Goal: Book appointment/travel/reservation

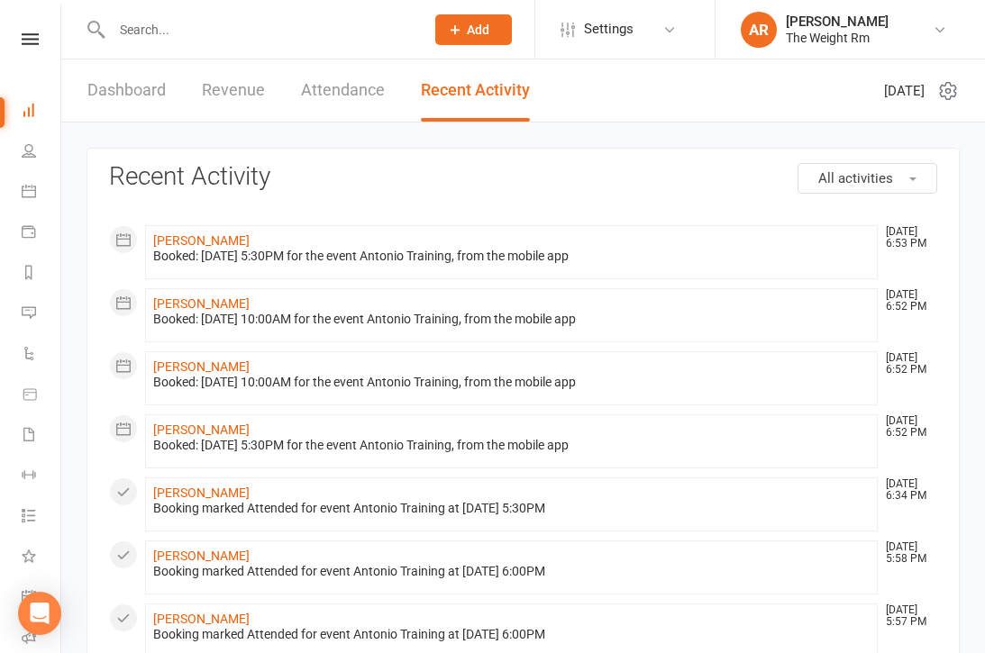
click at [40, 165] on link "People" at bounding box center [42, 152] width 41 height 41
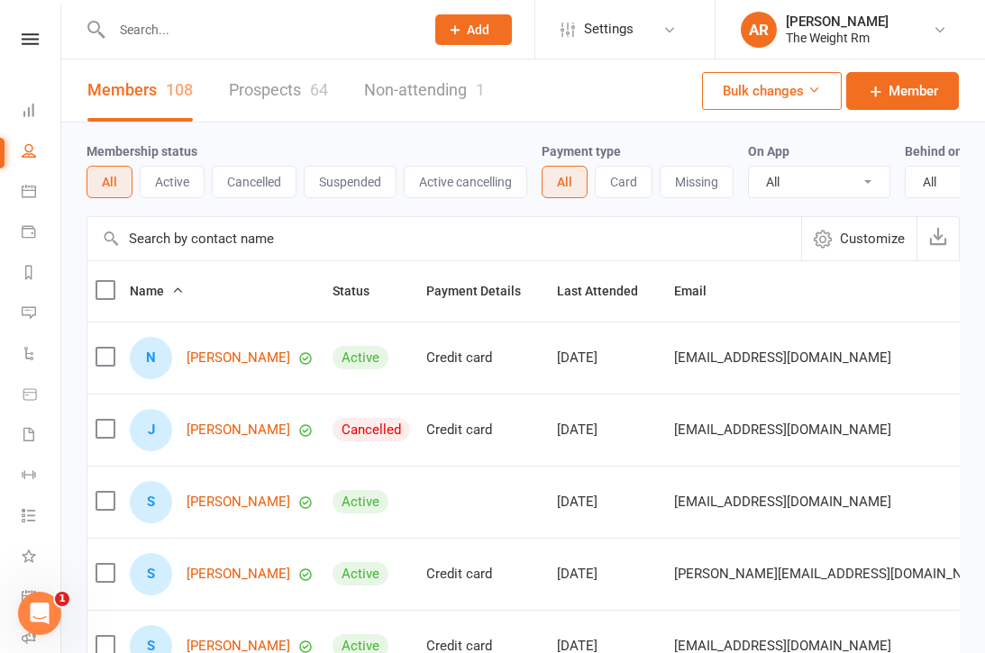
click at [27, 187] on icon at bounding box center [29, 191] width 14 height 14
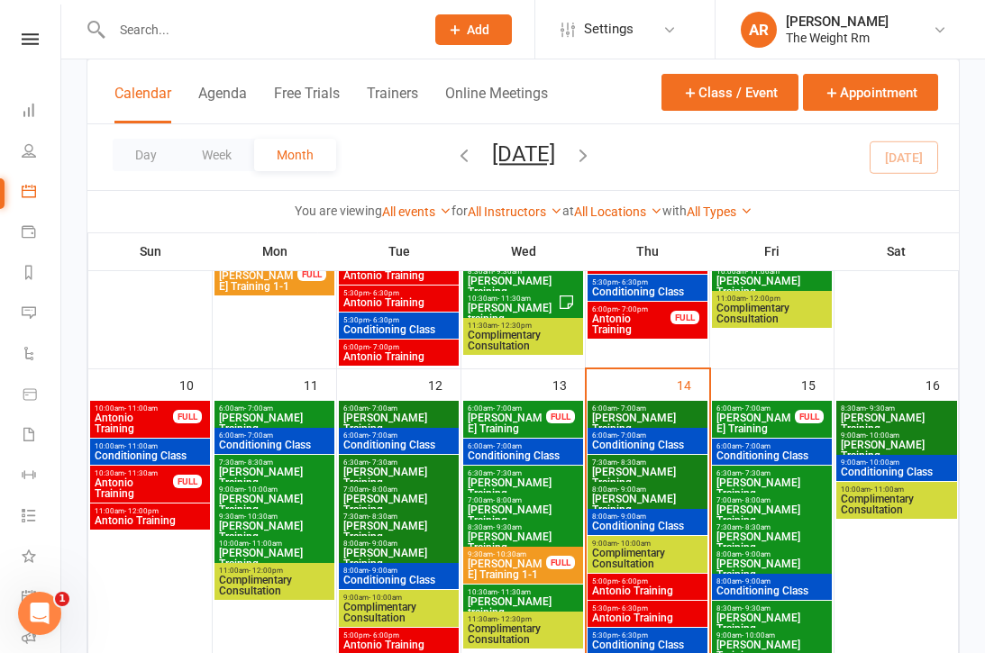
scroll to position [730, 0]
click at [771, 544] on div "7:30am - 8:30am [PERSON_NAME] Training" at bounding box center [772, 538] width 120 height 37
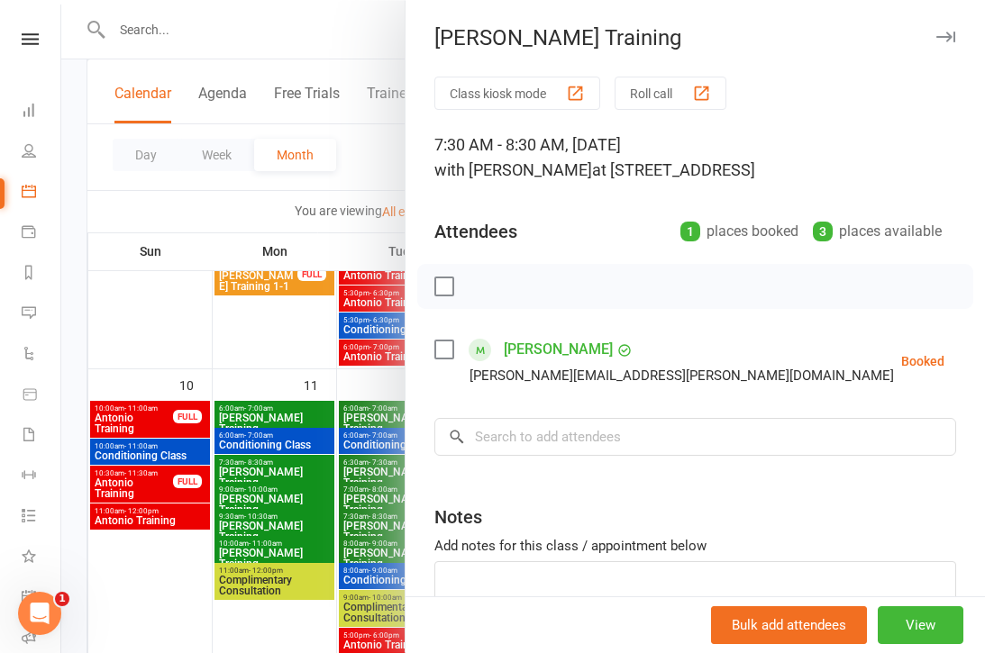
click at [318, 498] on div at bounding box center [523, 326] width 924 height 653
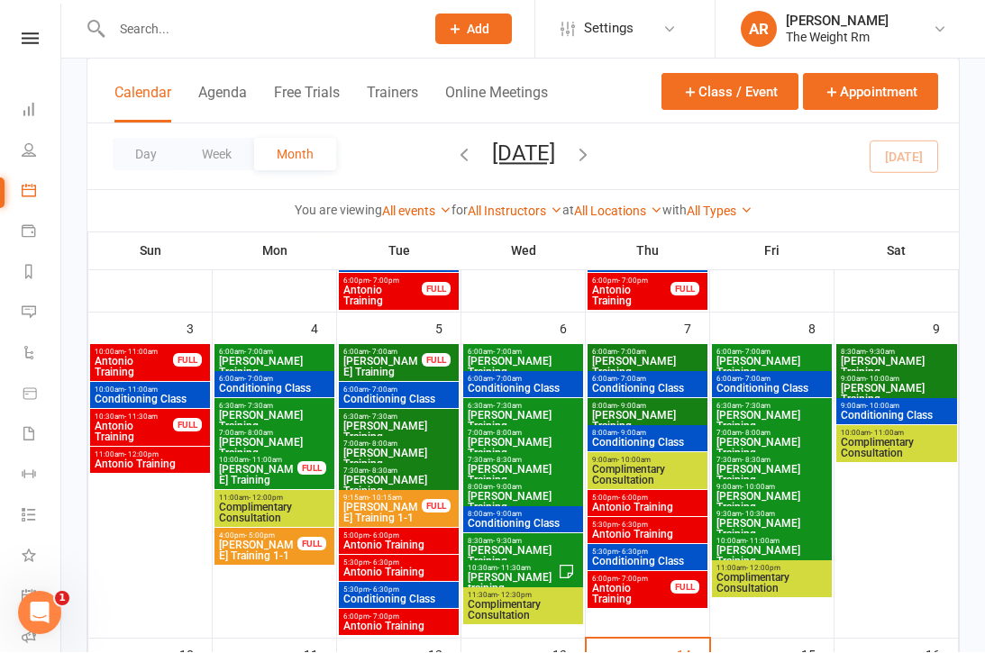
click at [780, 357] on span "[PERSON_NAME] Training" at bounding box center [772, 368] width 113 height 22
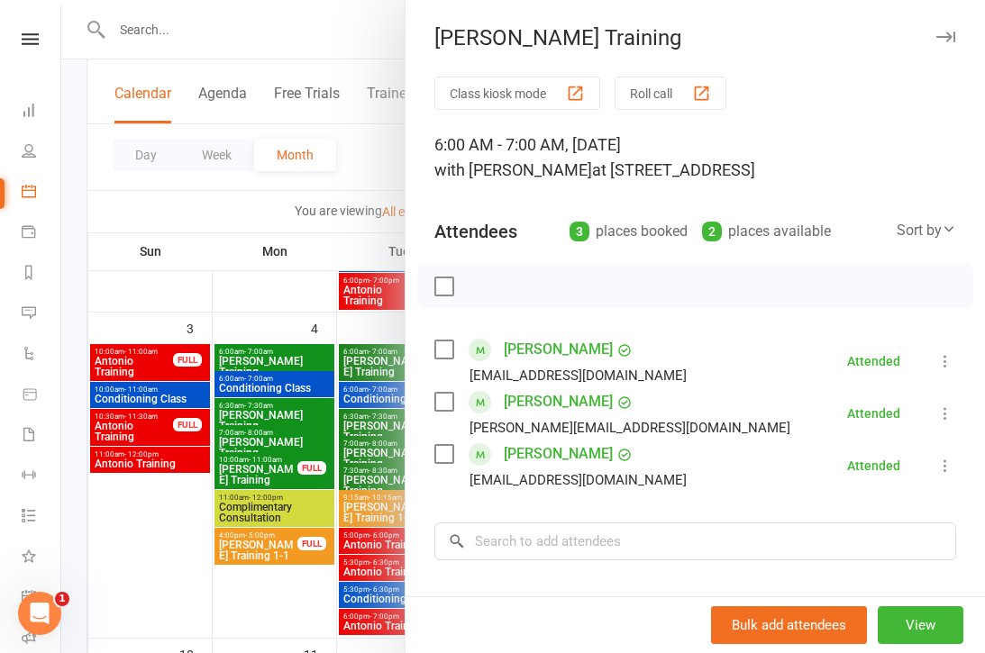
click at [339, 463] on div at bounding box center [523, 326] width 924 height 653
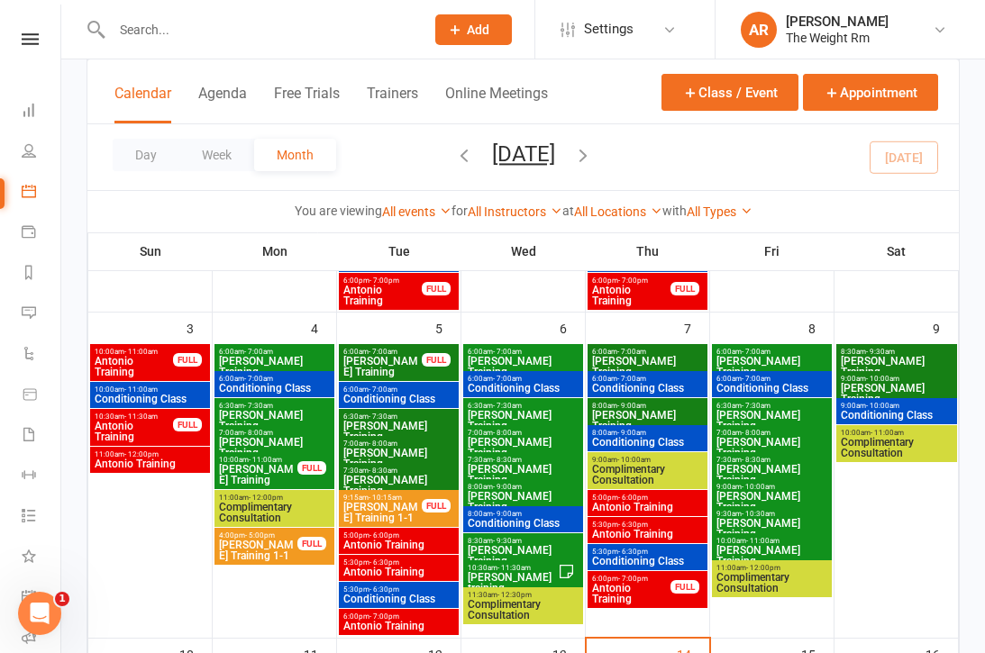
click at [757, 424] on div at bounding box center [772, 490] width 120 height 292
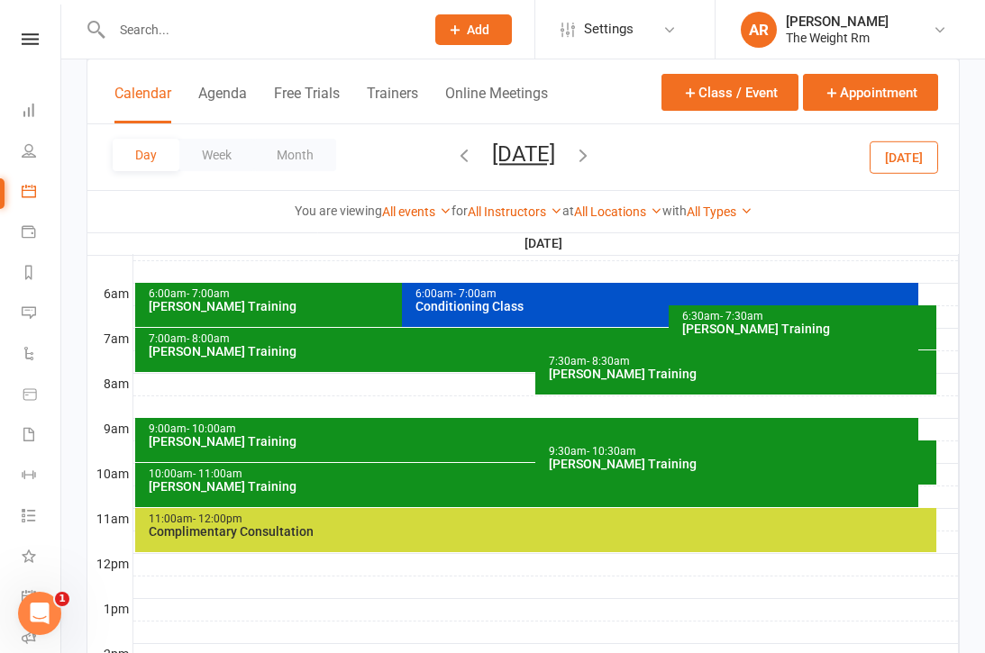
click at [155, 96] on button "Calendar" at bounding box center [142, 104] width 57 height 39
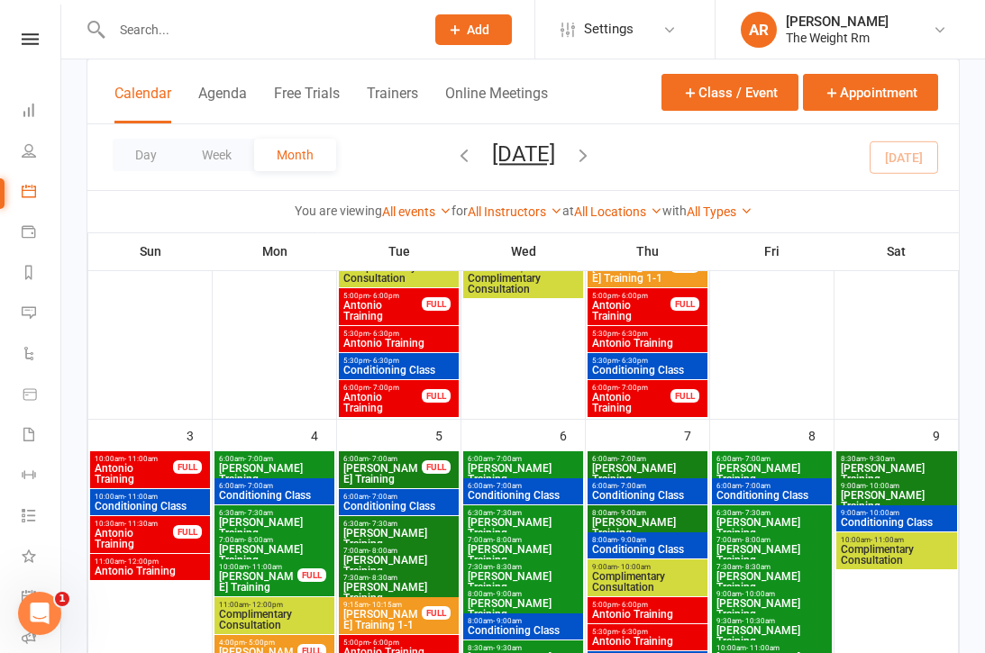
click at [162, 158] on button "Day" at bounding box center [146, 155] width 67 height 32
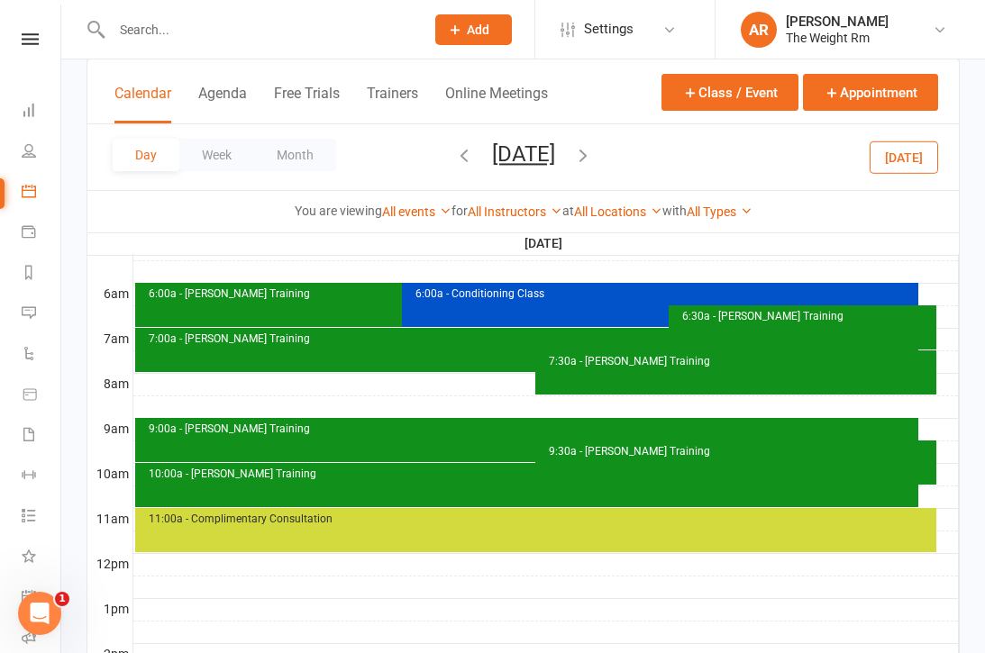
scroll to position [0, 0]
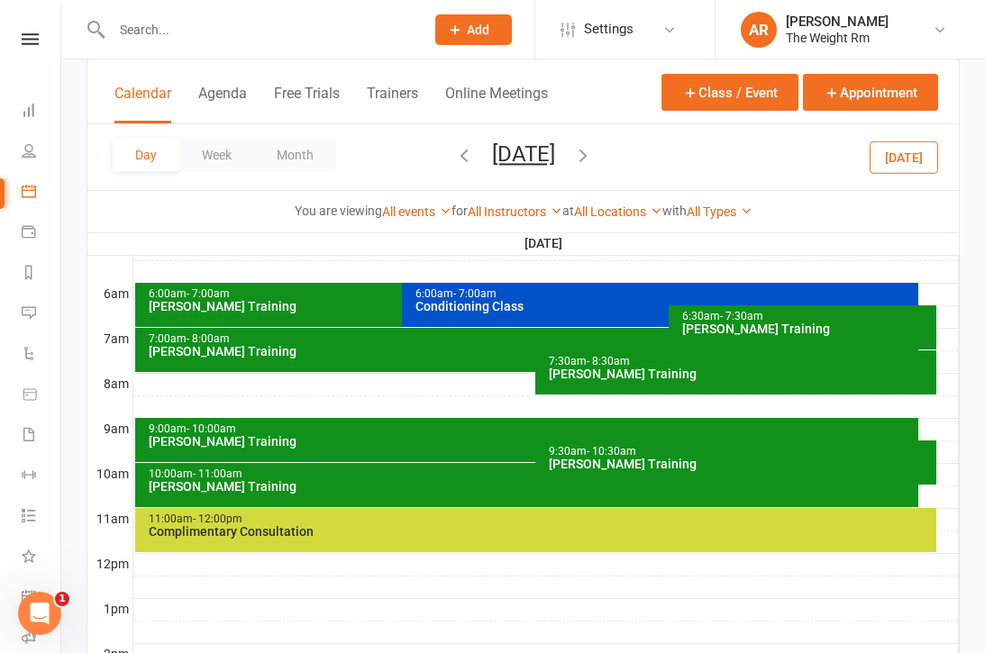
click at [142, 112] on button "Calendar" at bounding box center [142, 104] width 57 height 39
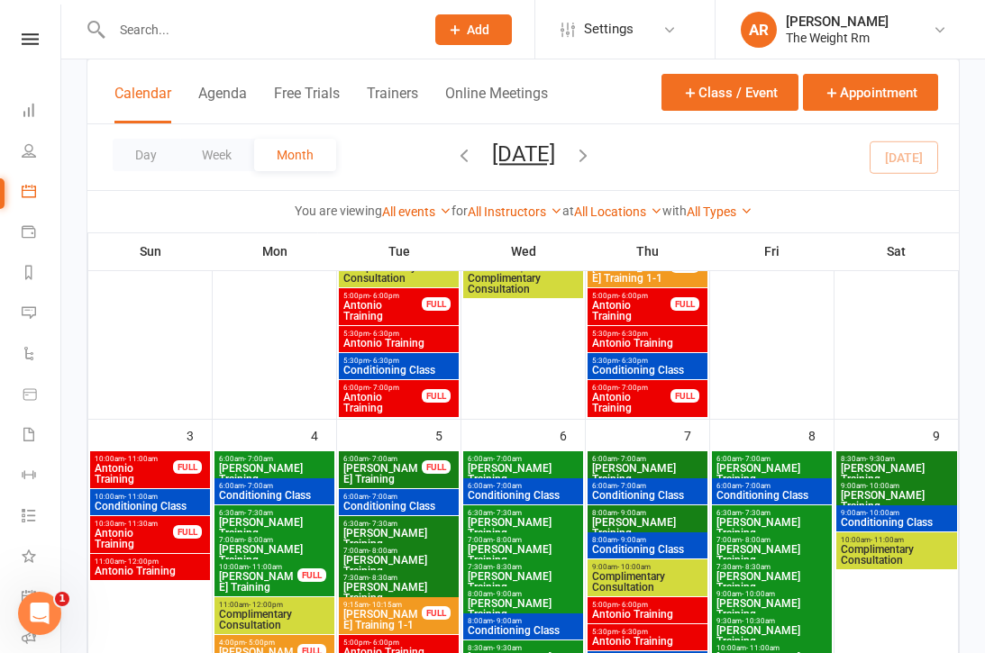
click at [827, 603] on span "[PERSON_NAME] Training" at bounding box center [772, 609] width 113 height 22
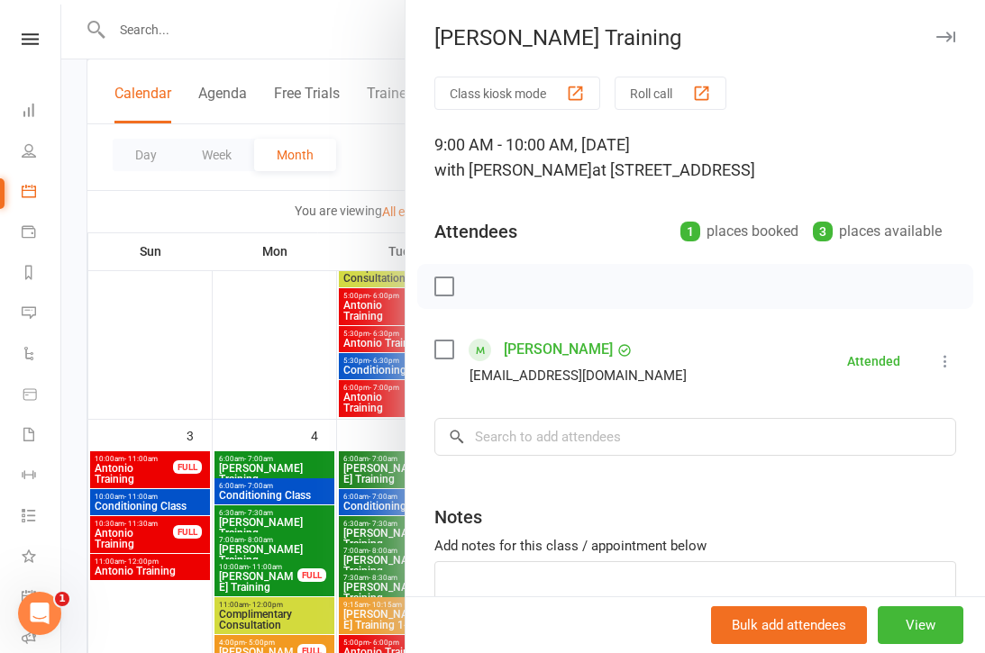
click at [314, 431] on div at bounding box center [523, 326] width 924 height 653
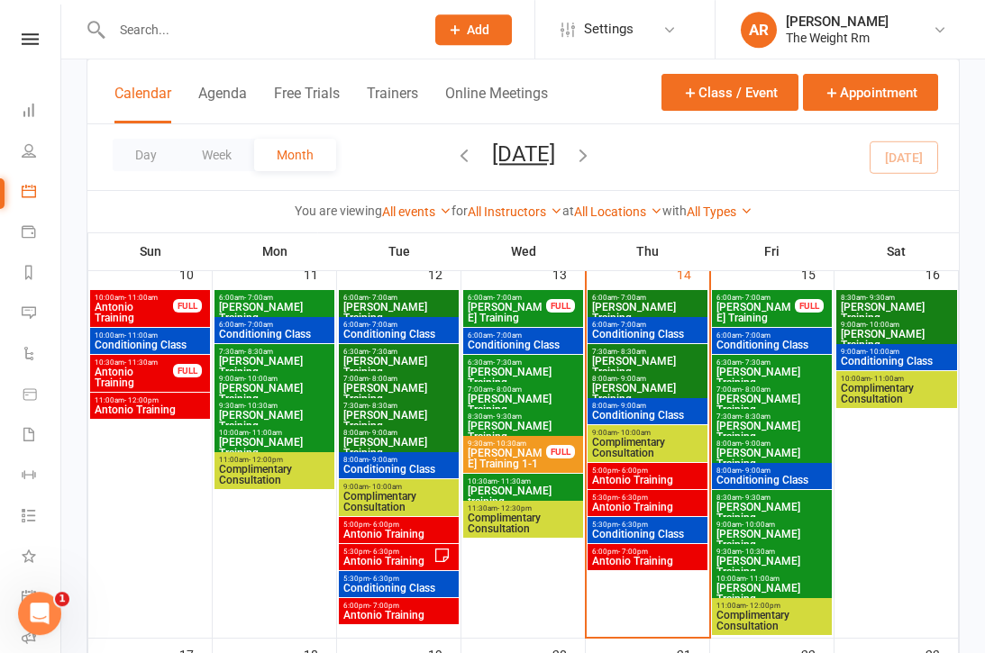
click at [809, 362] on span "6:30am - 7:30am" at bounding box center [772, 363] width 113 height 8
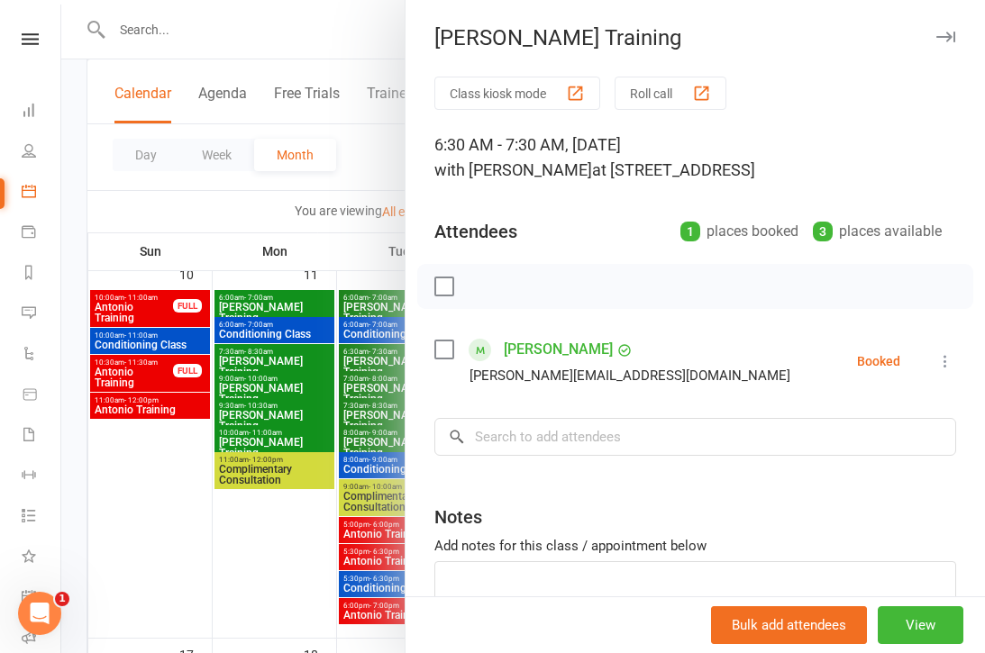
click at [323, 490] on div at bounding box center [523, 326] width 924 height 653
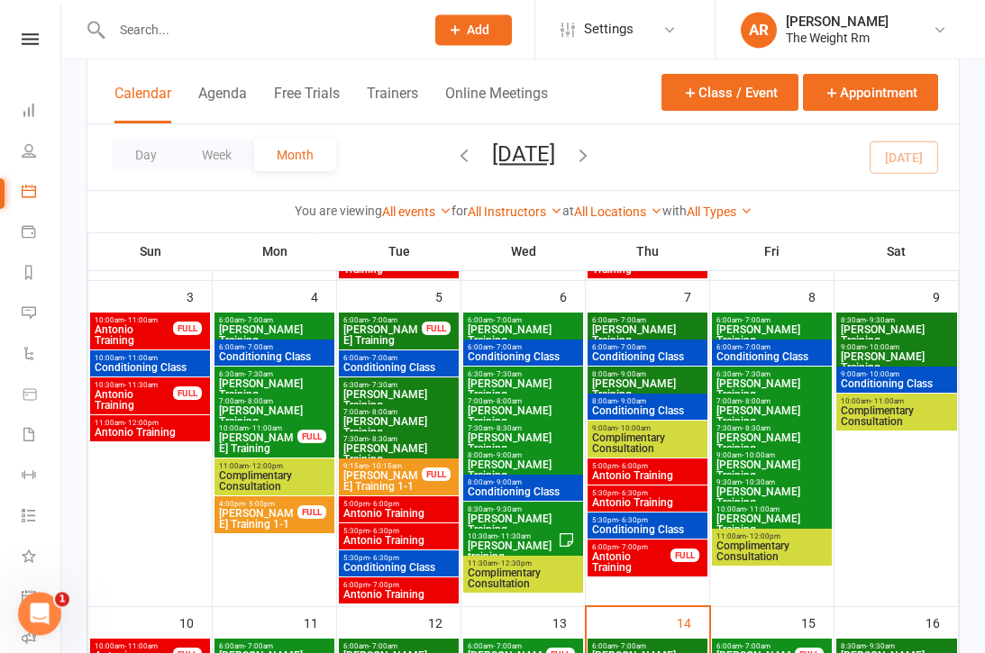
click at [789, 510] on span "10:00am - 11:00am" at bounding box center [772, 510] width 113 height 8
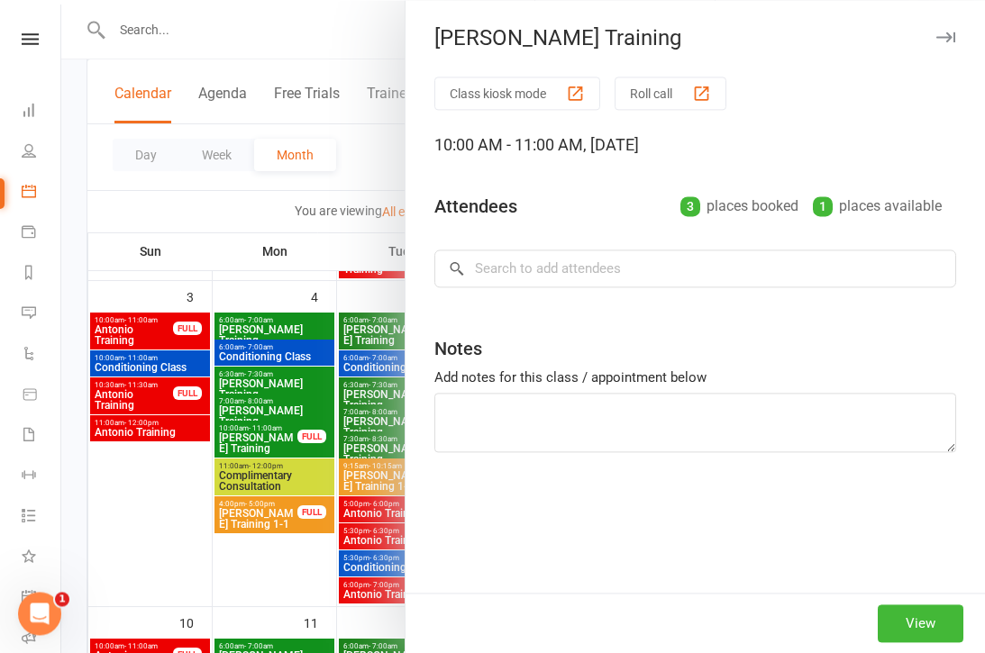
scroll to position [492, 0]
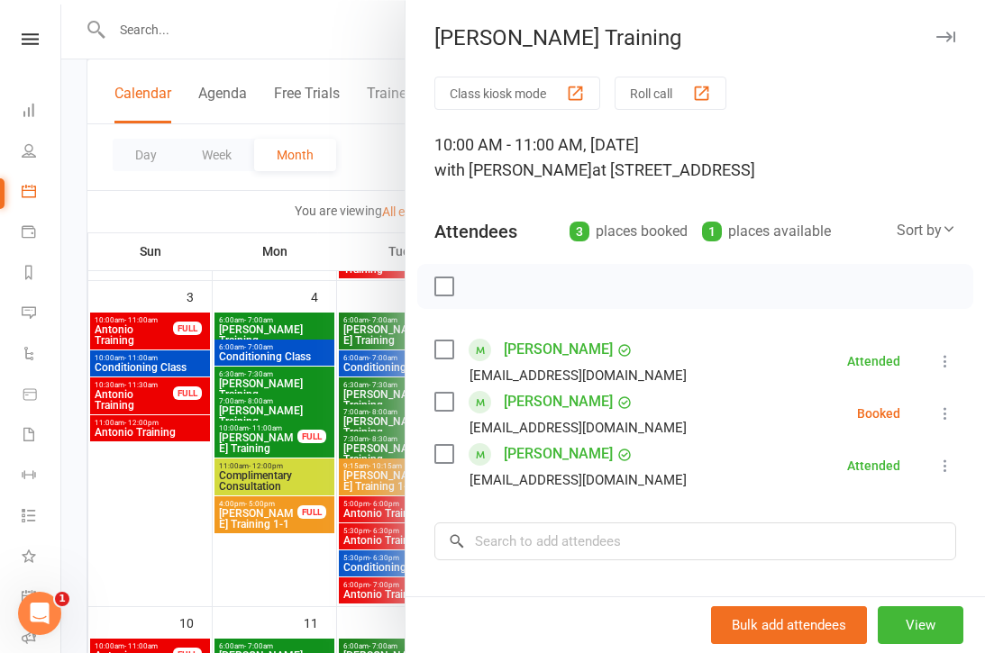
click at [337, 482] on div at bounding box center [523, 326] width 924 height 653
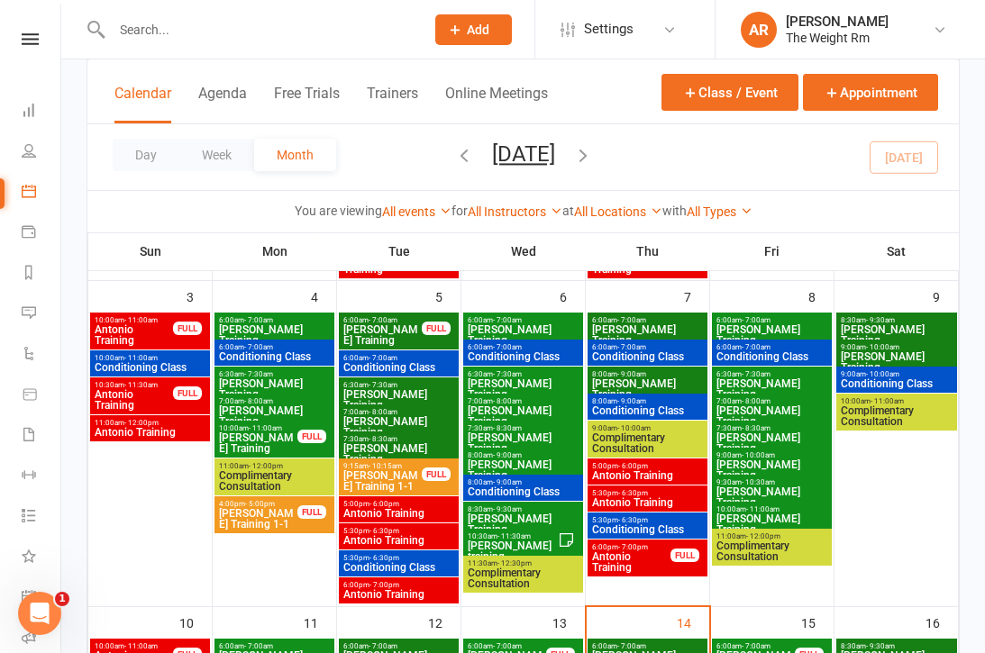
click at [769, 510] on span "- 11:00am" at bounding box center [762, 510] width 33 height 8
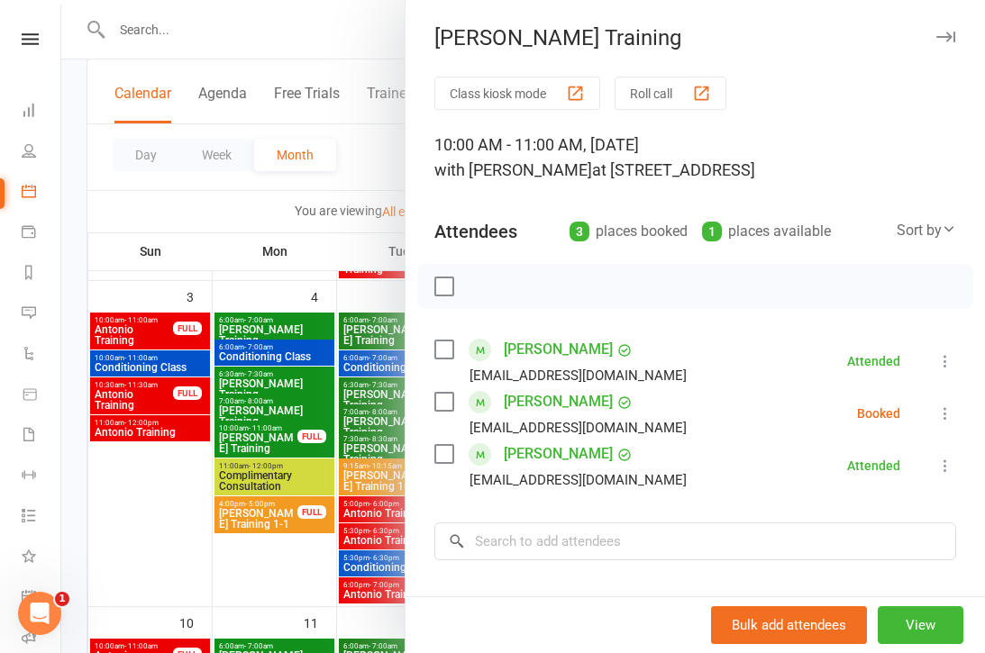
click at [326, 472] on div at bounding box center [523, 326] width 924 height 653
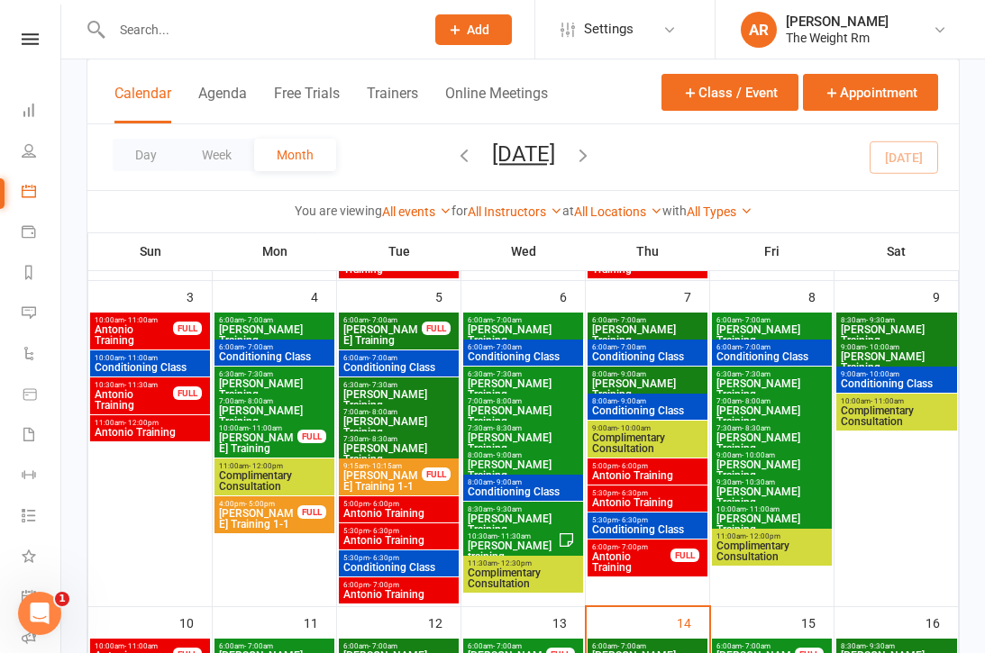
click at [774, 487] on span "[PERSON_NAME] Training" at bounding box center [772, 498] width 113 height 22
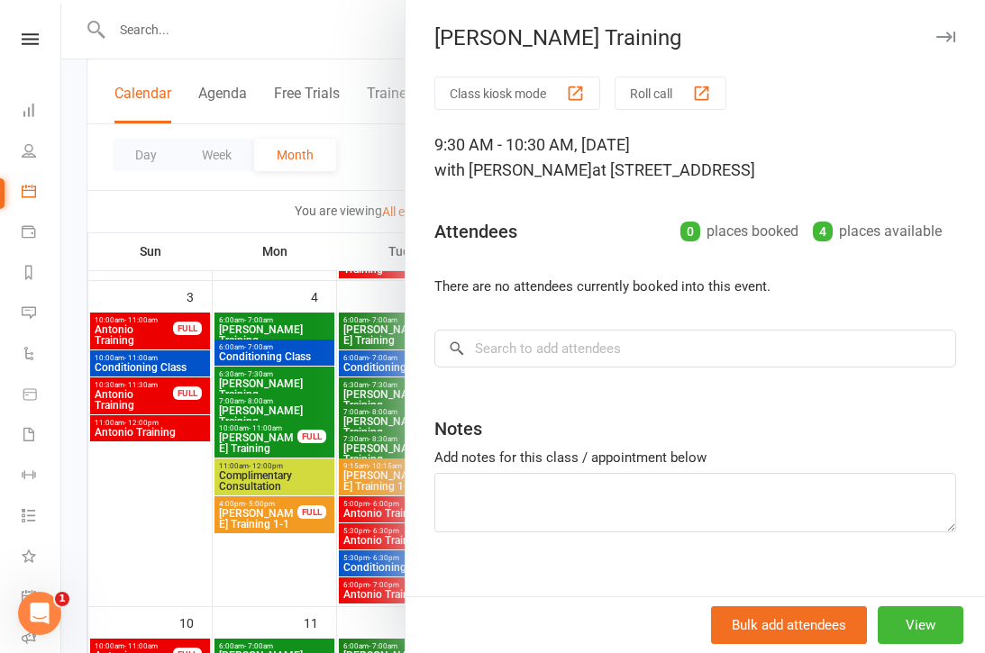
click at [338, 434] on div at bounding box center [523, 326] width 924 height 653
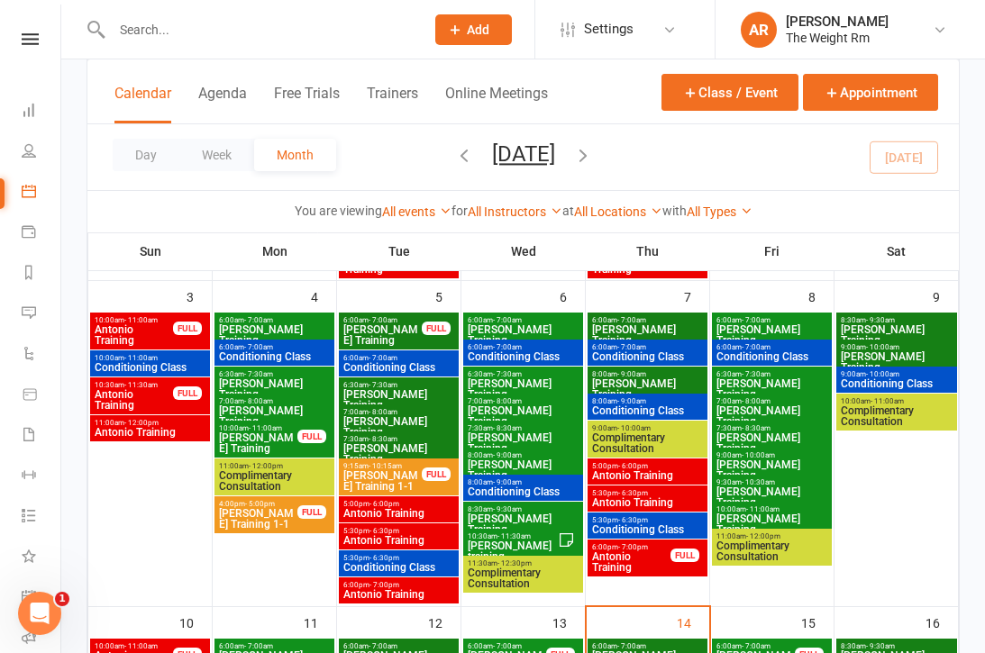
click at [777, 464] on span "[PERSON_NAME] Training" at bounding box center [772, 471] width 113 height 22
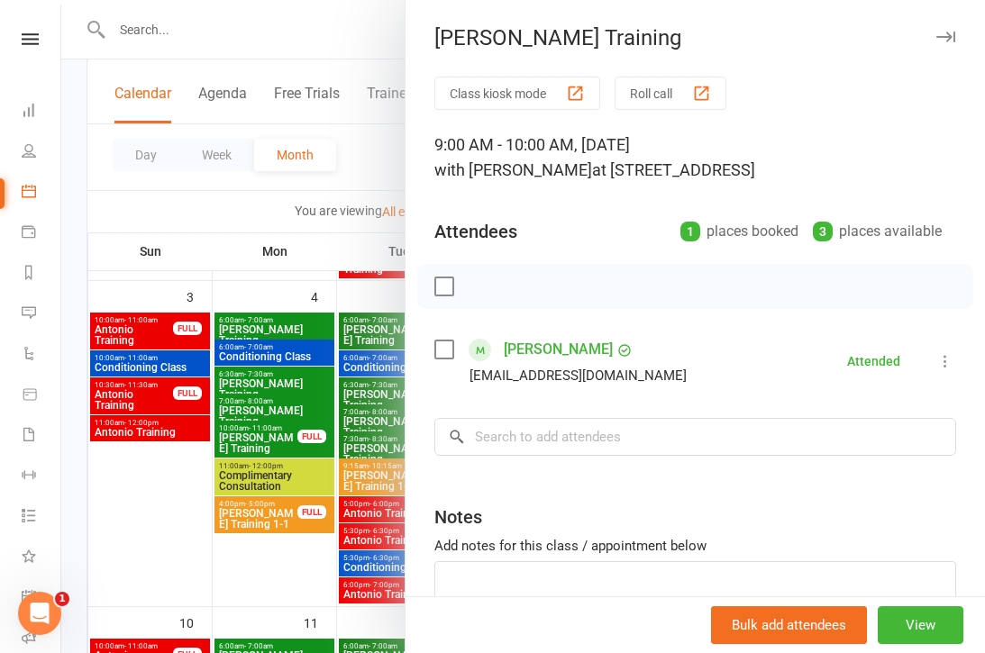
click at [349, 433] on div at bounding box center [523, 326] width 924 height 653
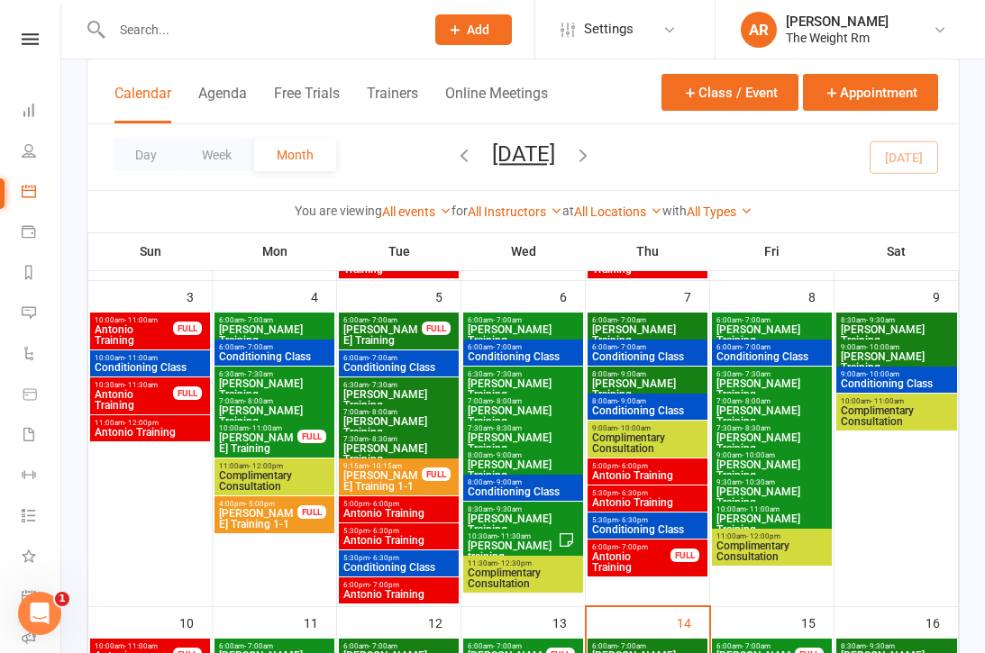
click at [798, 442] on span "[PERSON_NAME] Training" at bounding box center [772, 444] width 113 height 22
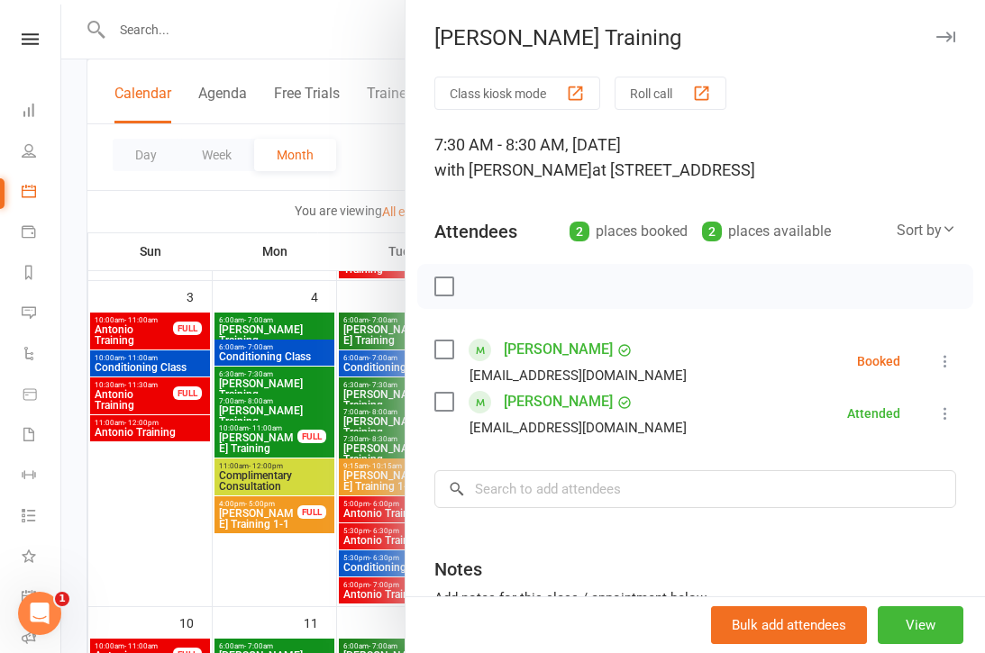
click at [342, 427] on div at bounding box center [523, 326] width 924 height 653
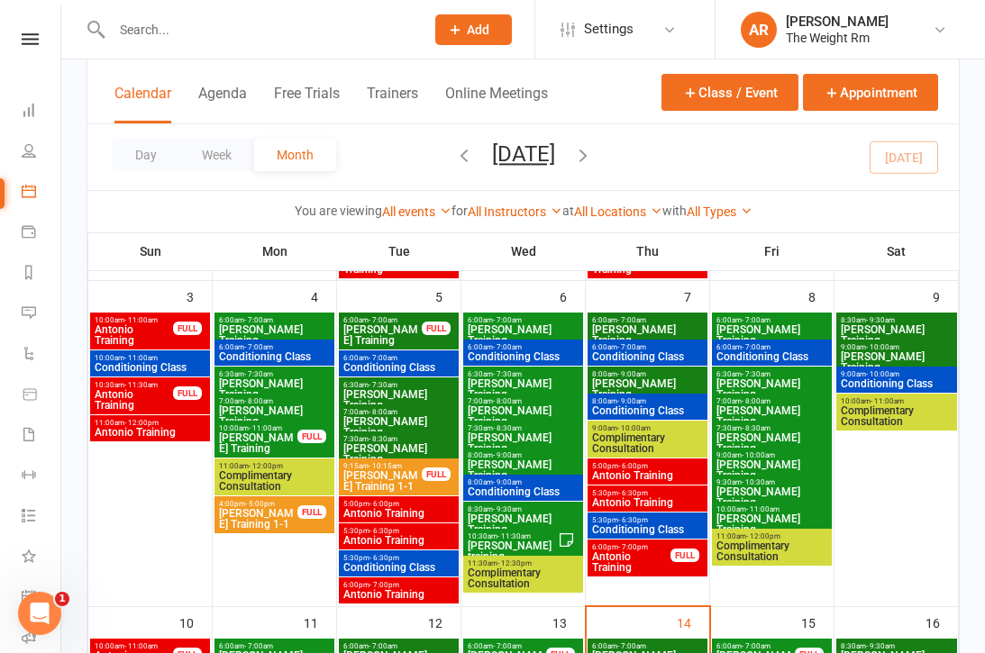
click at [780, 403] on span "7:00am - 8:00am" at bounding box center [772, 401] width 113 height 8
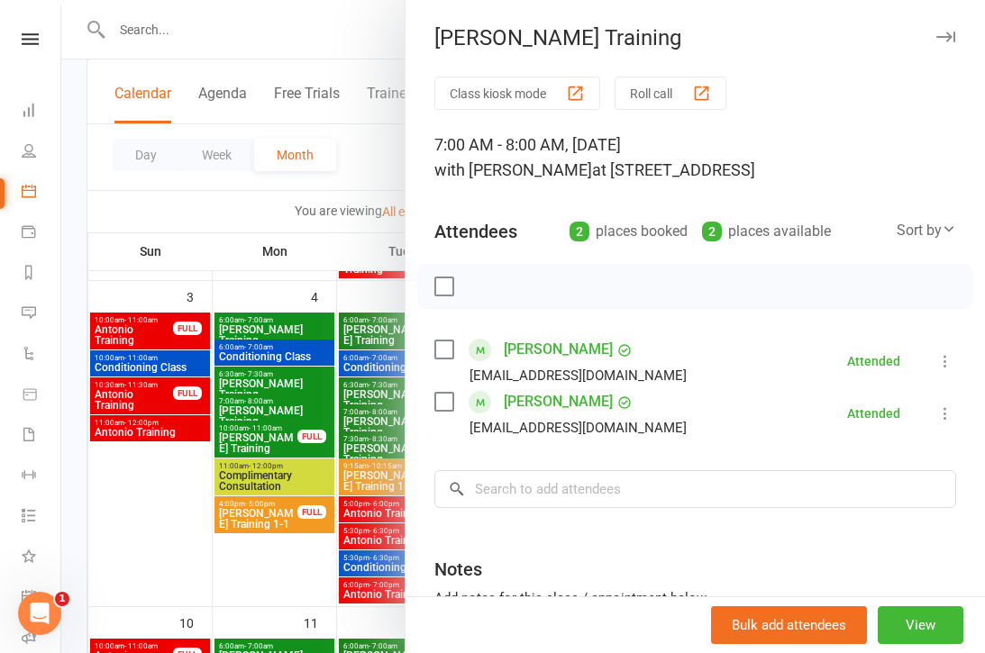
click at [315, 419] on div at bounding box center [523, 326] width 924 height 653
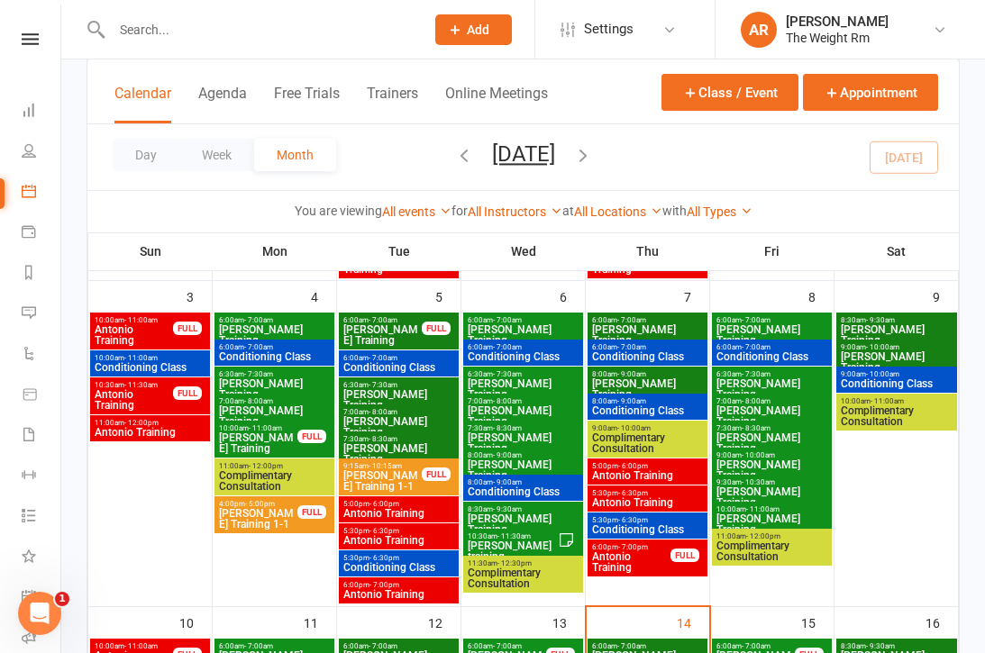
click at [763, 390] on div "6:30am - 7:30am [PERSON_NAME] Training" at bounding box center [772, 385] width 120 height 37
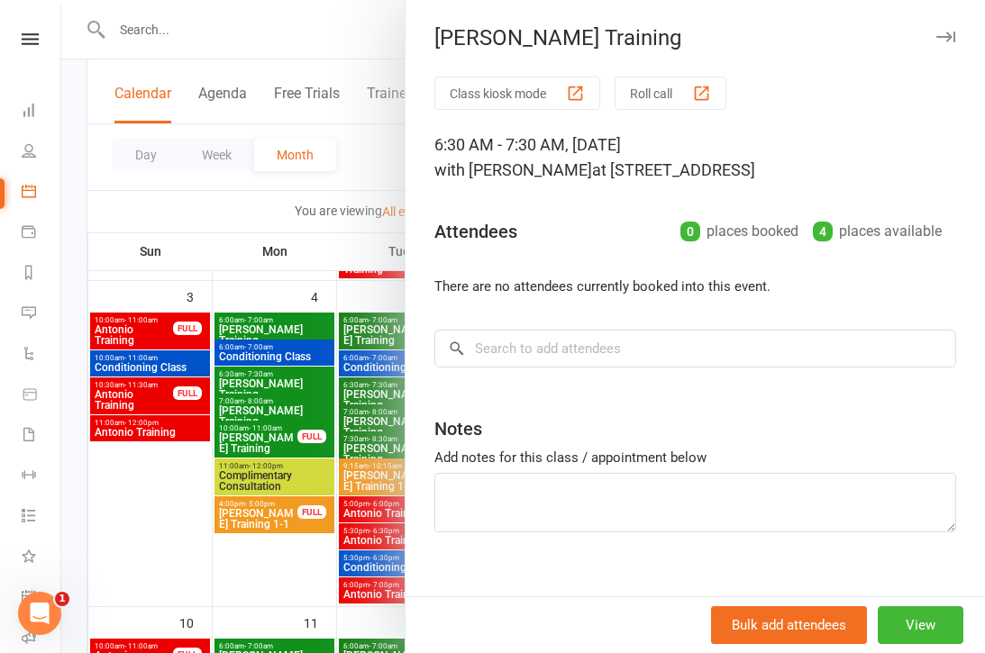
click at [344, 459] on div at bounding box center [523, 326] width 924 height 653
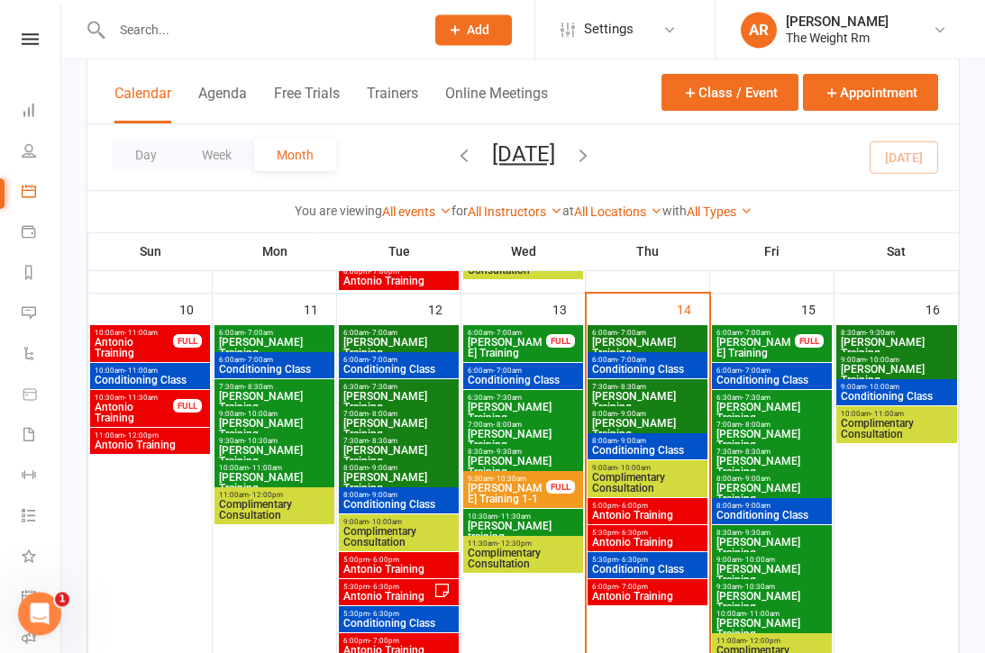
scroll to position [826, 0]
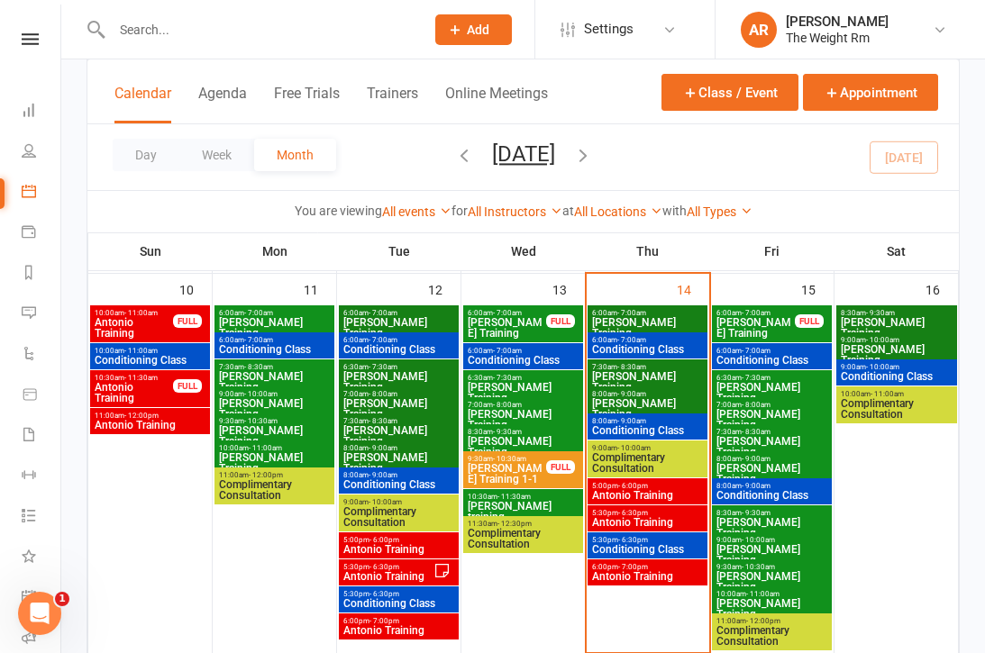
click at [800, 413] on span "[PERSON_NAME] Training" at bounding box center [772, 420] width 113 height 22
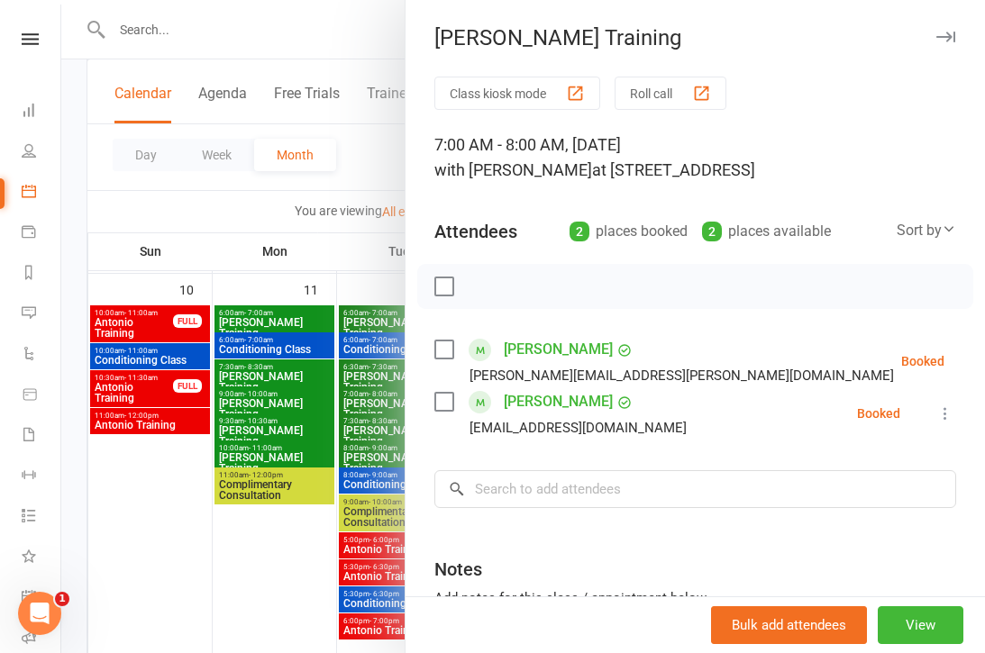
click at [340, 456] on div at bounding box center [523, 326] width 924 height 653
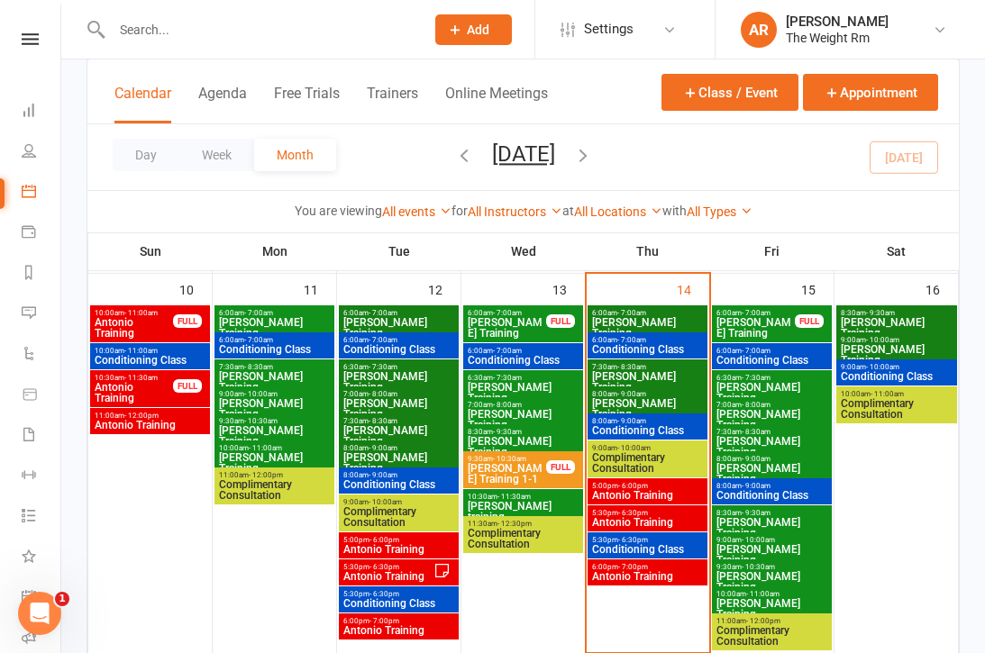
click at [777, 436] on span "[PERSON_NAME] Training" at bounding box center [772, 447] width 113 height 22
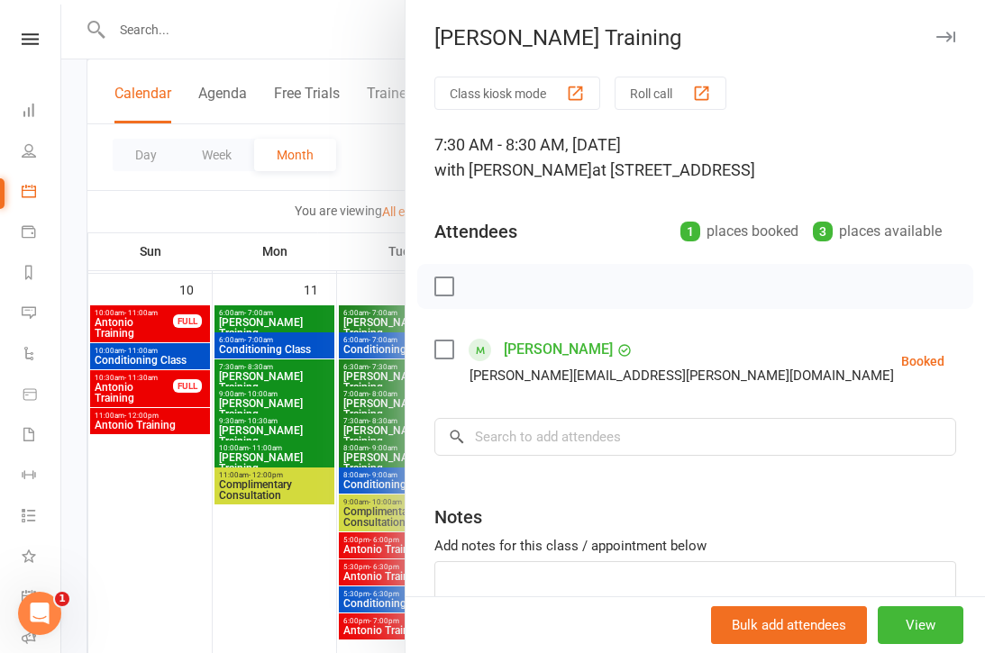
click at [359, 490] on div at bounding box center [523, 326] width 924 height 653
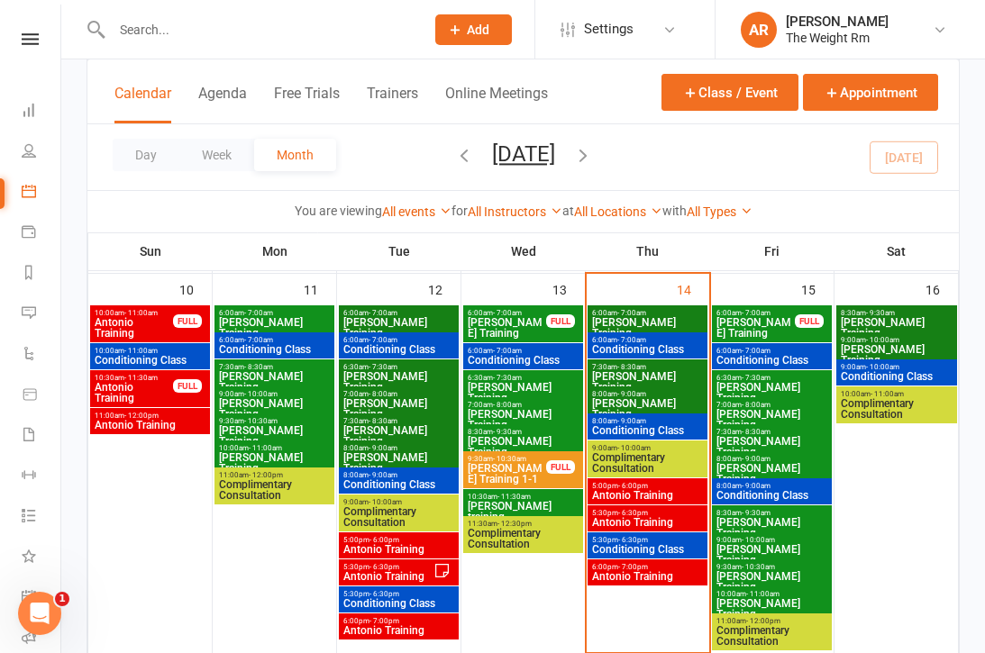
click at [792, 463] on span "[PERSON_NAME] Training" at bounding box center [772, 474] width 113 height 22
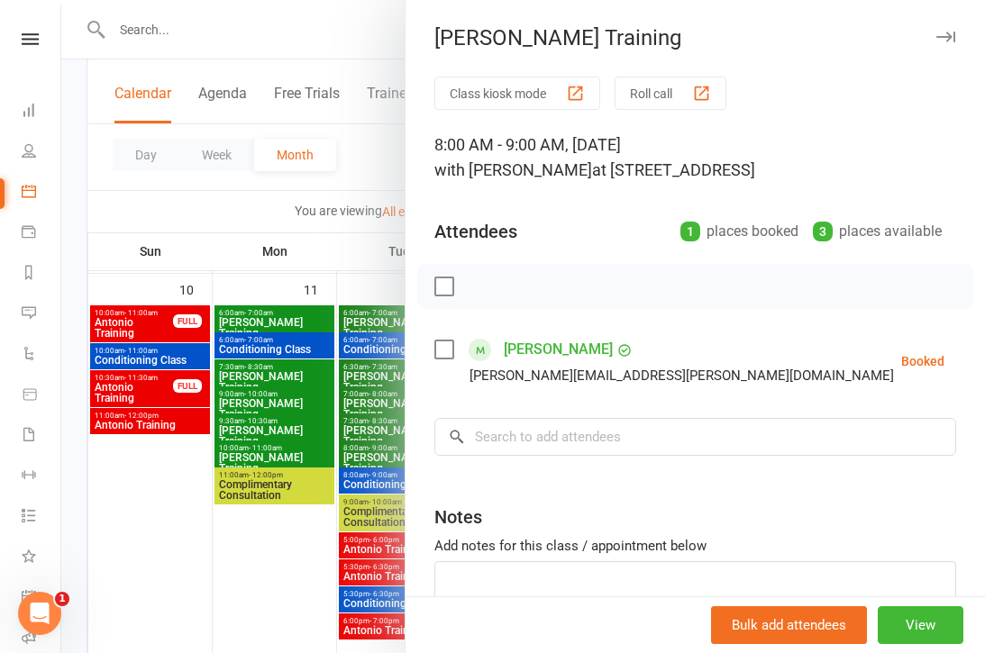
click at [342, 455] on div at bounding box center [523, 326] width 924 height 653
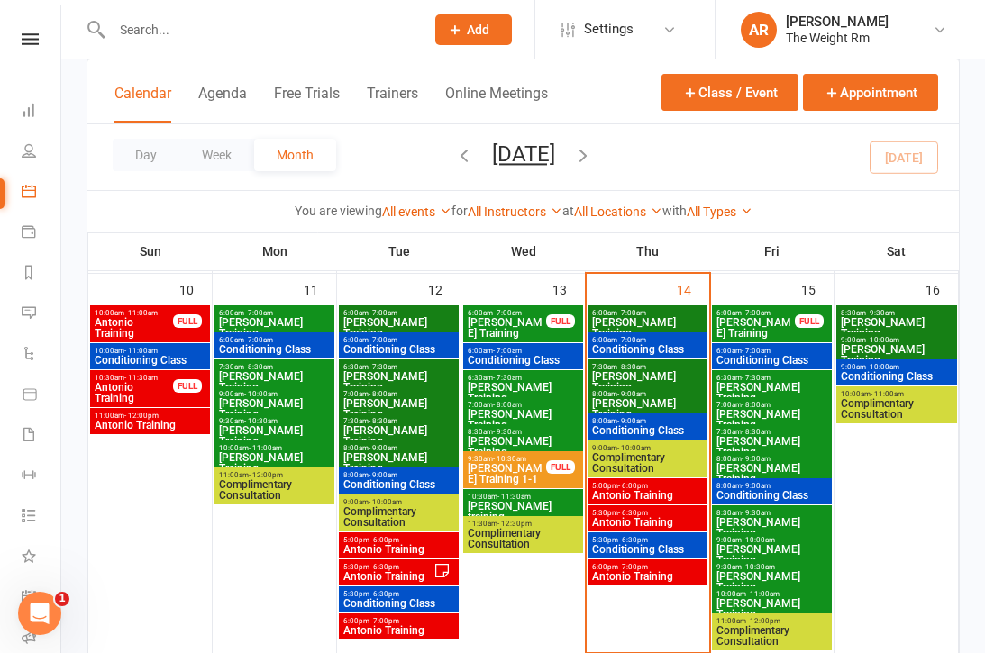
click at [790, 519] on span "[PERSON_NAME] Training" at bounding box center [772, 528] width 113 height 22
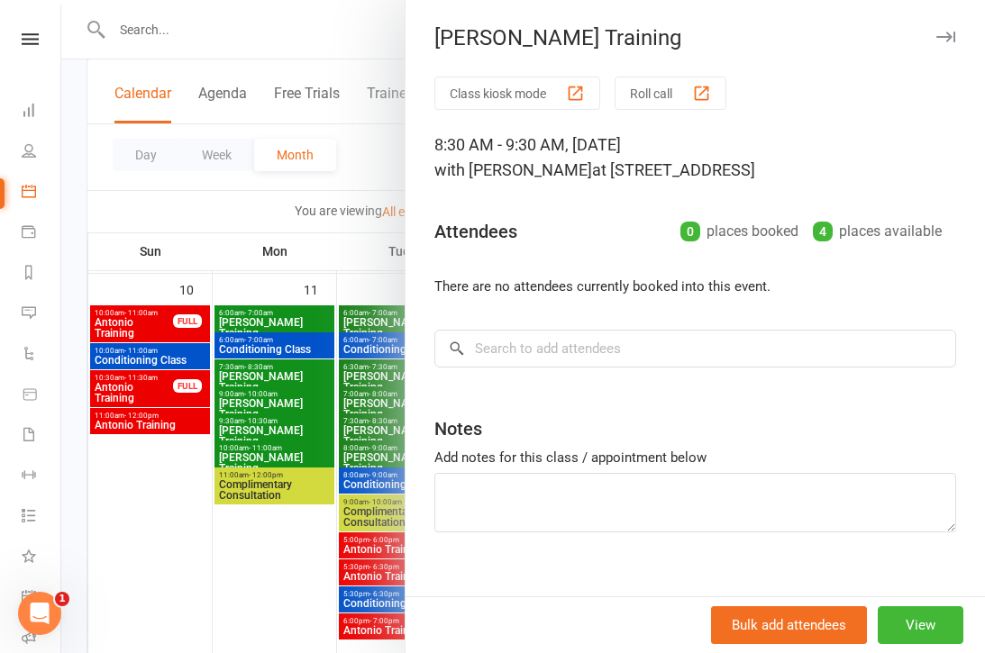
click at [348, 461] on div at bounding box center [523, 326] width 924 height 653
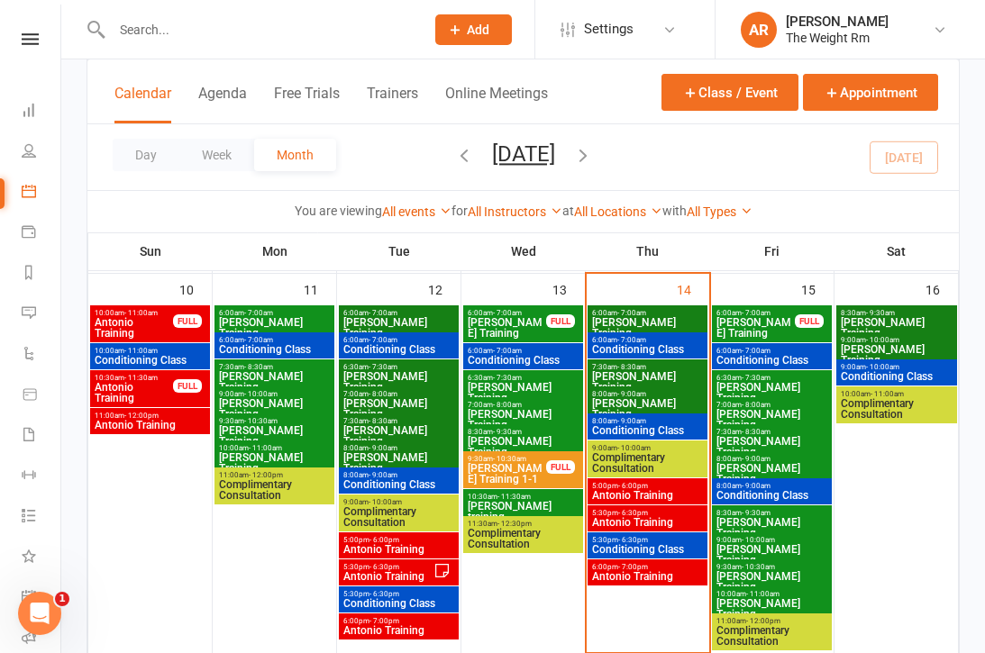
click at [779, 544] on span "[PERSON_NAME] Training" at bounding box center [772, 555] width 113 height 22
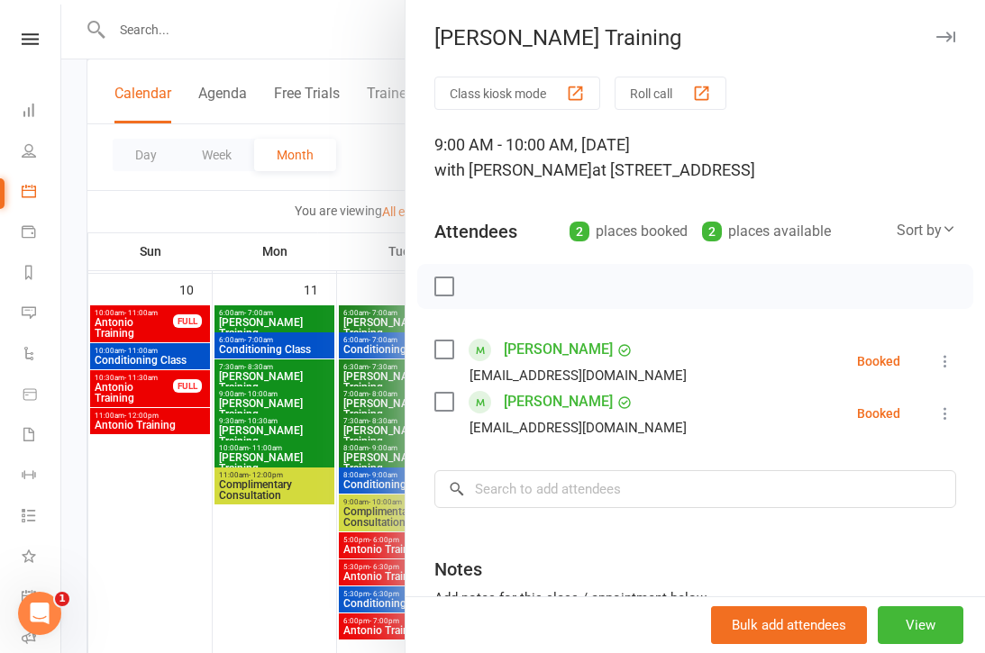
click at [346, 461] on div at bounding box center [523, 326] width 924 height 653
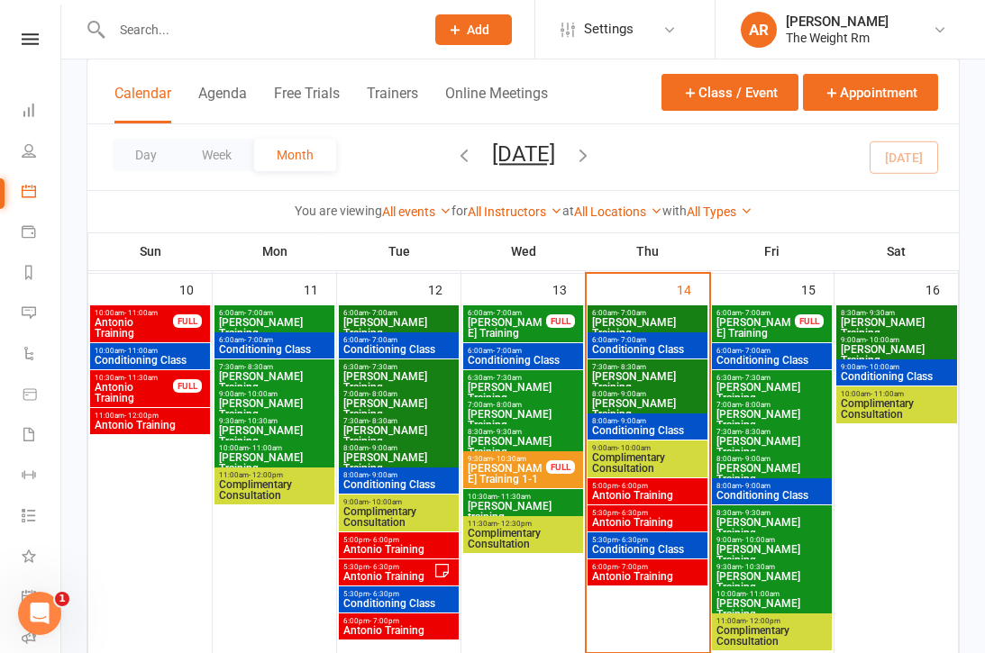
click at [801, 571] on span "[PERSON_NAME] Training" at bounding box center [772, 582] width 113 height 22
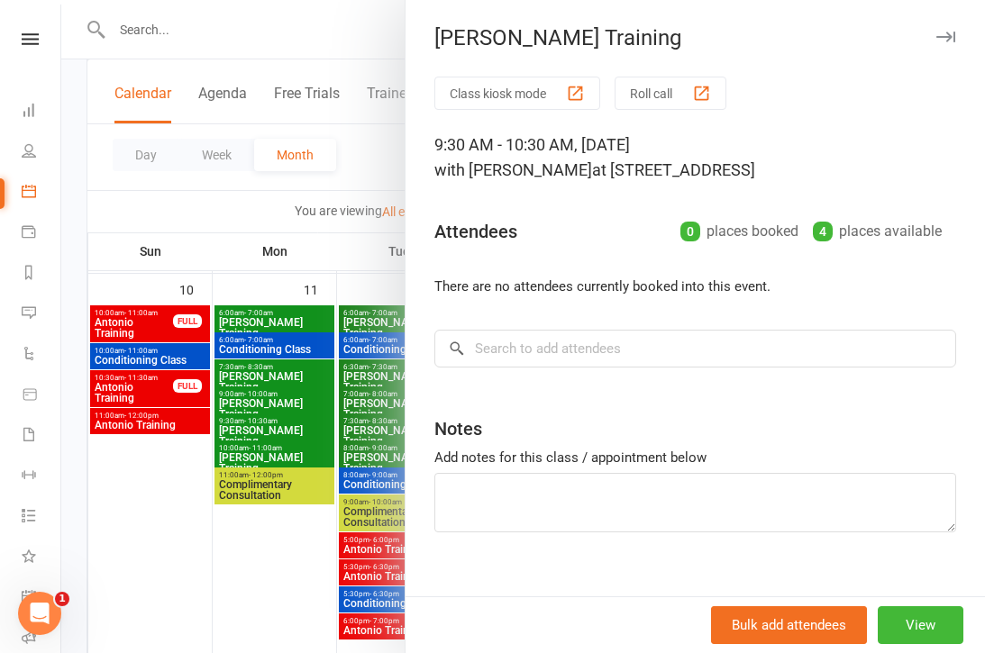
click at [332, 466] on div at bounding box center [523, 326] width 924 height 653
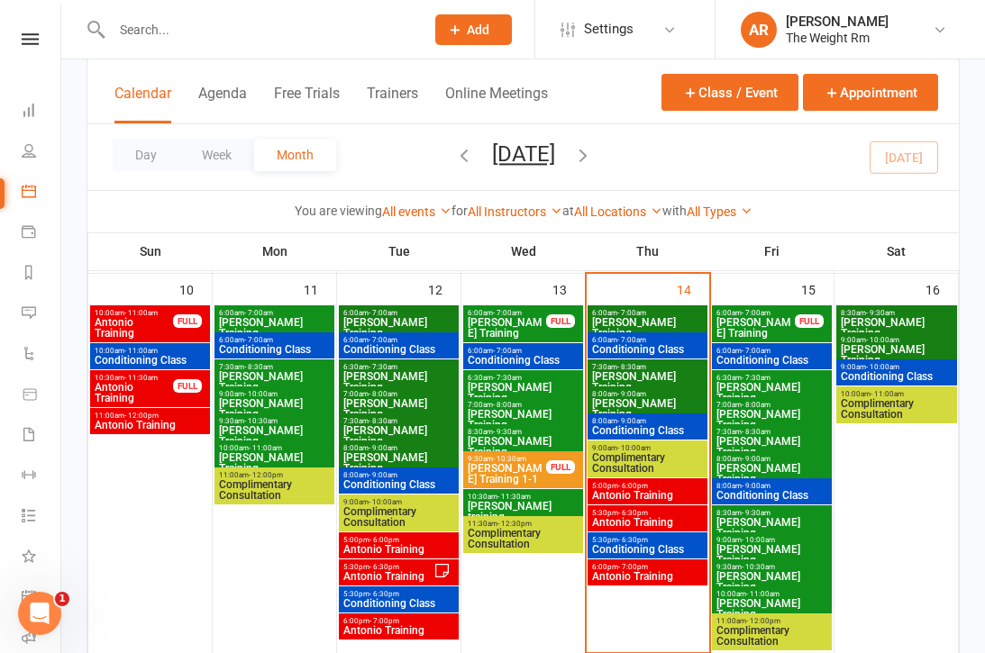
click at [780, 604] on span "[PERSON_NAME] Training" at bounding box center [772, 609] width 113 height 22
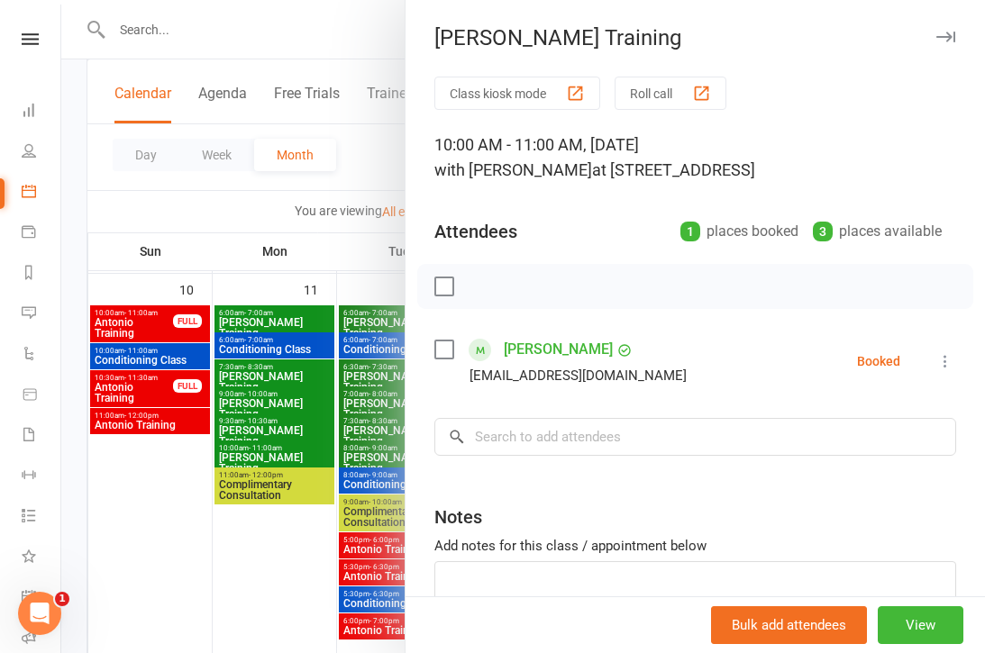
click at [326, 478] on div at bounding box center [523, 326] width 924 height 653
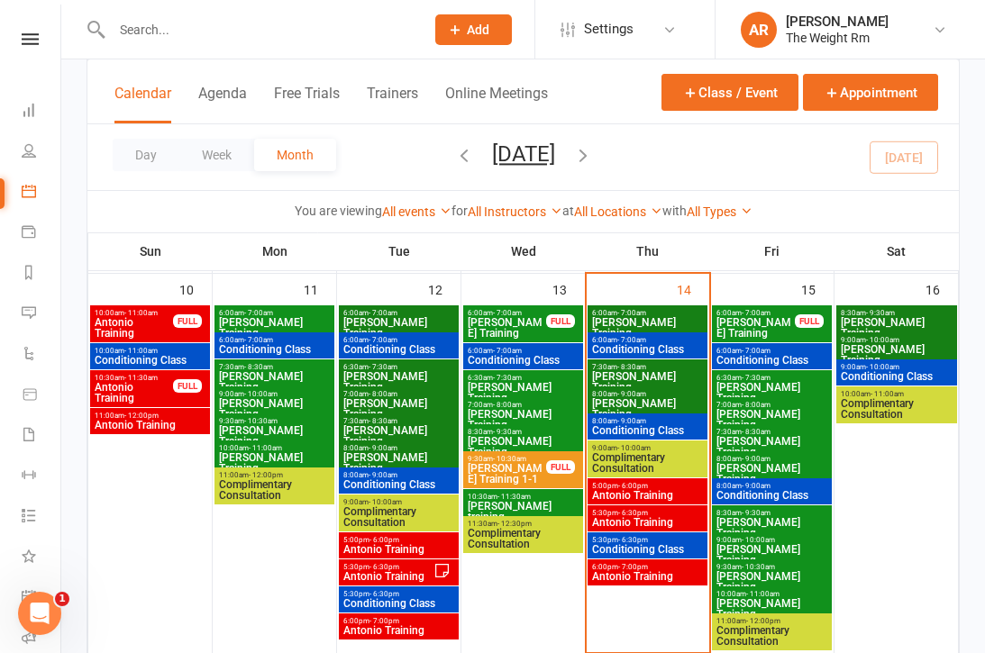
click at [782, 409] on span "[PERSON_NAME] Training" at bounding box center [772, 420] width 113 height 22
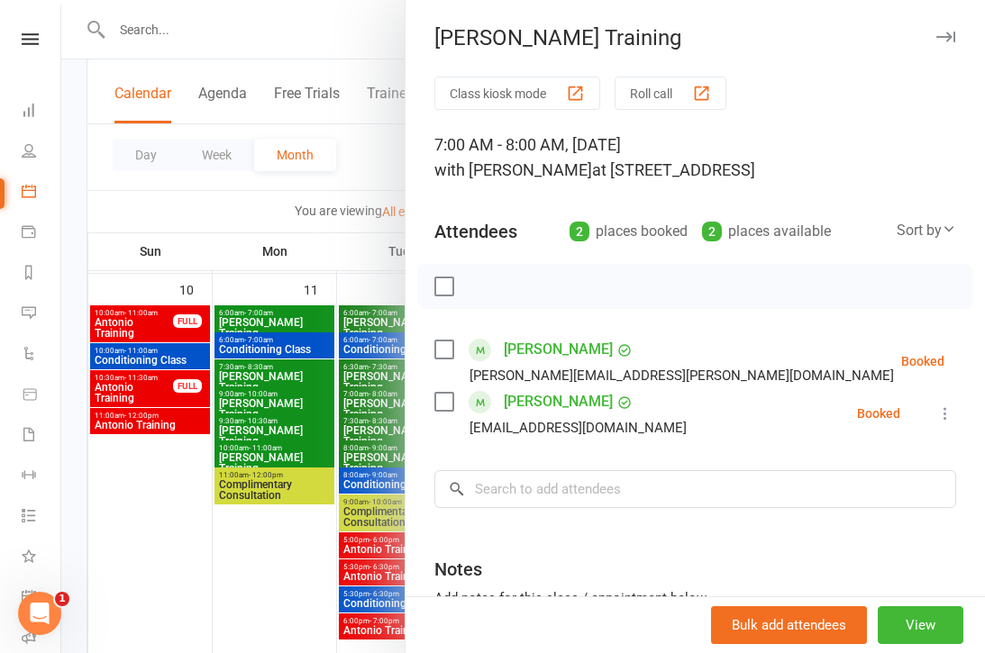
click at [343, 411] on div at bounding box center [523, 326] width 924 height 653
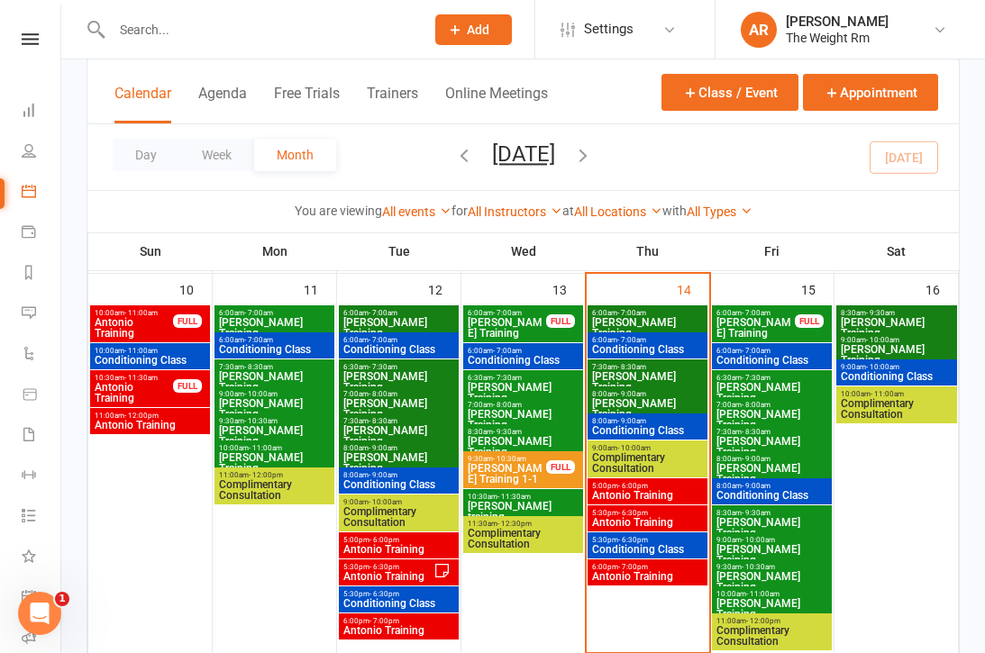
click at [783, 388] on span "[PERSON_NAME] Training" at bounding box center [772, 393] width 113 height 22
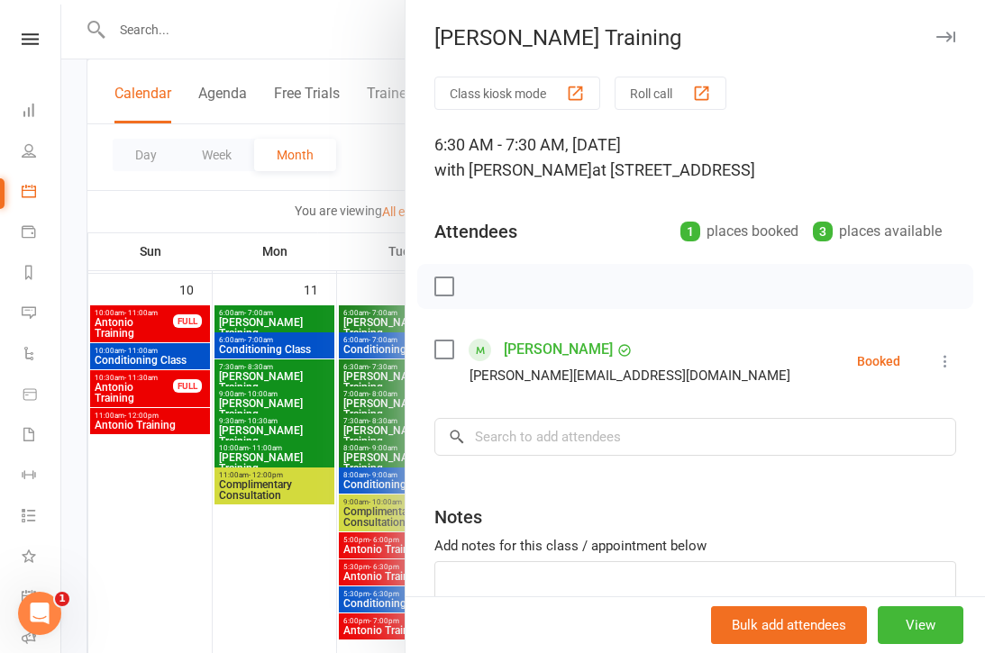
click at [357, 414] on div at bounding box center [523, 326] width 924 height 653
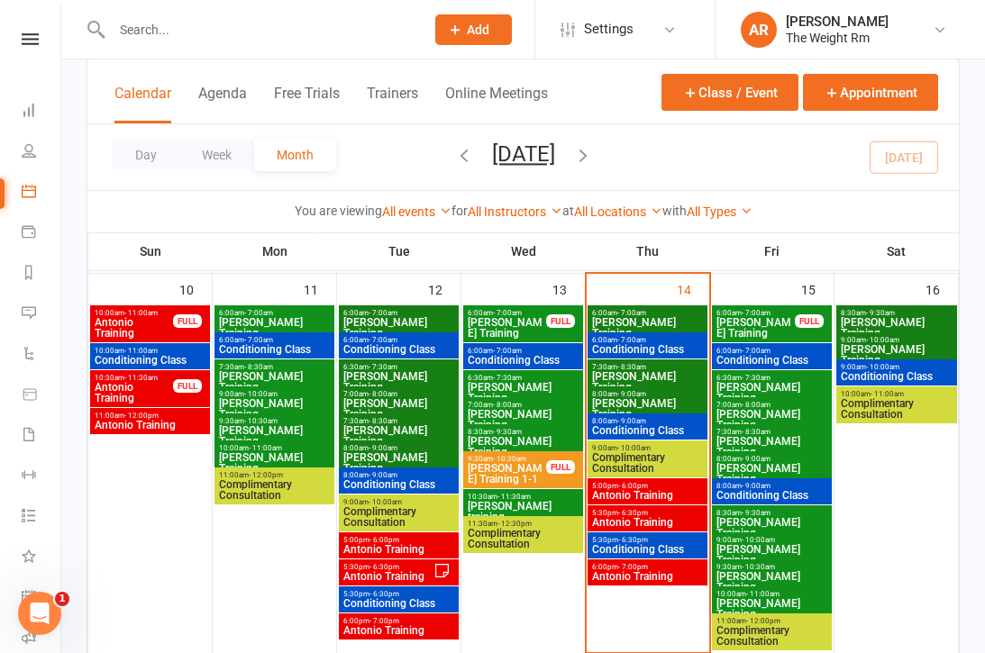
click at [777, 330] on span "[PERSON_NAME] Training" at bounding box center [756, 328] width 80 height 22
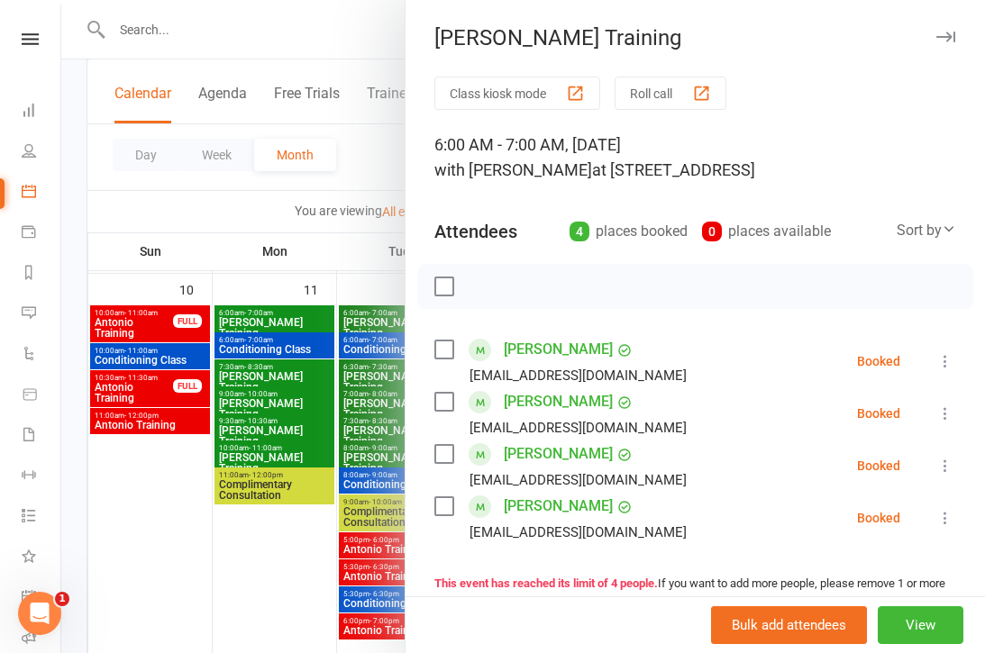
click at [349, 459] on div at bounding box center [523, 326] width 924 height 653
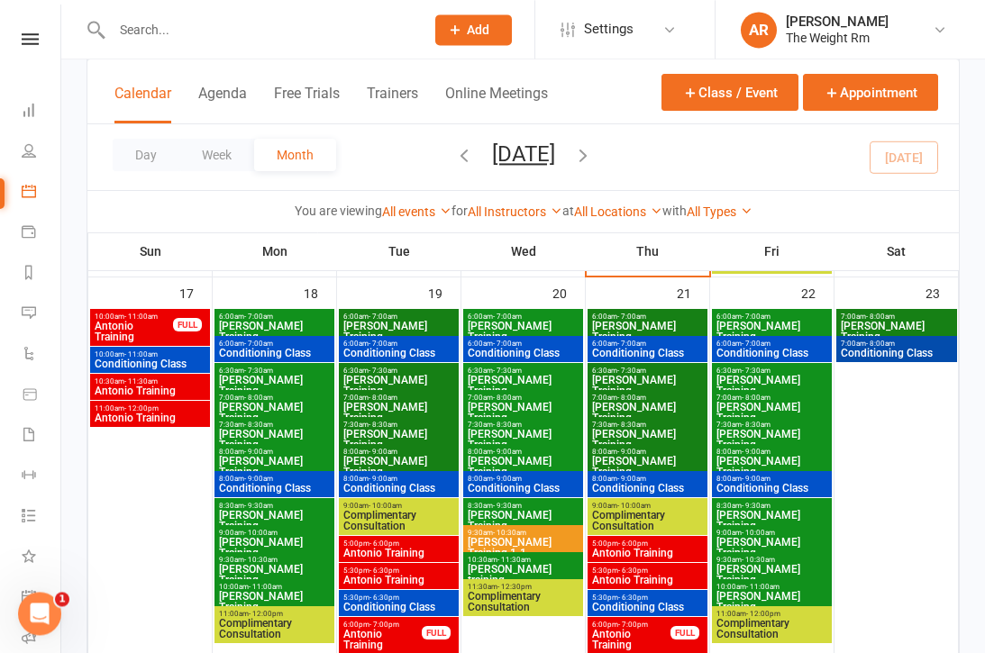
click at [179, 378] on span "10:30am - 11:30am" at bounding box center [150, 382] width 113 height 8
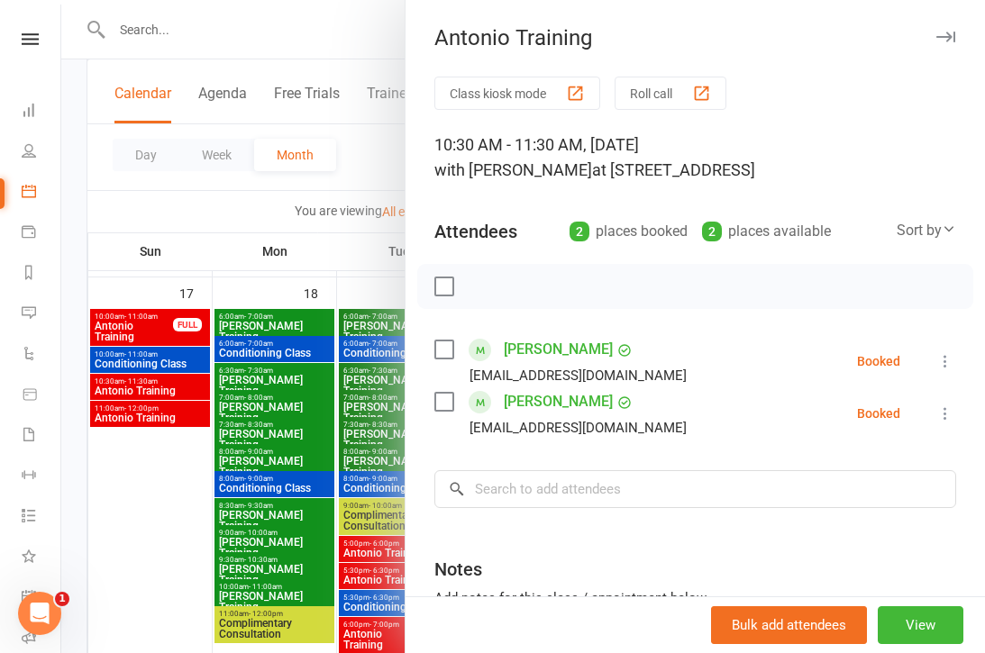
click at [160, 386] on div at bounding box center [523, 326] width 924 height 653
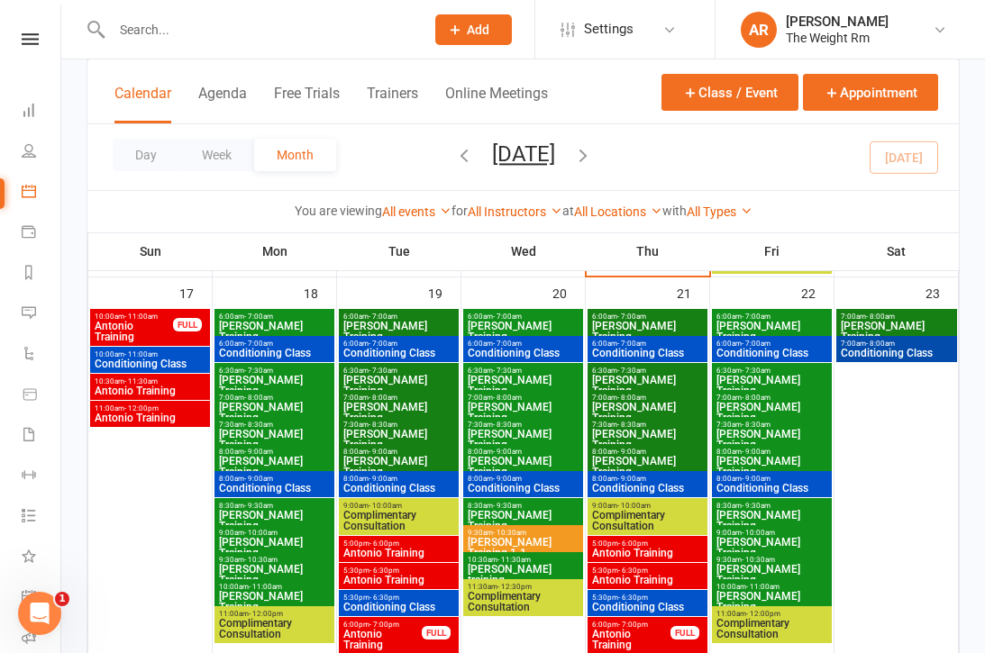
click at [160, 331] on span "Antonio Training" at bounding box center [134, 332] width 80 height 22
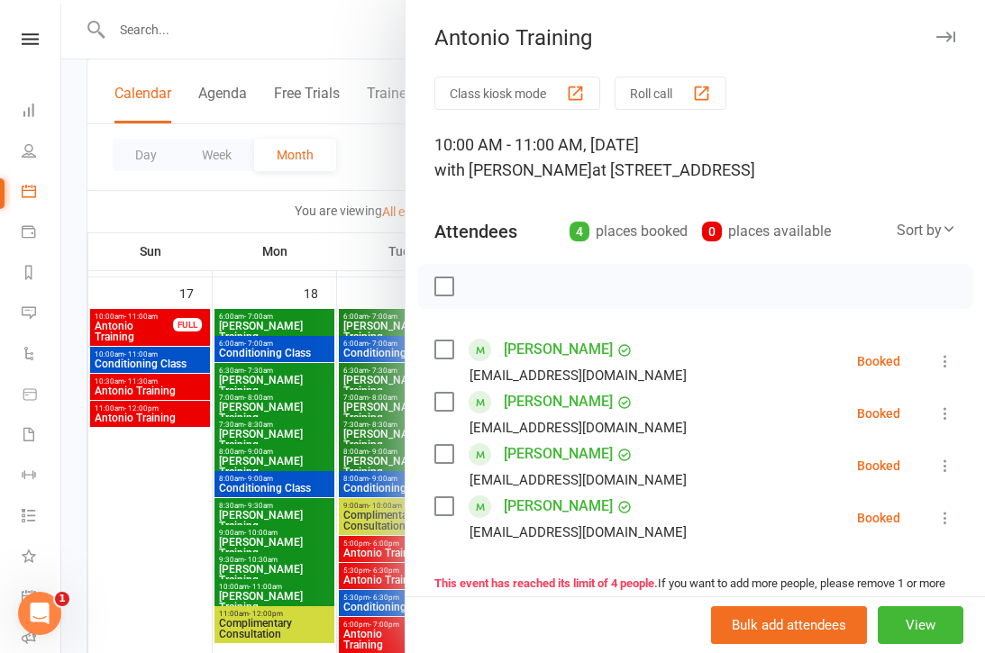
click at [157, 400] on div at bounding box center [523, 326] width 924 height 653
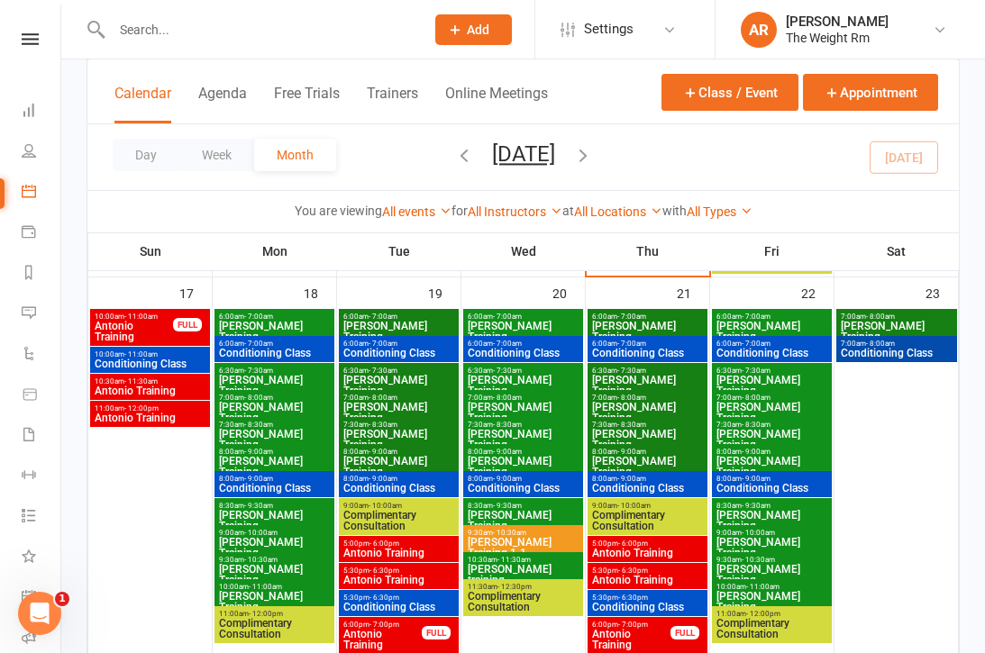
click at [169, 413] on span "Antonio Training" at bounding box center [150, 418] width 113 height 11
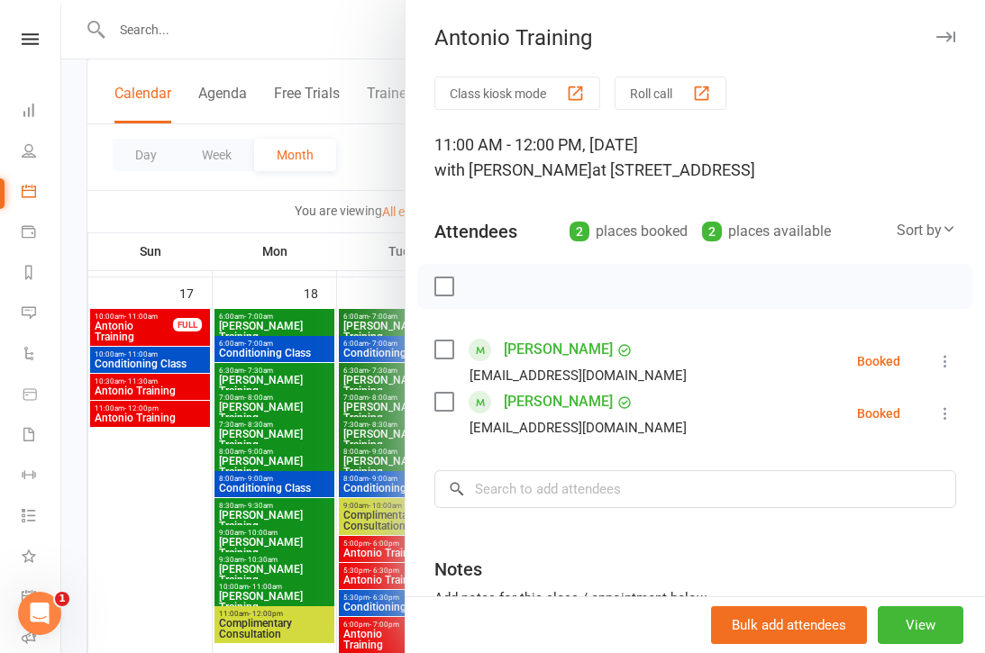
click at [165, 415] on div at bounding box center [523, 326] width 924 height 653
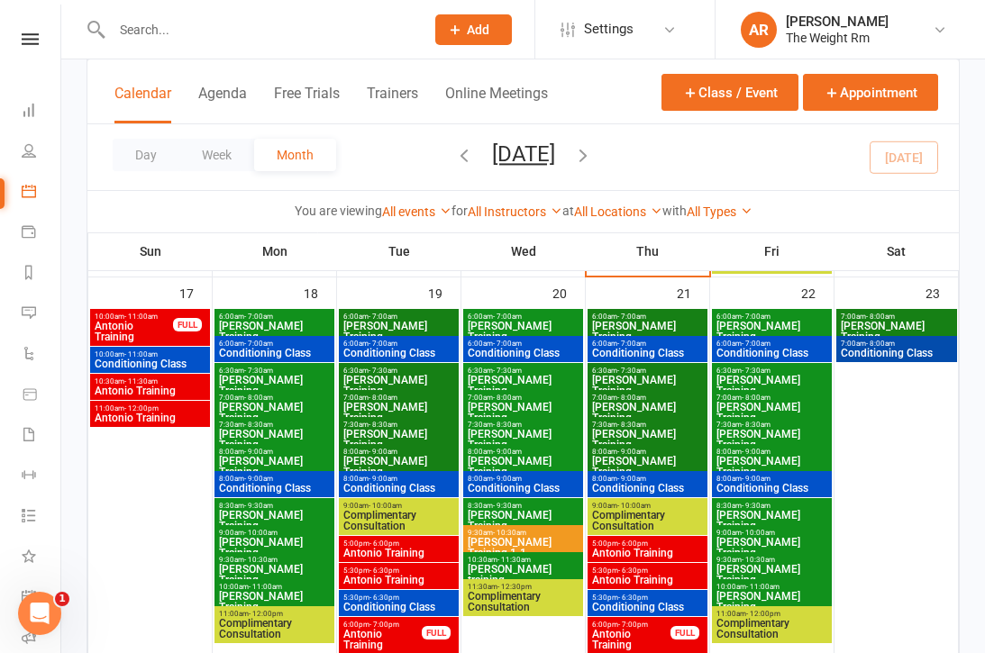
click at [678, 548] on span "Antonio Training" at bounding box center [647, 553] width 113 height 11
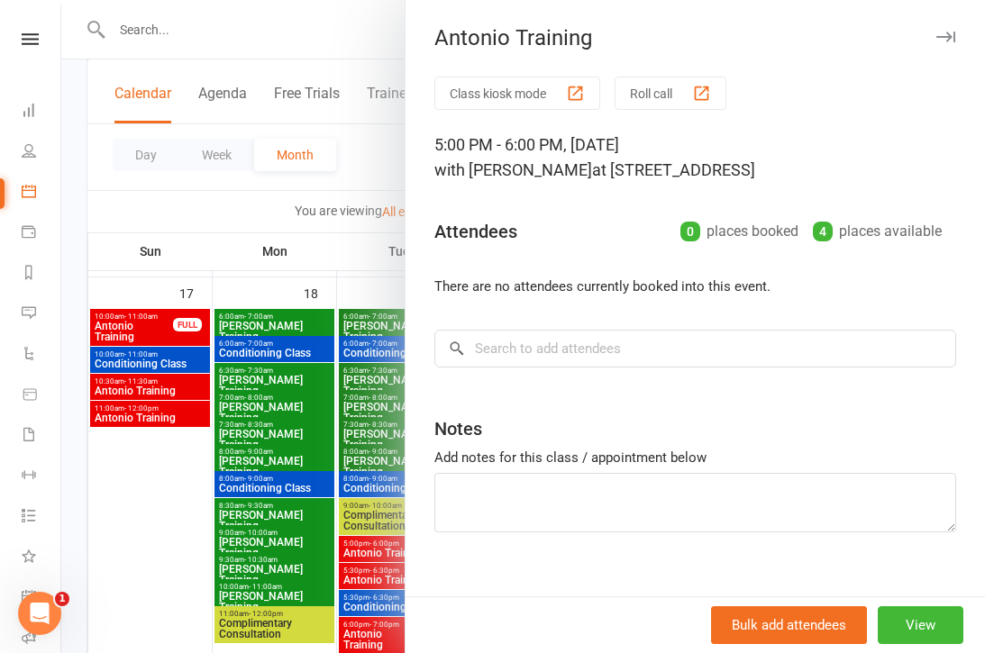
click at [358, 543] on div at bounding box center [523, 326] width 924 height 653
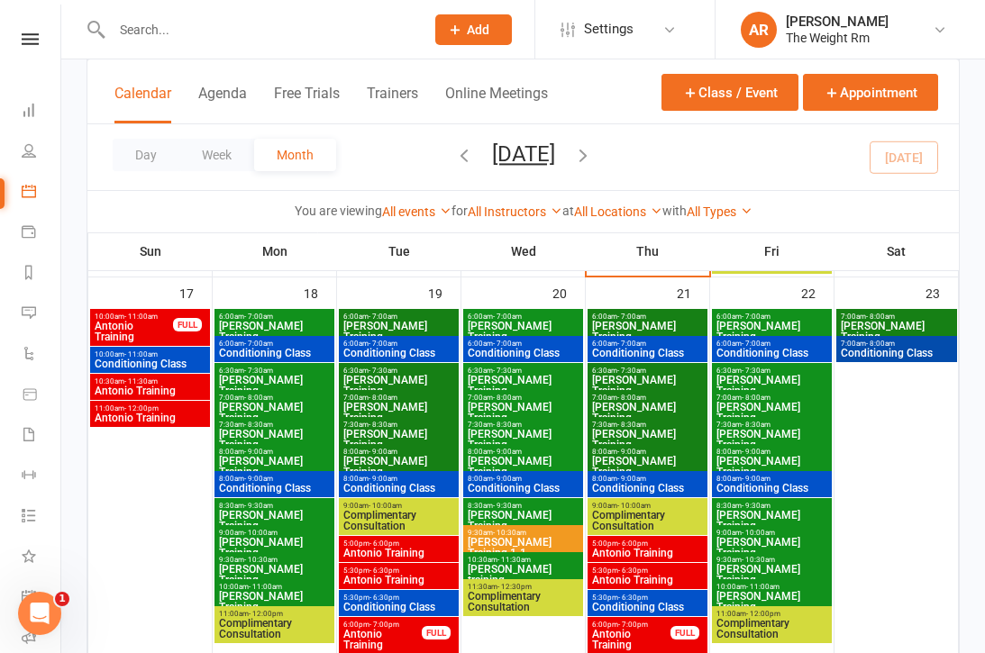
click at [663, 561] on div "5:00pm - 6:00pm Antonio Training" at bounding box center [648, 549] width 120 height 26
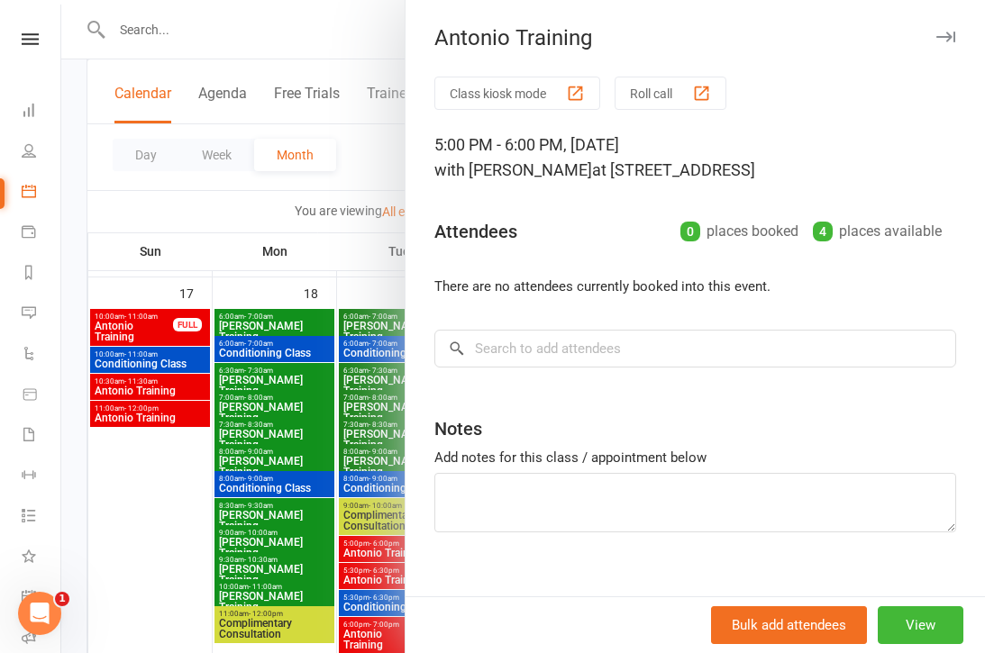
click at [346, 533] on div at bounding box center [523, 326] width 924 height 653
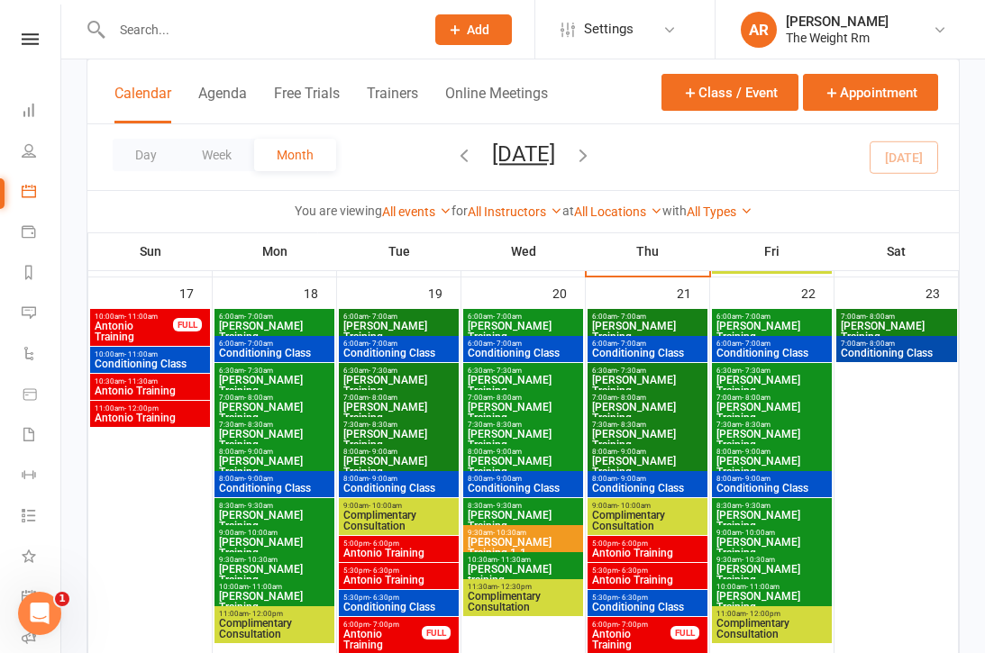
click at [401, 554] on span "Antonio Training" at bounding box center [398, 553] width 113 height 11
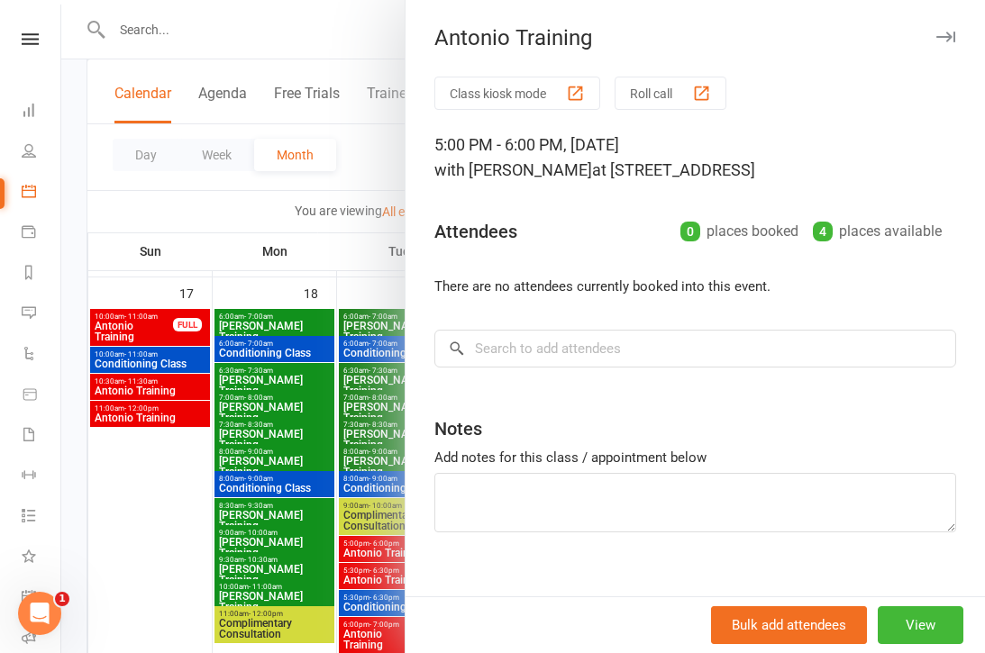
click at [337, 579] on div at bounding box center [523, 326] width 924 height 653
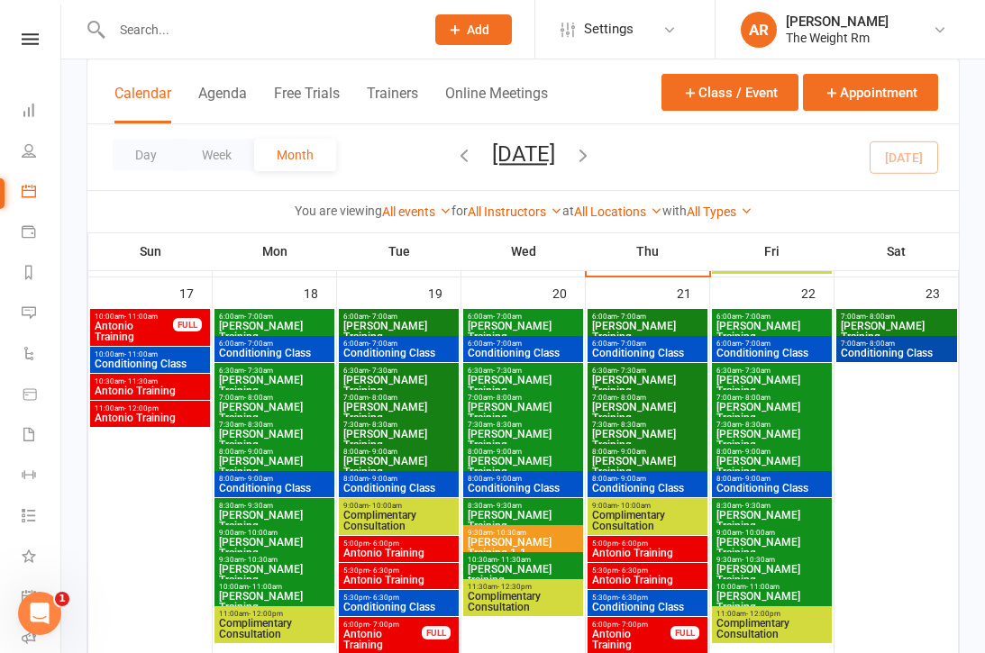
click at [384, 581] on span "Antonio Training" at bounding box center [398, 580] width 113 height 11
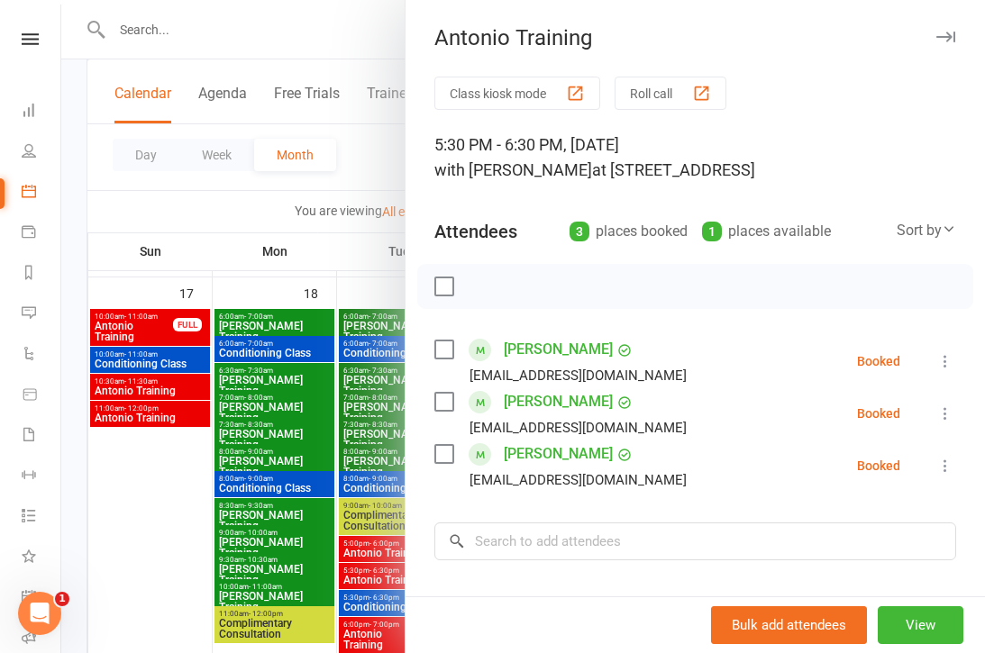
click at [354, 542] on div at bounding box center [523, 326] width 924 height 653
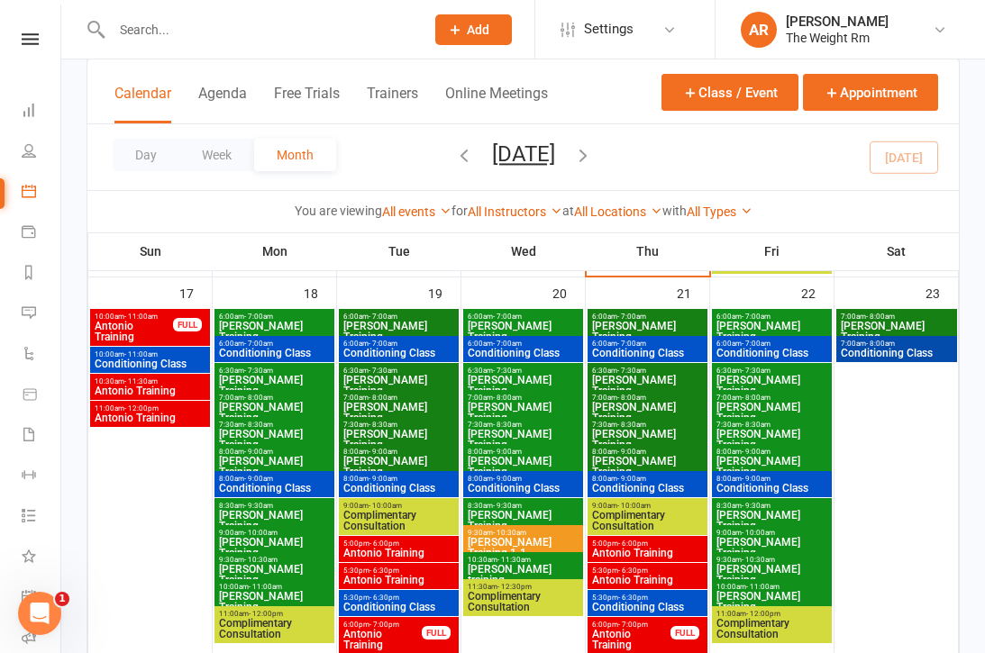
click at [434, 572] on span "5:30pm - 6:30pm" at bounding box center [398, 571] width 113 height 8
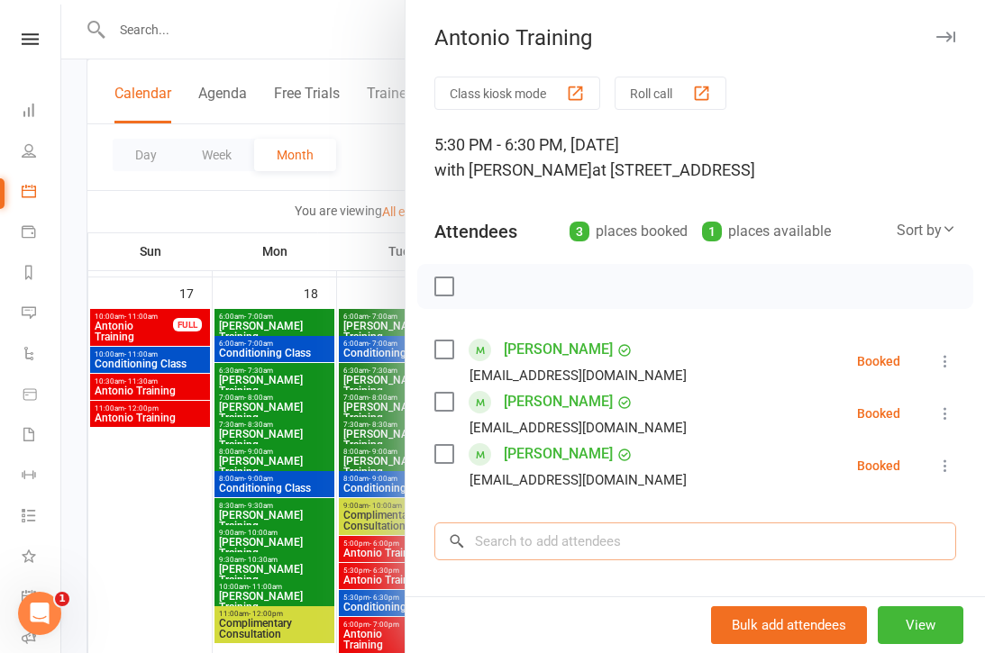
click at [633, 561] on input "search" at bounding box center [695, 542] width 522 height 38
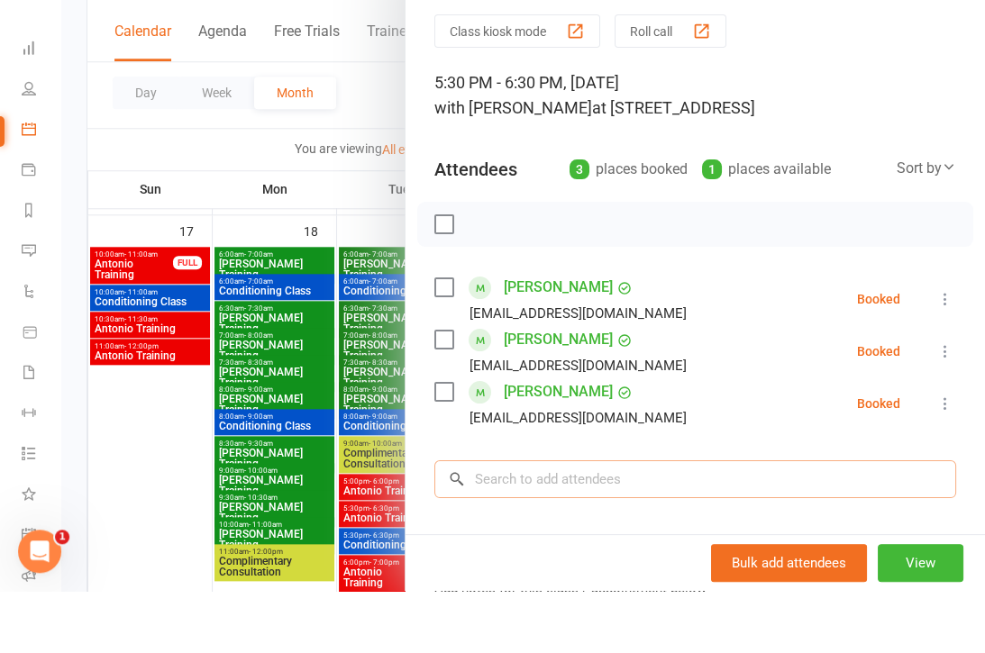
scroll to position [1212, 0]
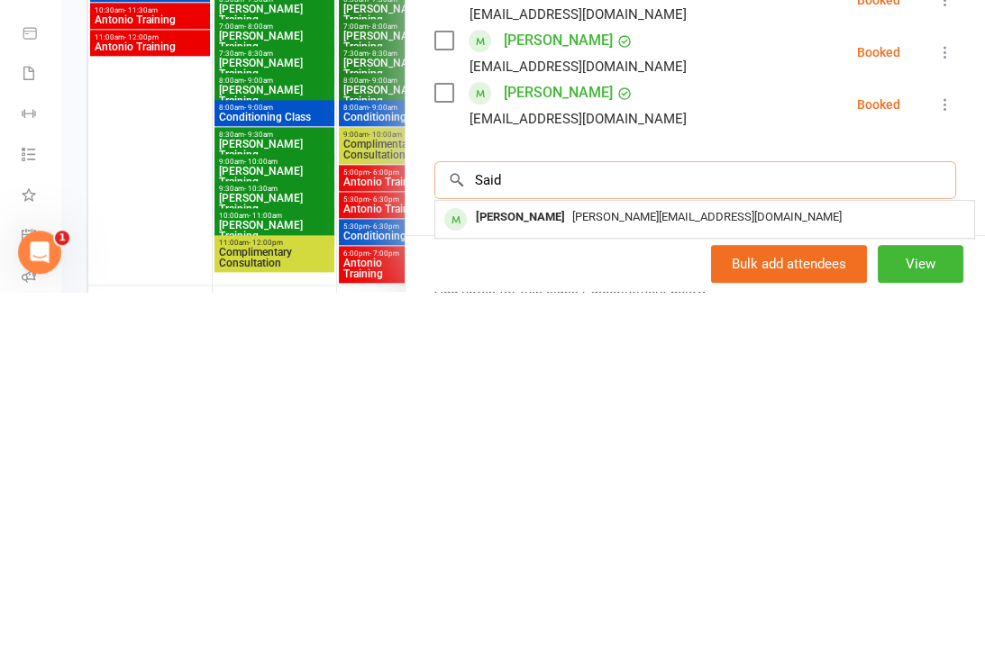
type input "Said"
click at [530, 566] on div "[PERSON_NAME]" at bounding box center [521, 579] width 104 height 26
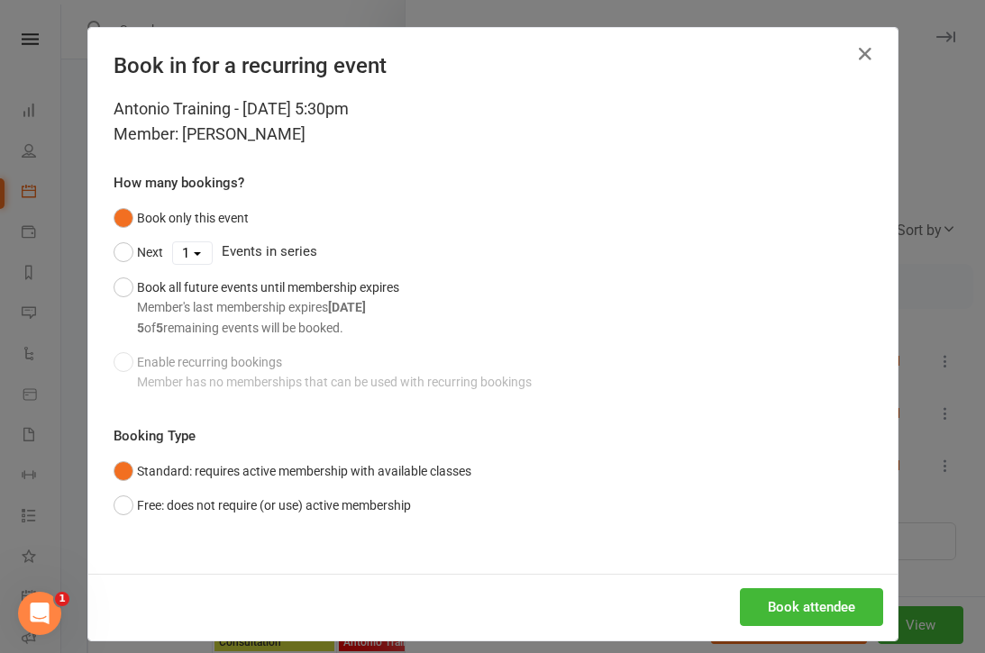
click at [816, 601] on button "Book attendee" at bounding box center [811, 607] width 143 height 38
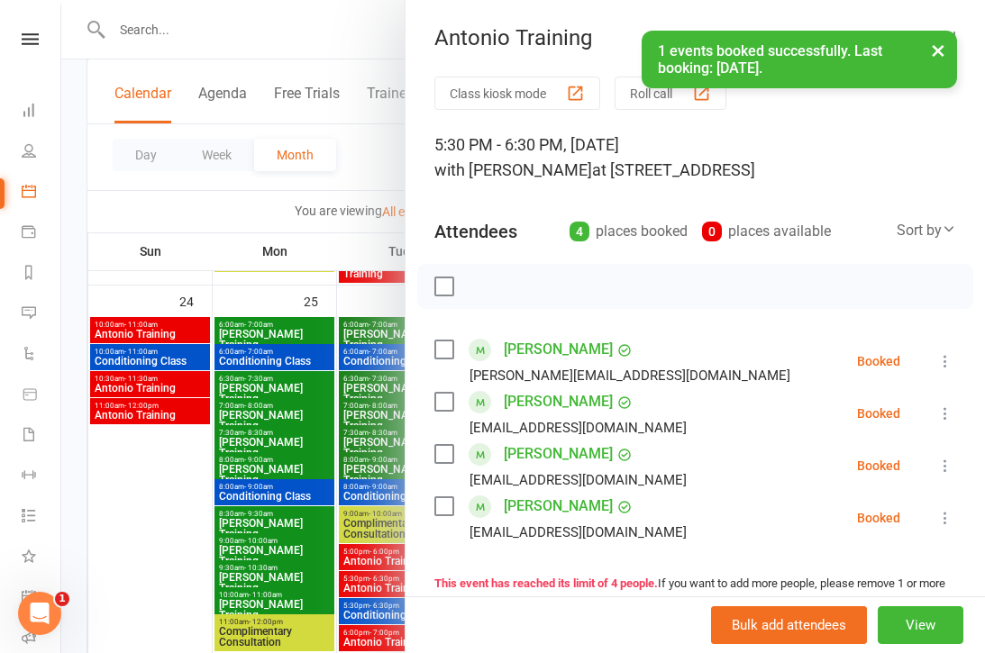
click at [306, 503] on div at bounding box center [523, 326] width 924 height 653
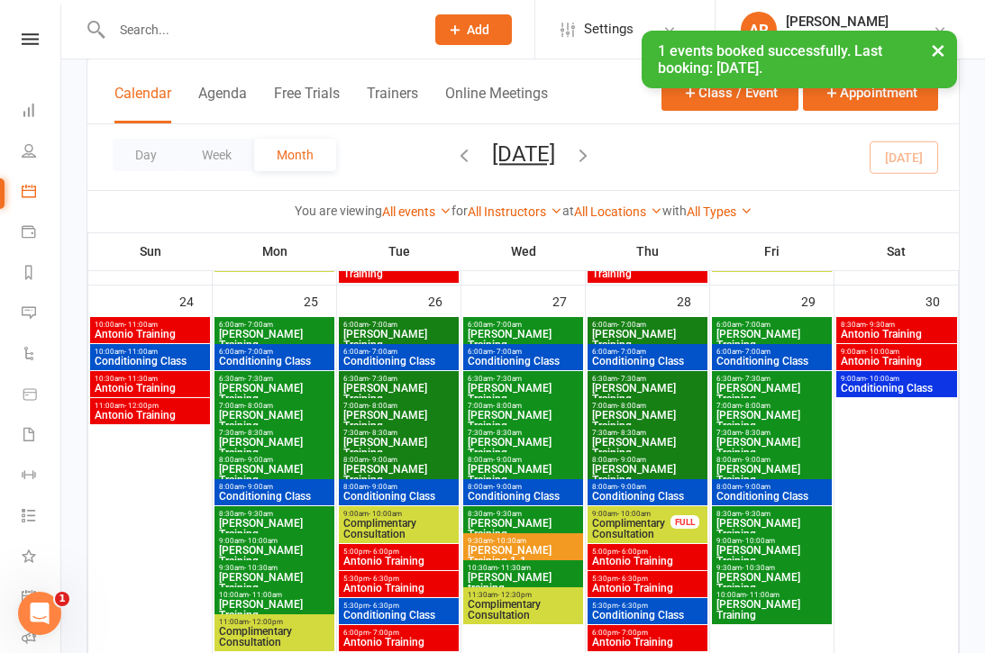
click at [661, 579] on span "5:30pm - 6:30pm" at bounding box center [647, 579] width 113 height 8
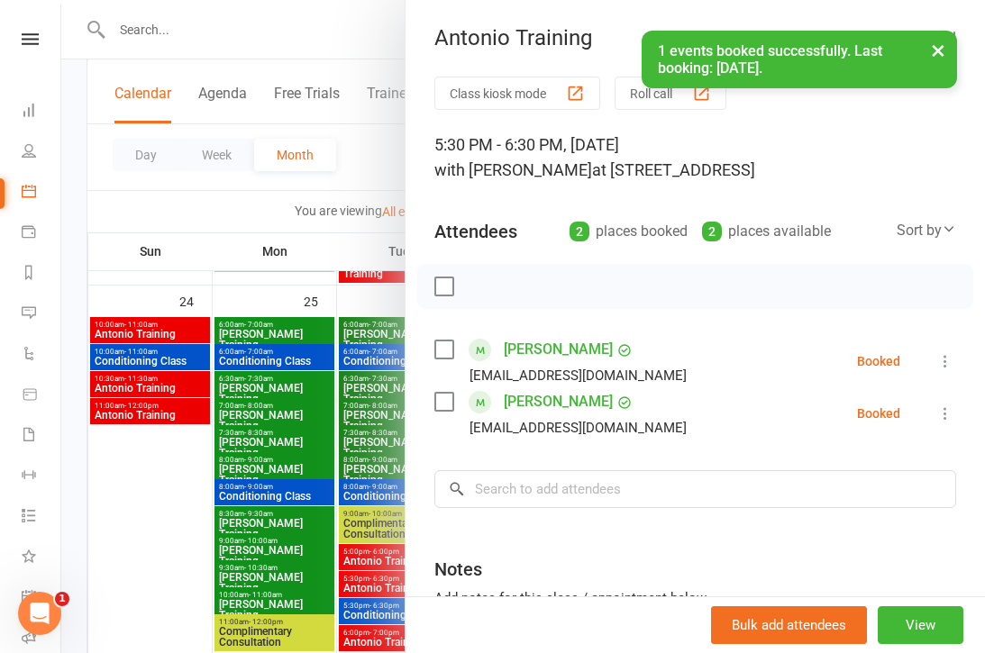
click at [356, 541] on div at bounding box center [523, 326] width 924 height 653
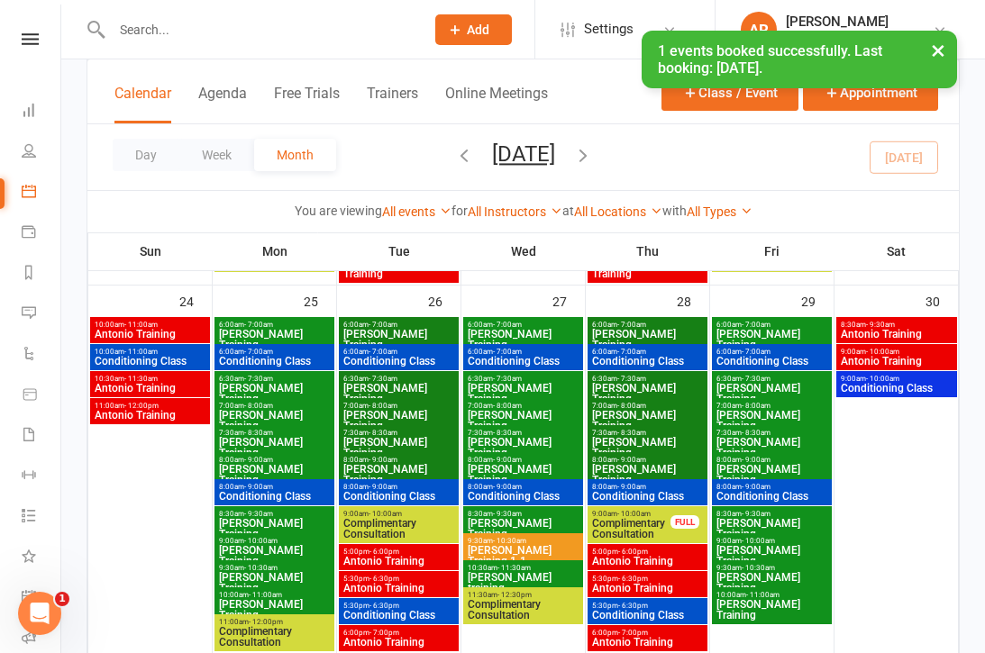
click at [661, 561] on span "Antonio Training" at bounding box center [647, 561] width 113 height 11
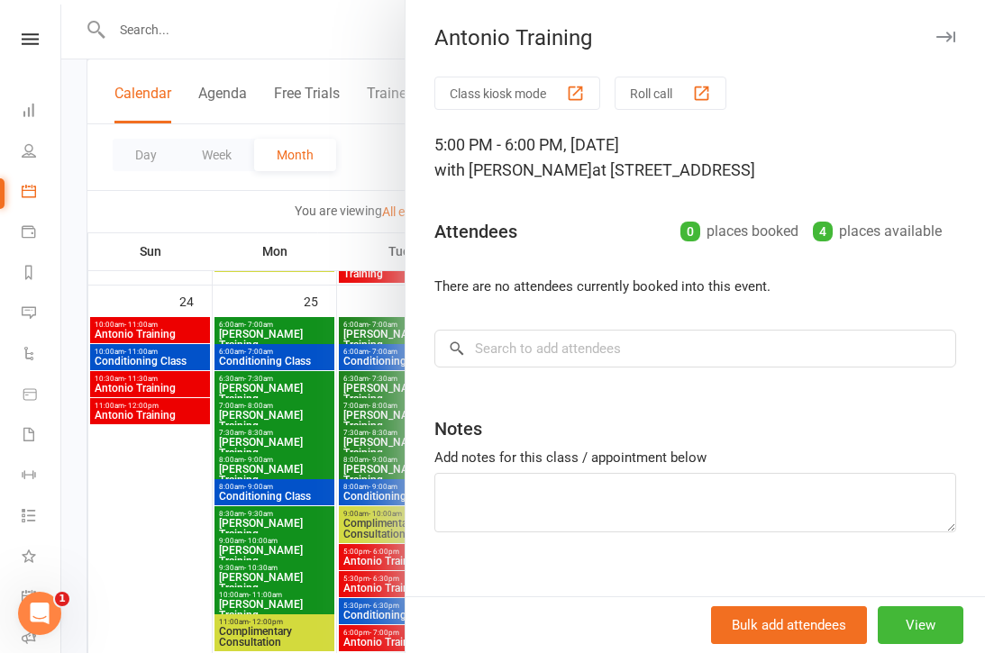
click at [297, 533] on div at bounding box center [523, 326] width 924 height 653
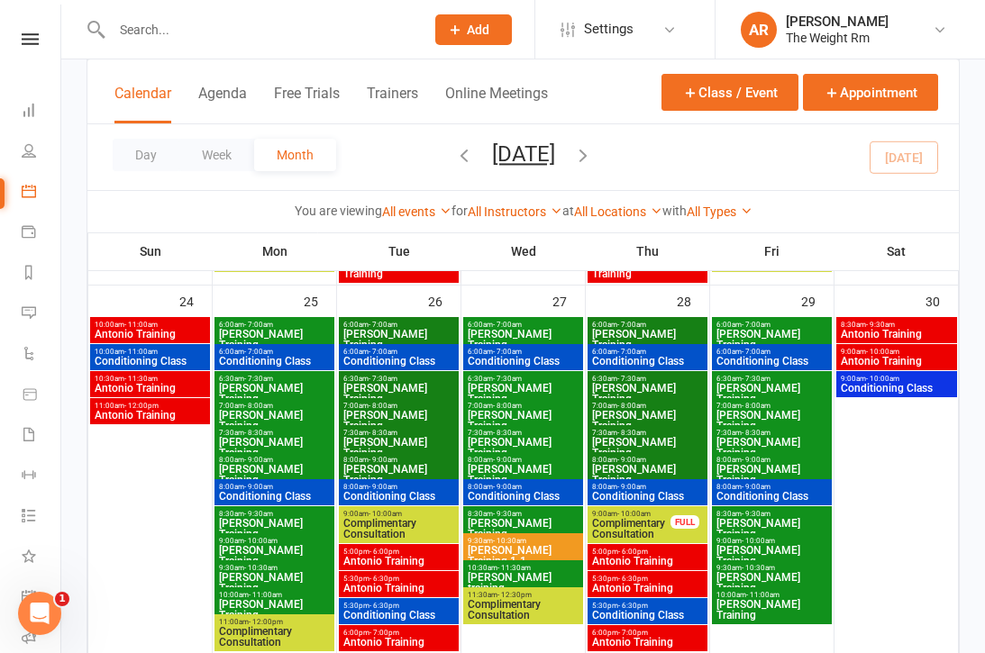
click at [654, 584] on span "Antonio Training" at bounding box center [647, 588] width 113 height 11
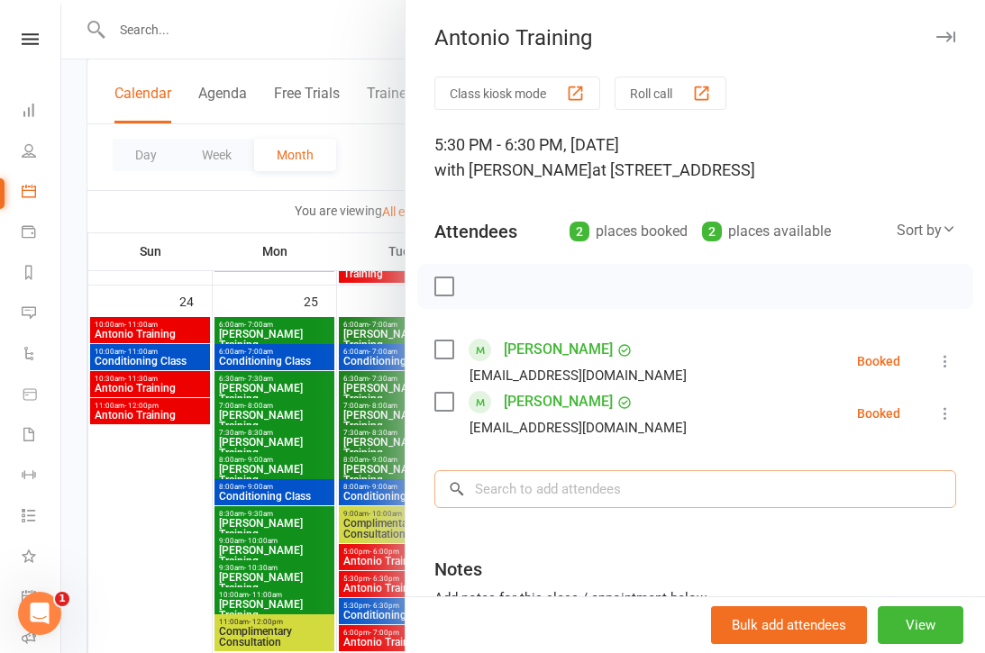
click at [582, 494] on input "search" at bounding box center [695, 489] width 522 height 38
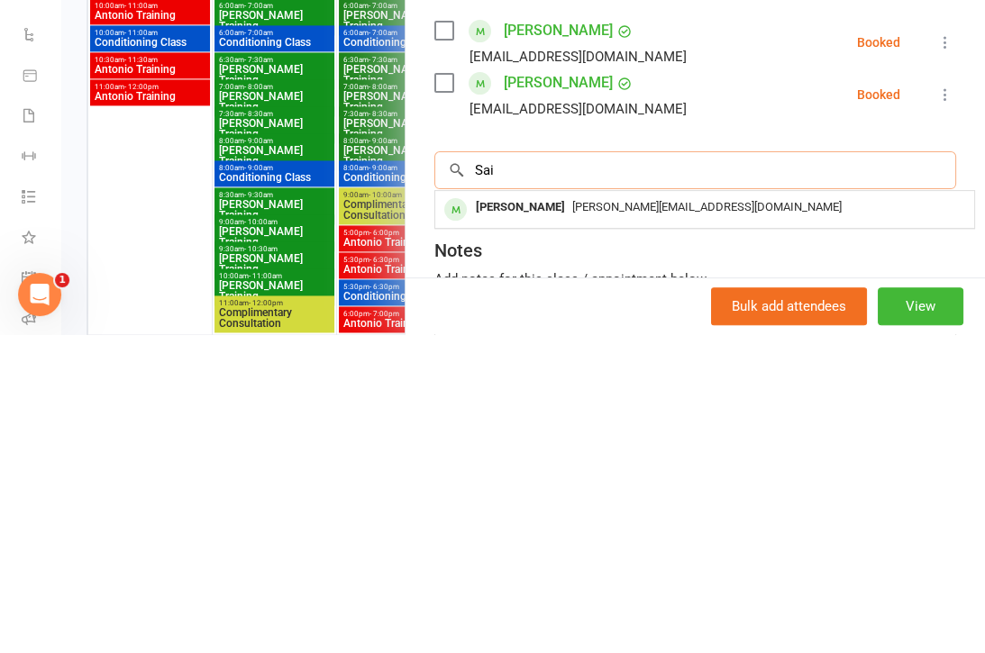
type input "Sai"
click at [534, 514] on div "[PERSON_NAME]" at bounding box center [521, 527] width 104 height 26
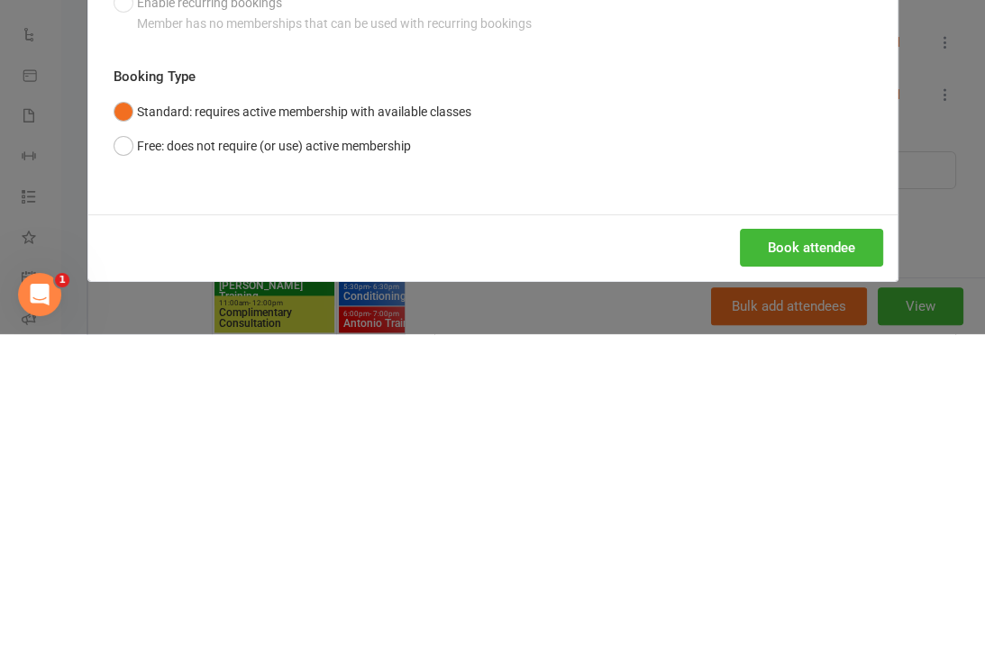
scroll to position [1893, 0]
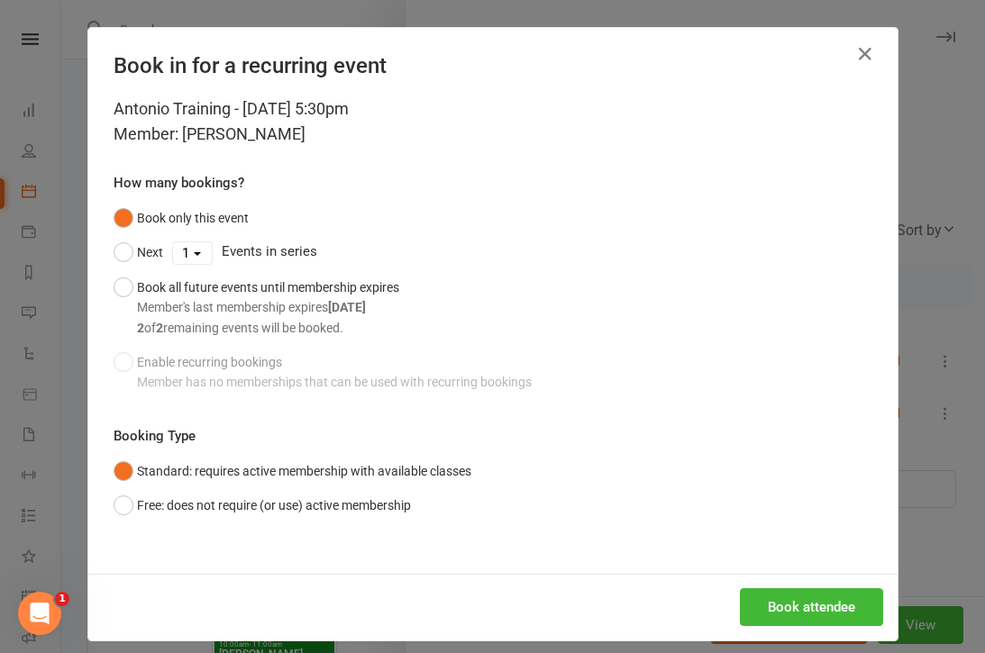
click at [796, 601] on button "Book attendee" at bounding box center [811, 607] width 143 height 38
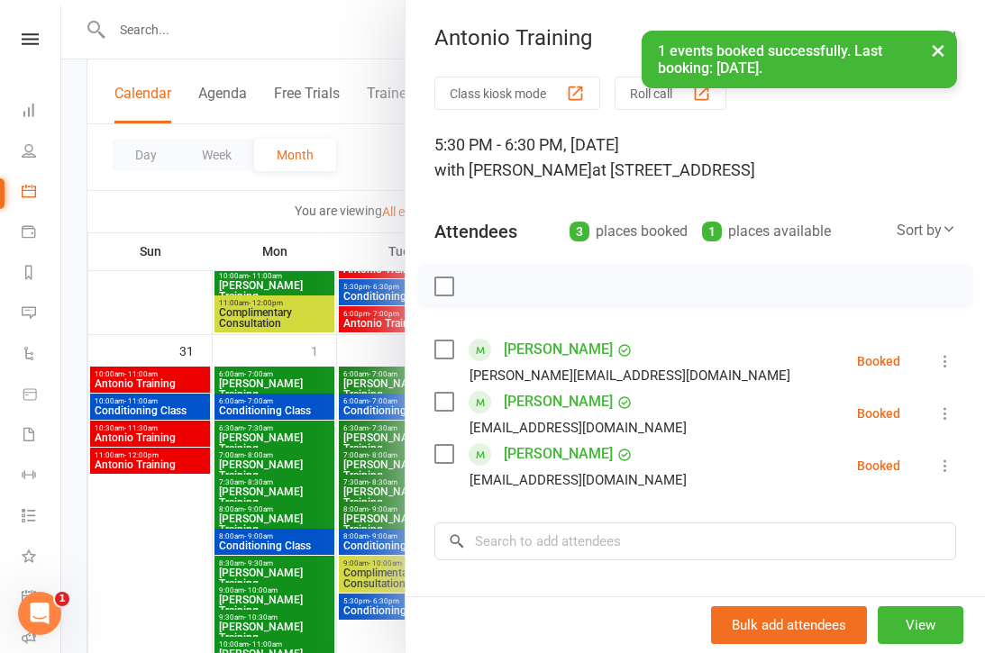
click at [297, 510] on div at bounding box center [523, 326] width 924 height 653
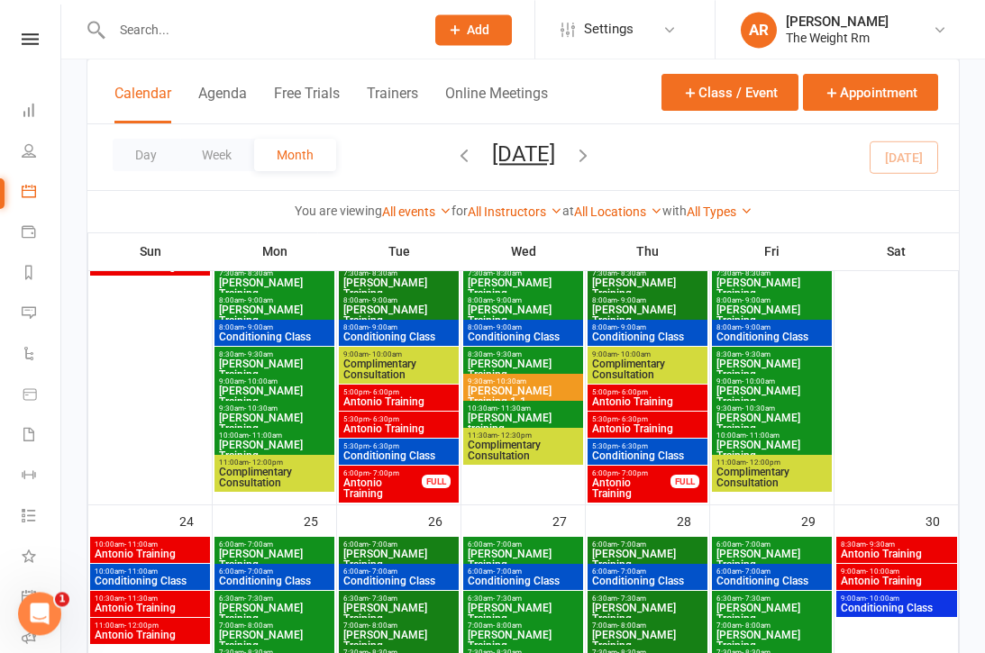
click at [410, 424] on span "Antonio Training" at bounding box center [398, 429] width 113 height 11
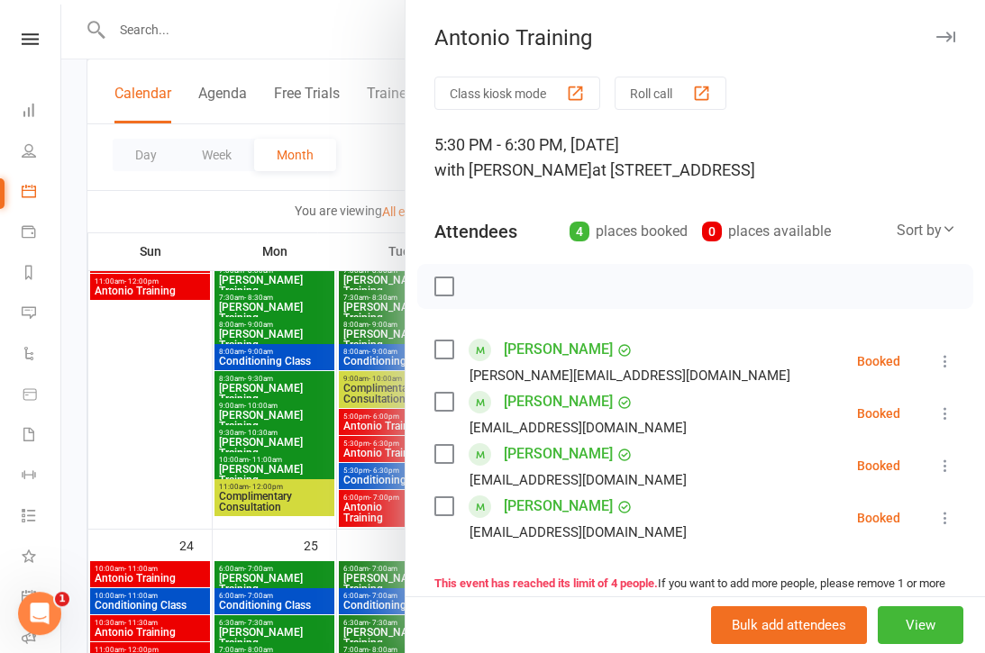
click at [358, 494] on div at bounding box center [523, 326] width 924 height 653
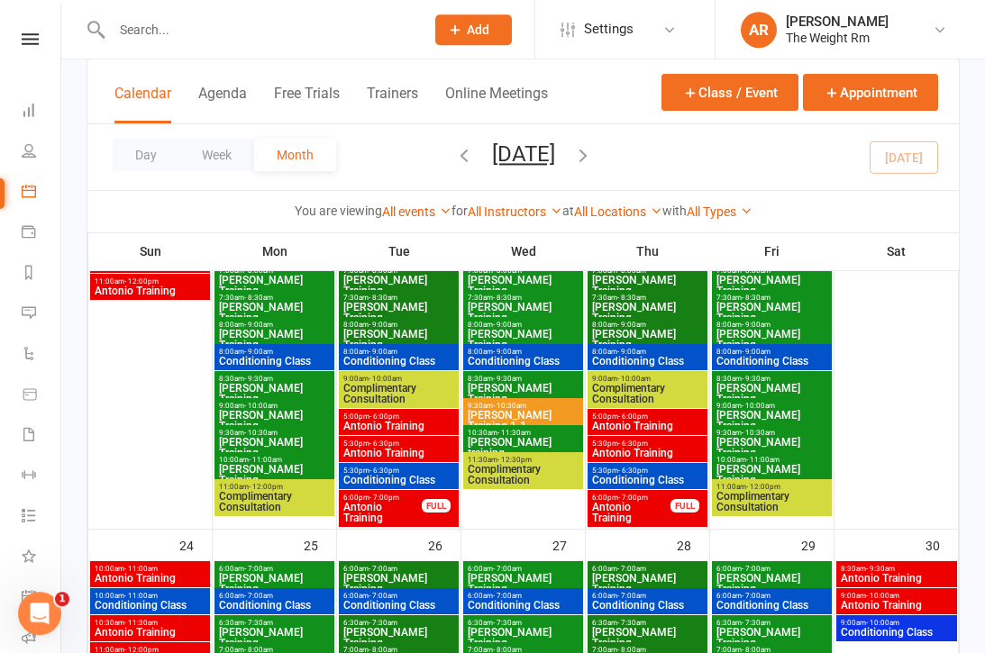
scroll to position [1329, 0]
click at [401, 502] on span "Antonio Training" at bounding box center [382, 513] width 80 height 22
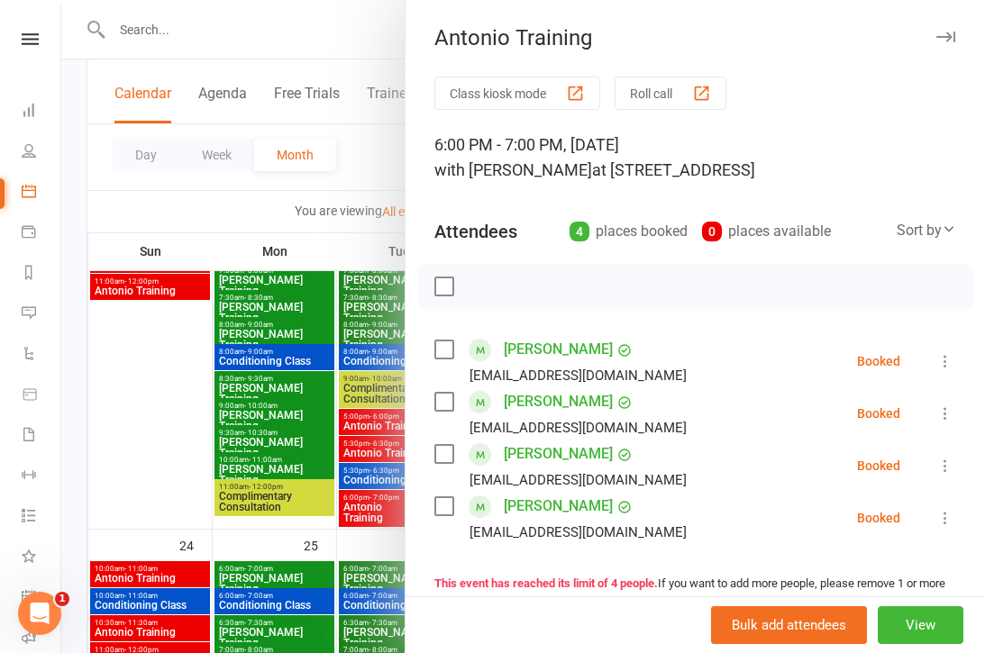
click at [304, 452] on div at bounding box center [523, 326] width 924 height 653
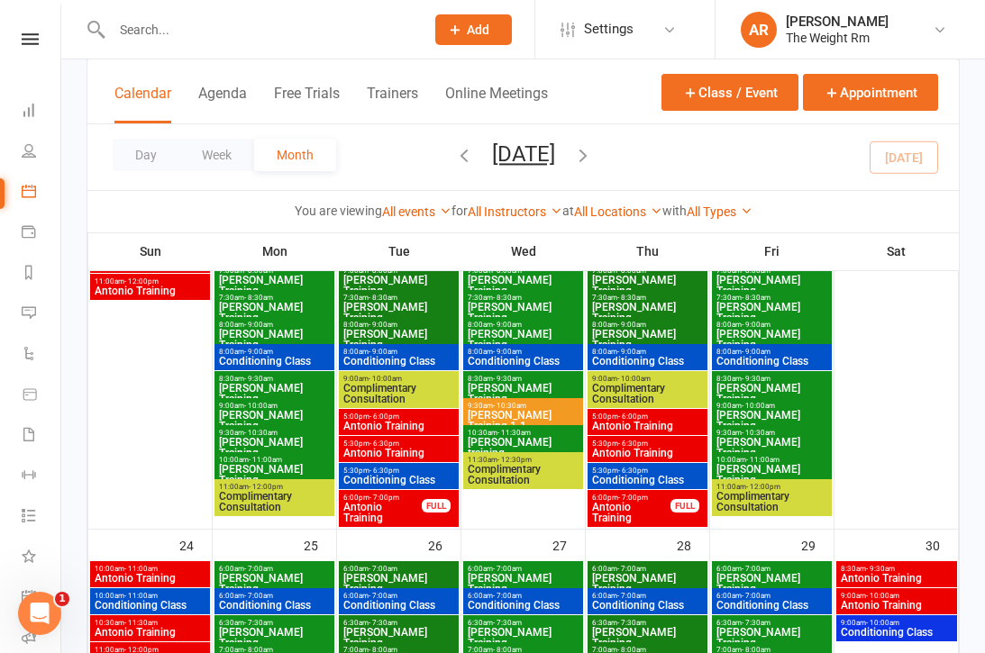
click at [642, 454] on span "Antonio Training" at bounding box center [647, 453] width 113 height 11
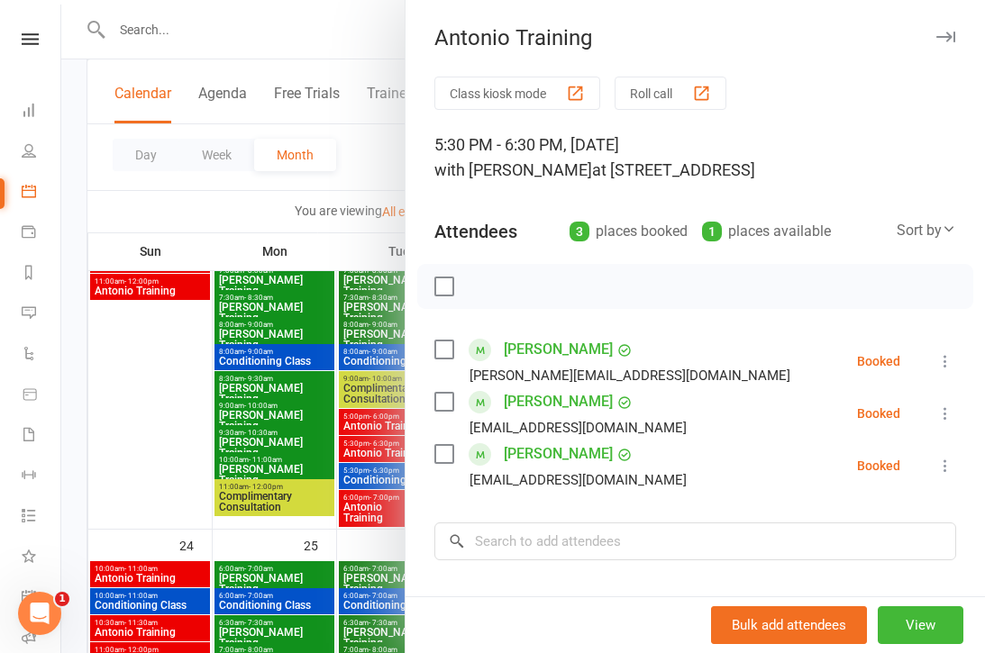
click at [308, 459] on div at bounding box center [523, 326] width 924 height 653
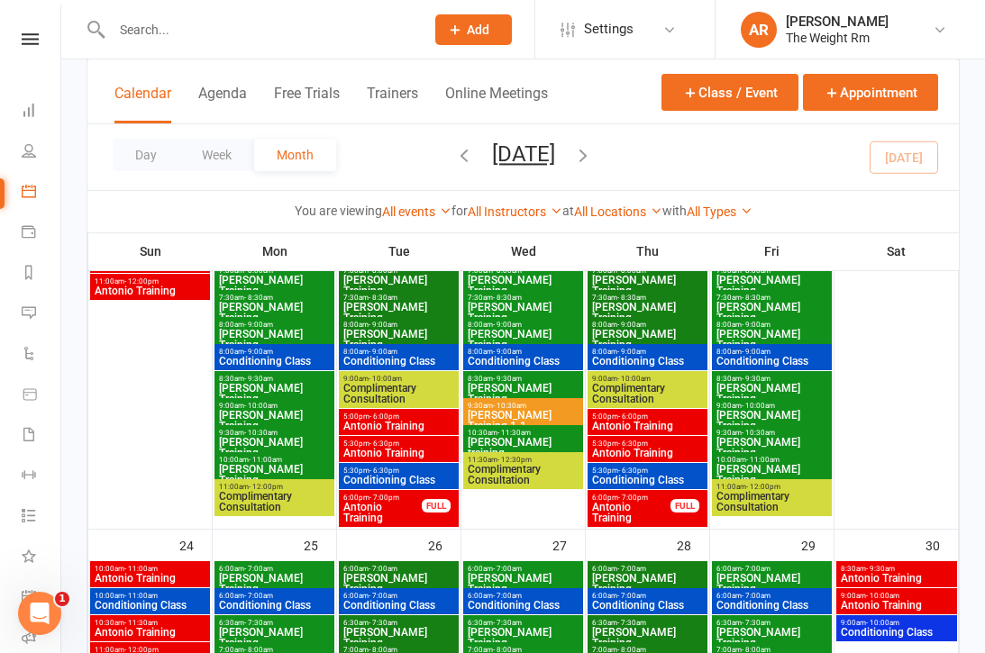
click at [642, 498] on span "- 7:00pm" at bounding box center [633, 498] width 30 height 8
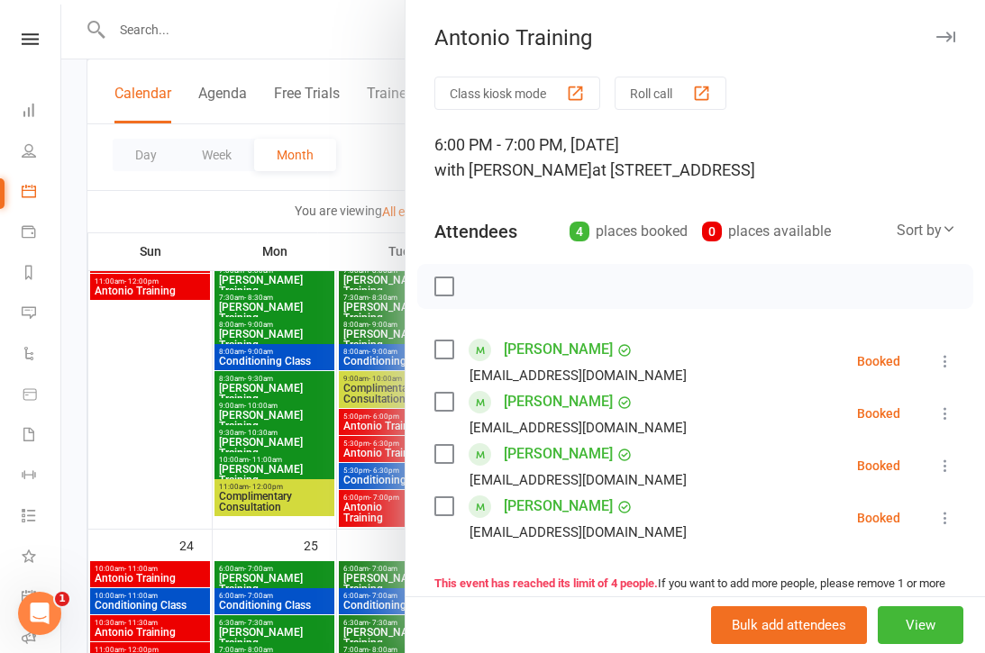
click at [319, 435] on div at bounding box center [523, 326] width 924 height 653
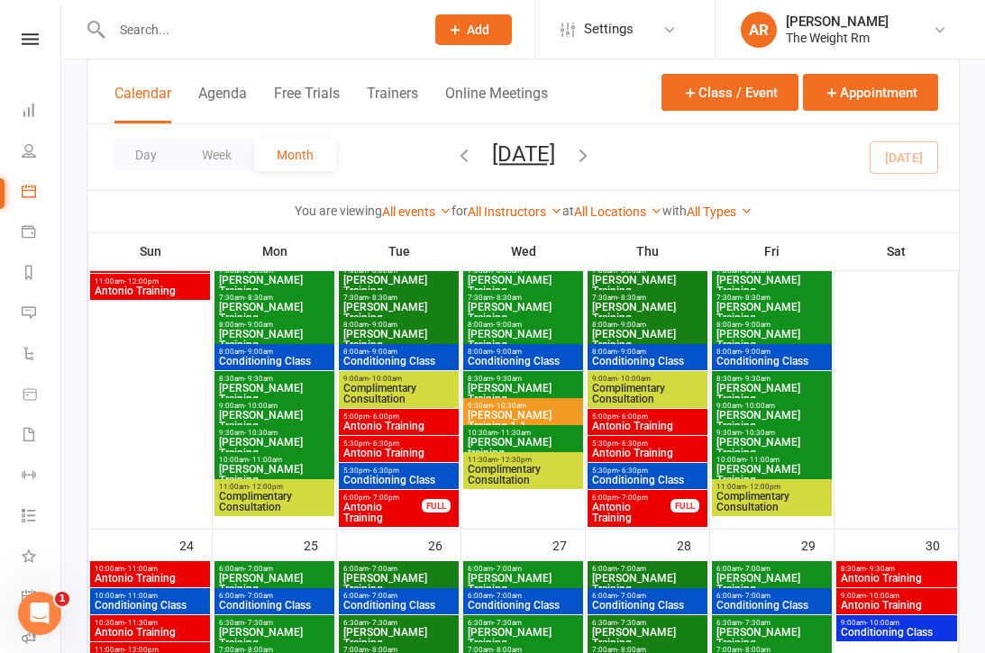
click at [647, 411] on div "5:00pm - 6:00pm Antonio Training" at bounding box center [648, 422] width 120 height 26
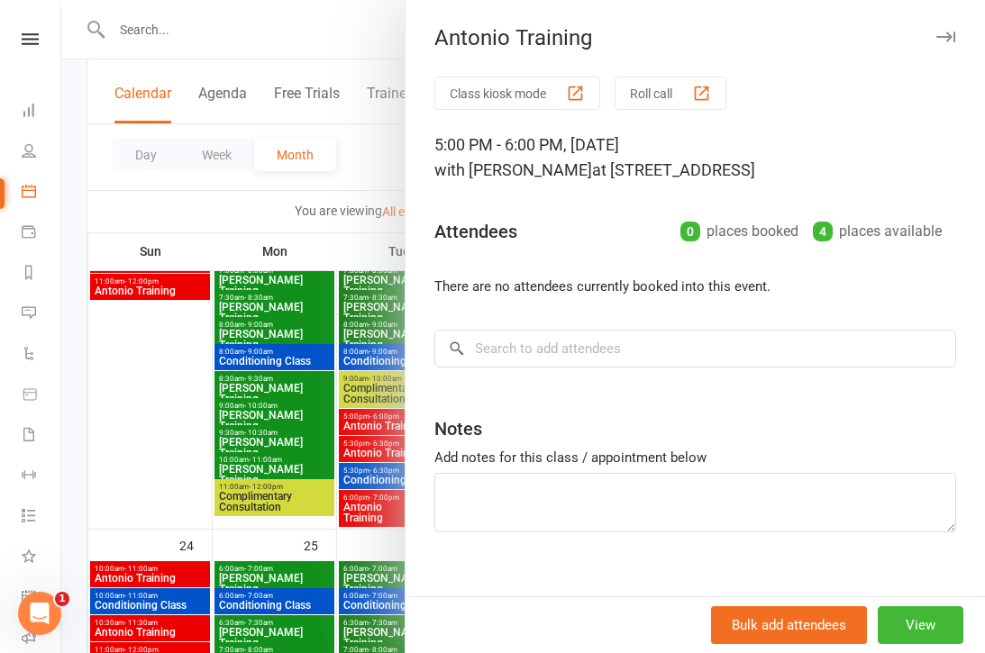
click at [262, 433] on div at bounding box center [523, 326] width 924 height 653
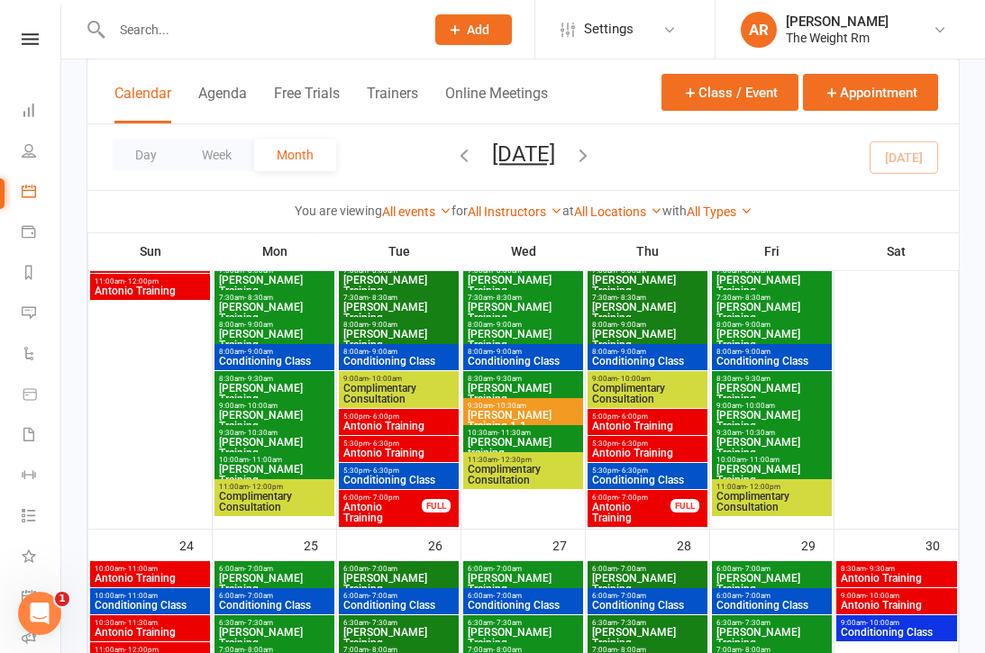
click at [377, 425] on span "Antonio Training" at bounding box center [398, 426] width 113 height 11
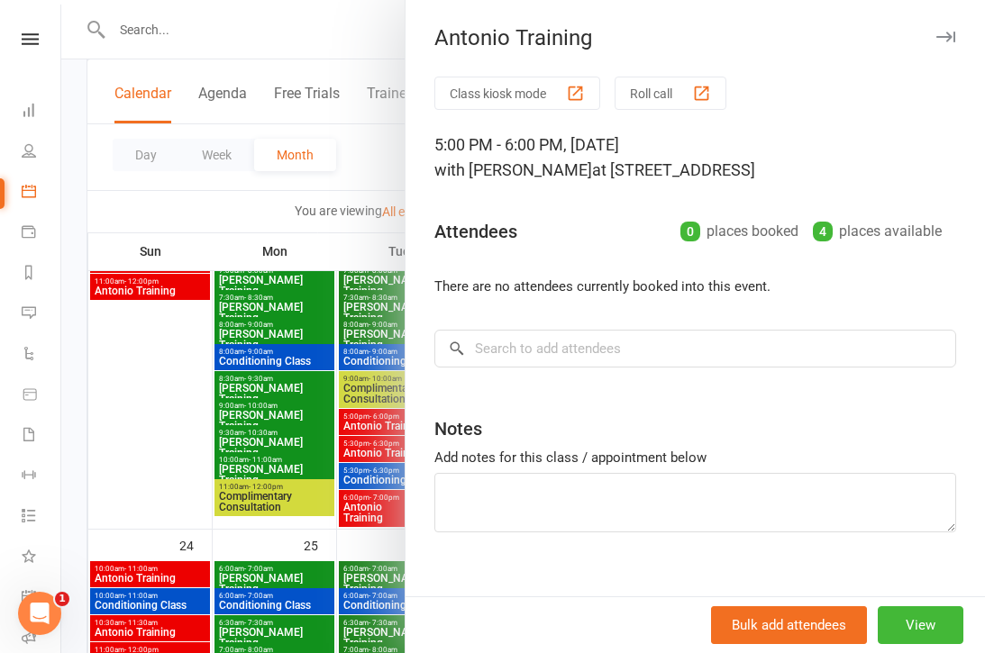
click at [300, 471] on div at bounding box center [523, 326] width 924 height 653
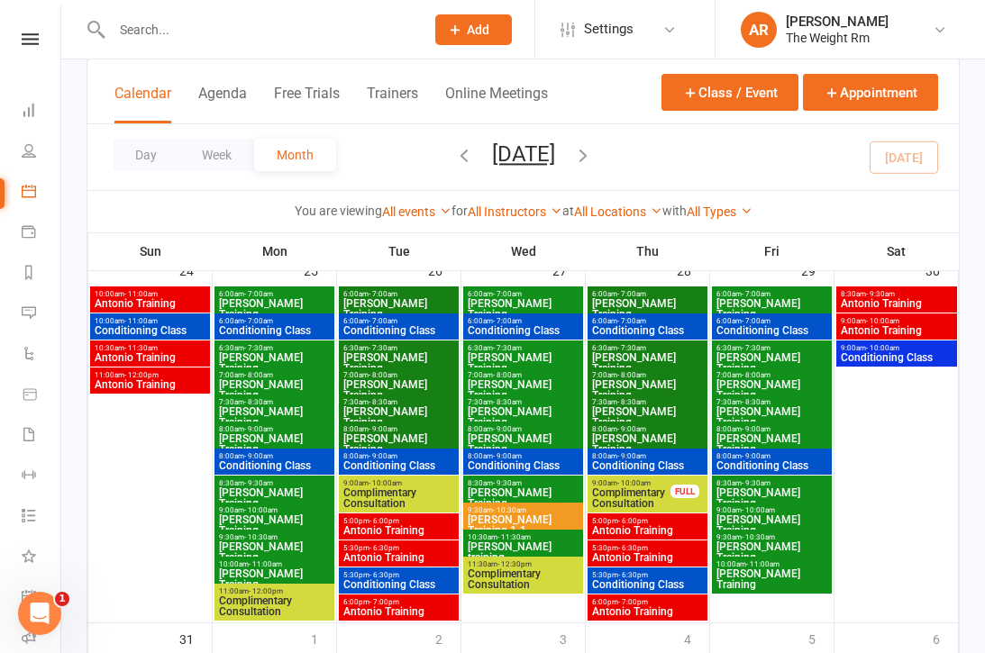
scroll to position [1604, 0]
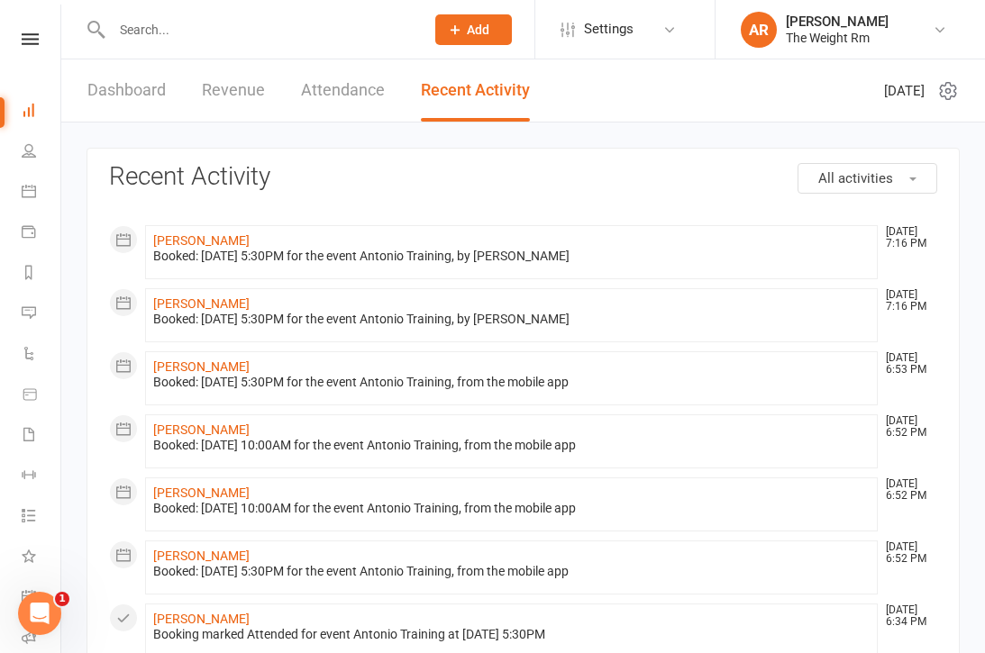
click at [19, 183] on li "Calendar" at bounding box center [30, 193] width 60 height 41
click at [22, 196] on icon at bounding box center [29, 191] width 14 height 14
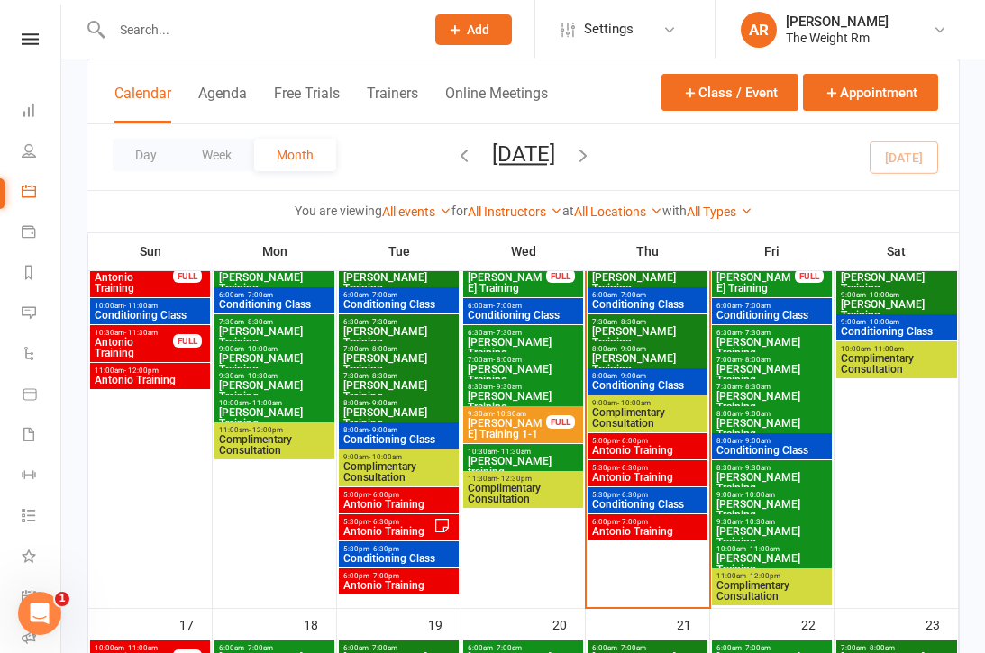
scroll to position [871, 0]
click at [625, 439] on span "- 6:00pm" at bounding box center [633, 441] width 30 height 8
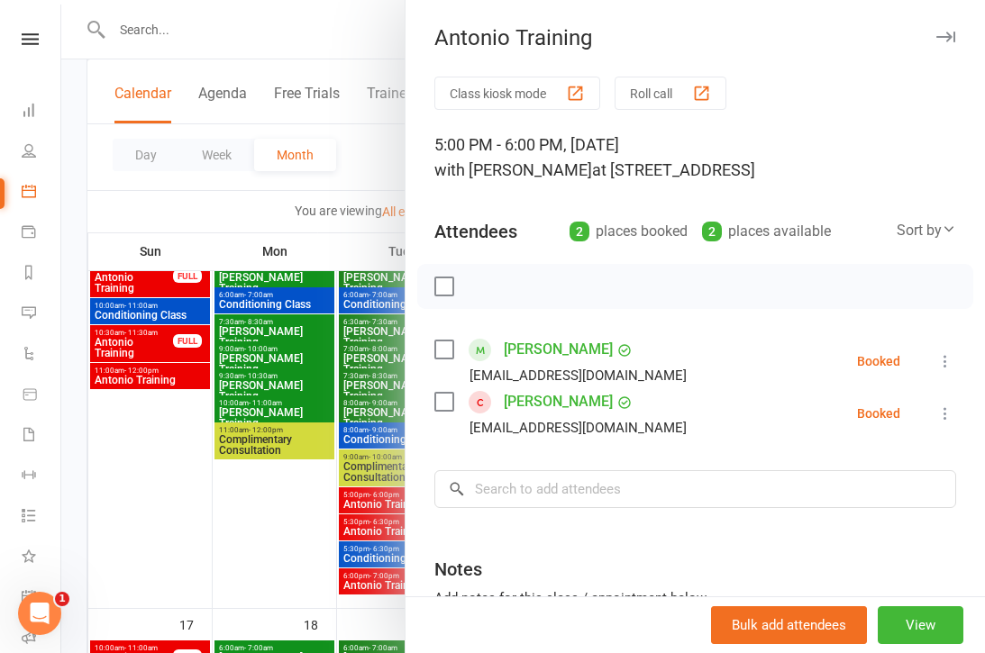
click at [267, 393] on div at bounding box center [523, 326] width 924 height 653
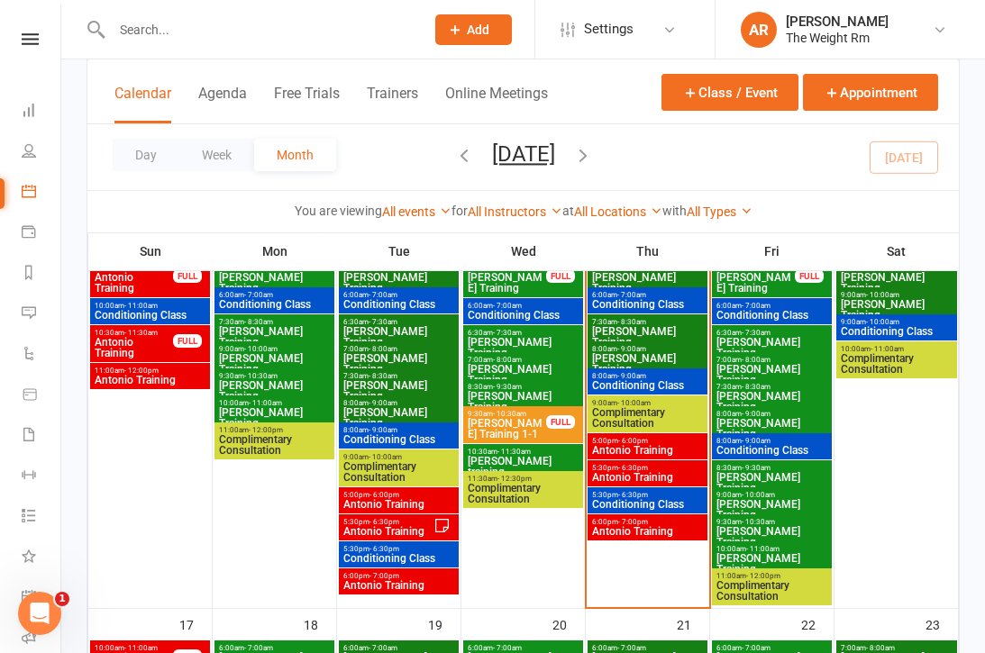
click at [674, 452] on span "Antonio Training" at bounding box center [647, 450] width 113 height 11
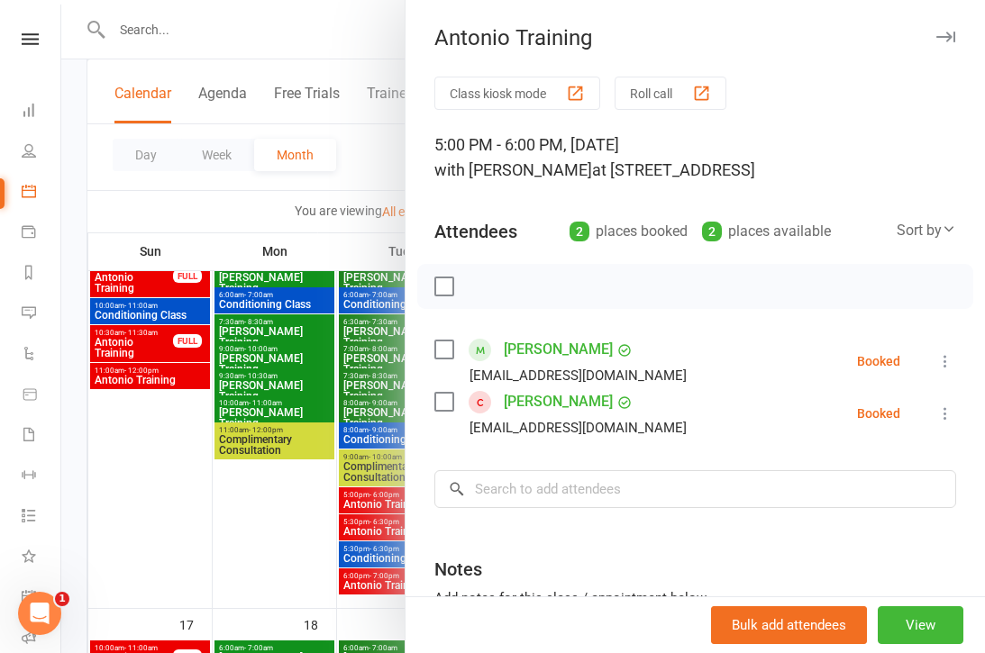
click at [359, 421] on div at bounding box center [523, 326] width 924 height 653
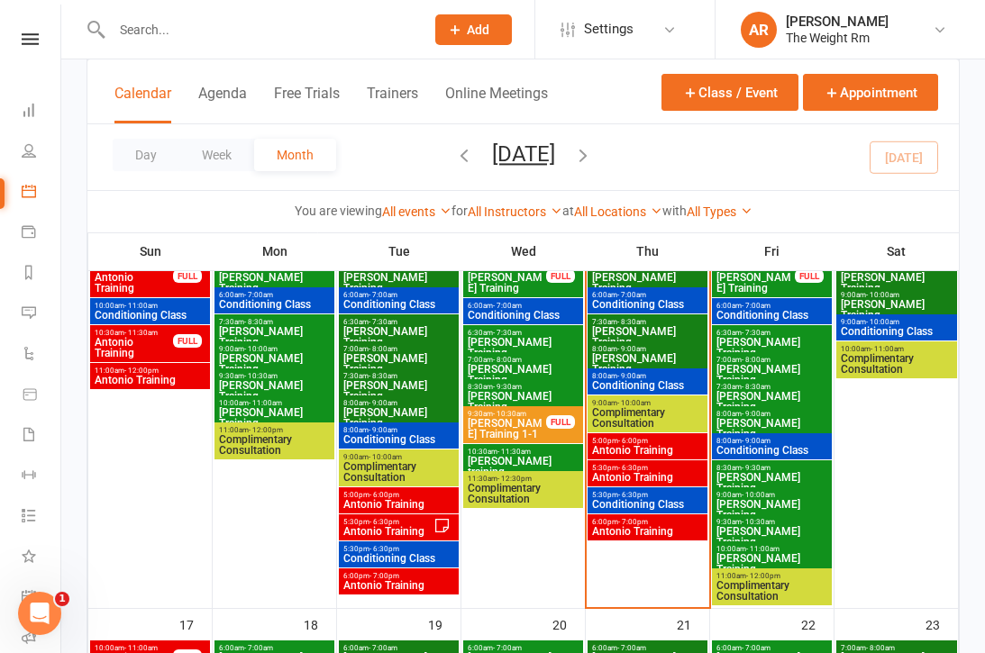
click at [669, 441] on span "5:00pm - 6:00pm" at bounding box center [647, 441] width 113 height 8
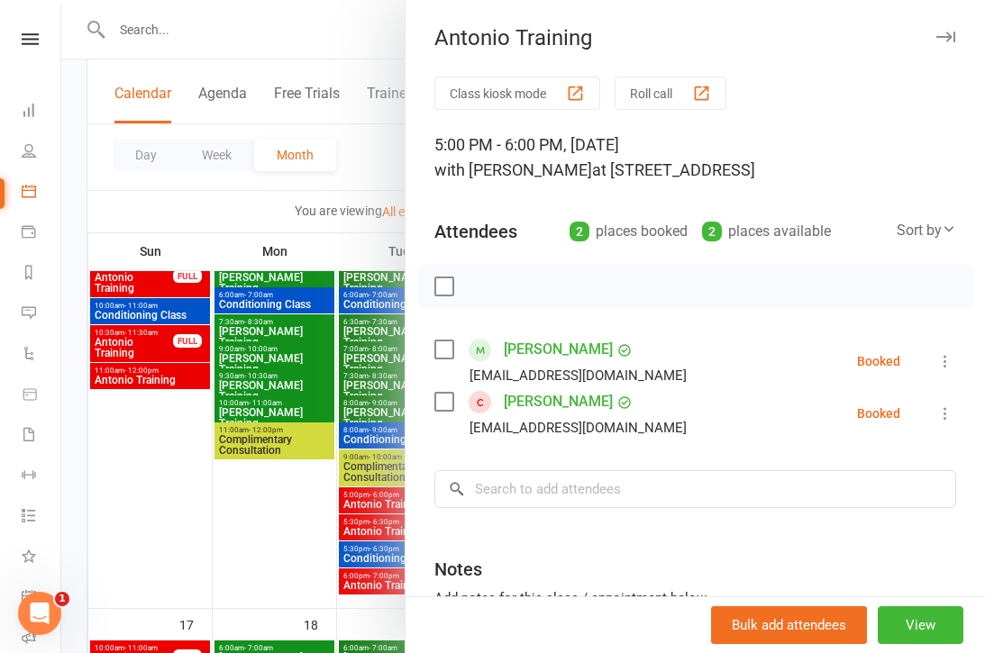
click at [952, 365] on icon at bounding box center [945, 361] width 18 height 18
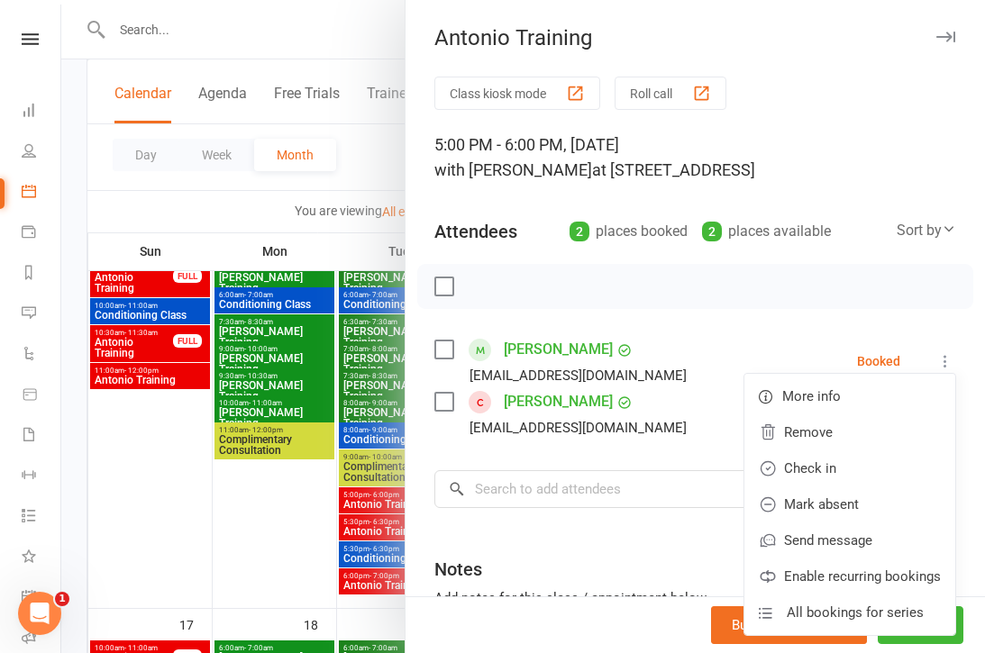
click at [826, 471] on link "Check in" at bounding box center [849, 469] width 211 height 36
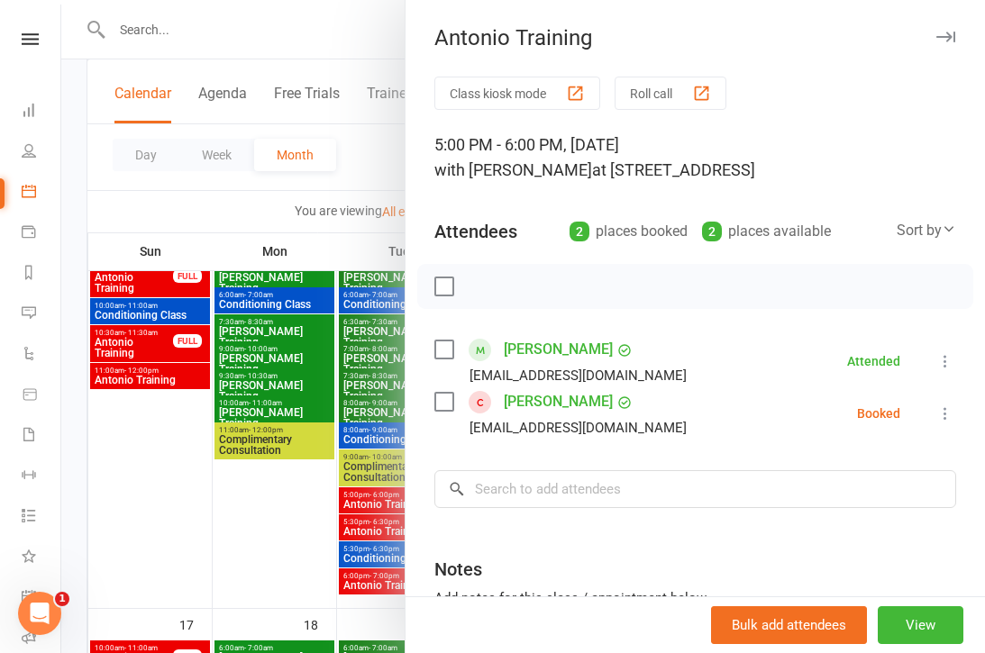
click at [316, 441] on div at bounding box center [523, 326] width 924 height 653
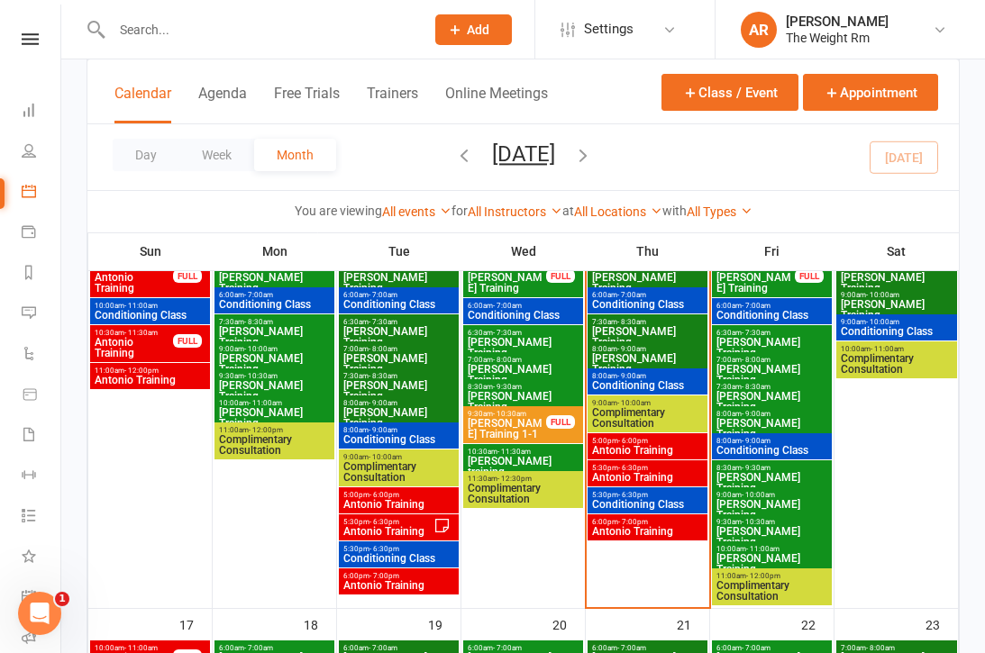
click at [651, 482] on span "Antonio Training" at bounding box center [647, 477] width 113 height 11
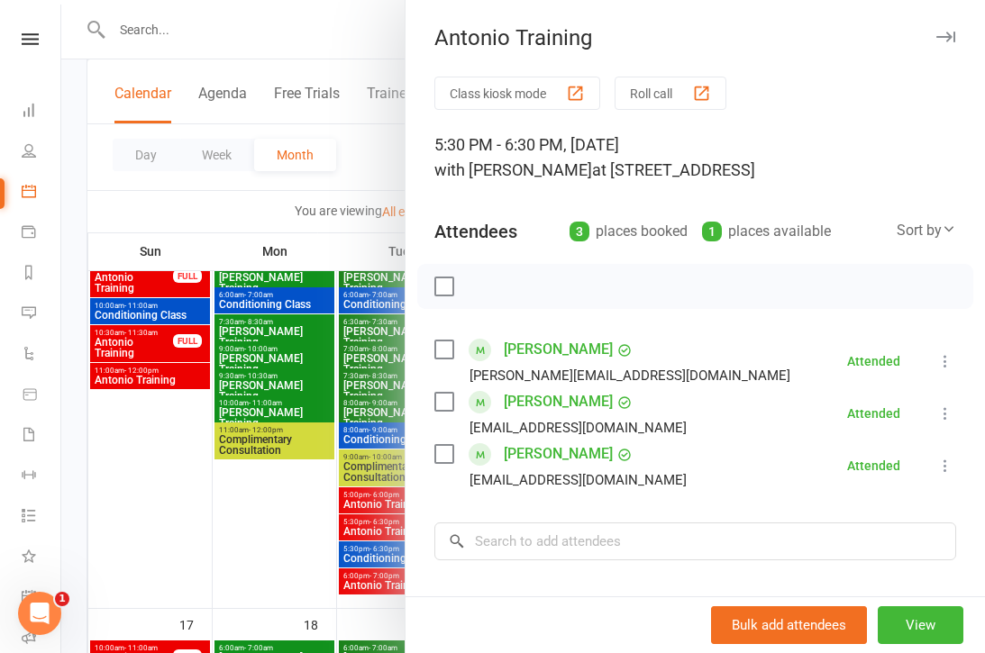
click at [346, 480] on div at bounding box center [523, 326] width 924 height 653
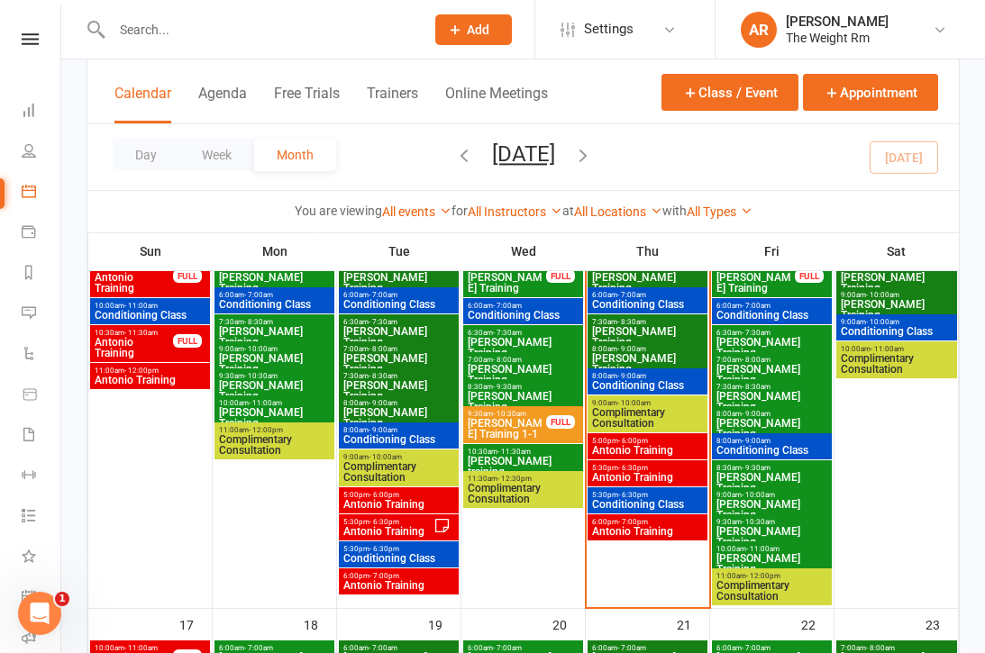
click at [663, 486] on div "5:30pm - 6:30pm Antonio Training" at bounding box center [648, 474] width 120 height 26
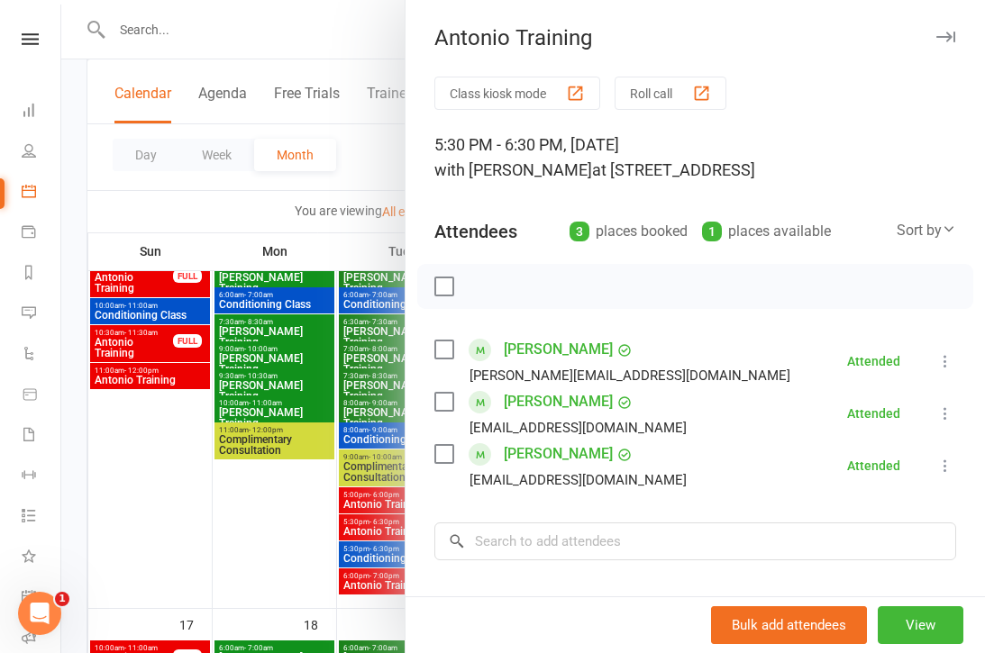
click at [366, 490] on div at bounding box center [523, 326] width 924 height 653
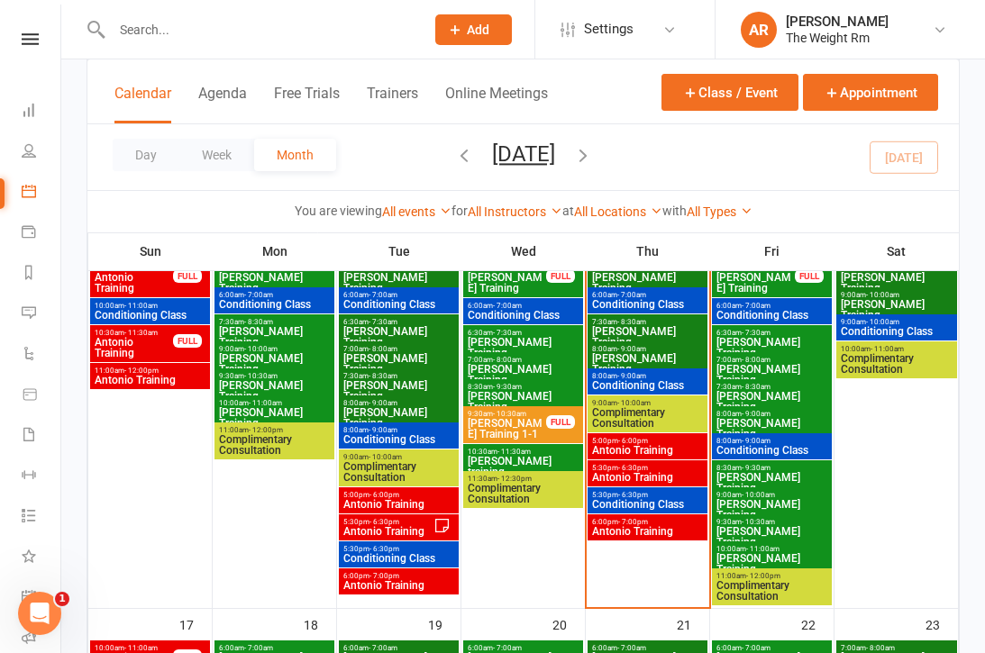
click at [657, 530] on span "Antonio Training" at bounding box center [647, 531] width 113 height 11
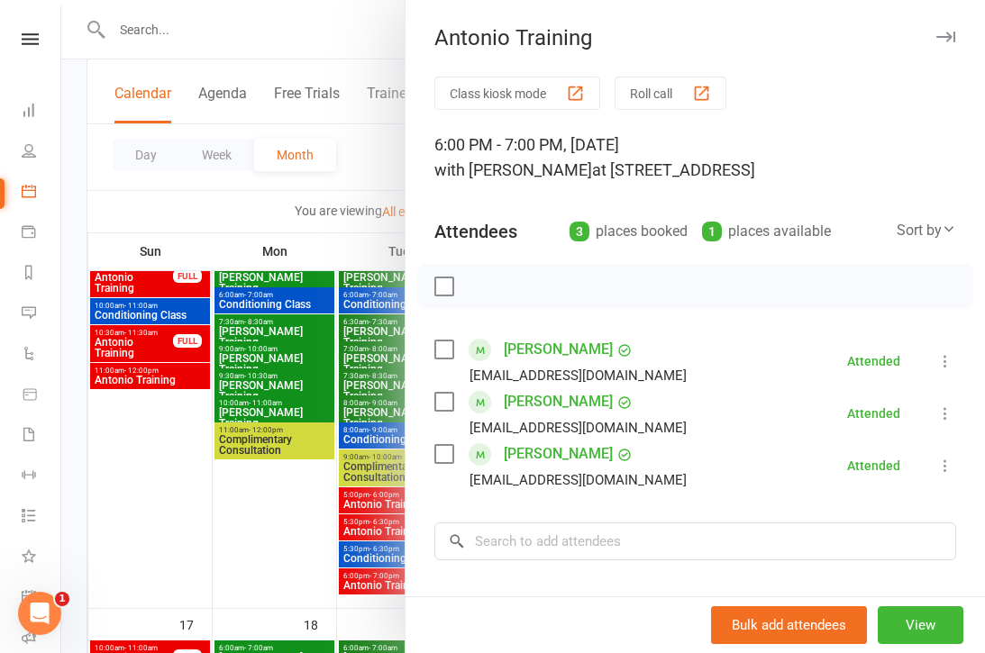
click at [357, 462] on div at bounding box center [523, 326] width 924 height 653
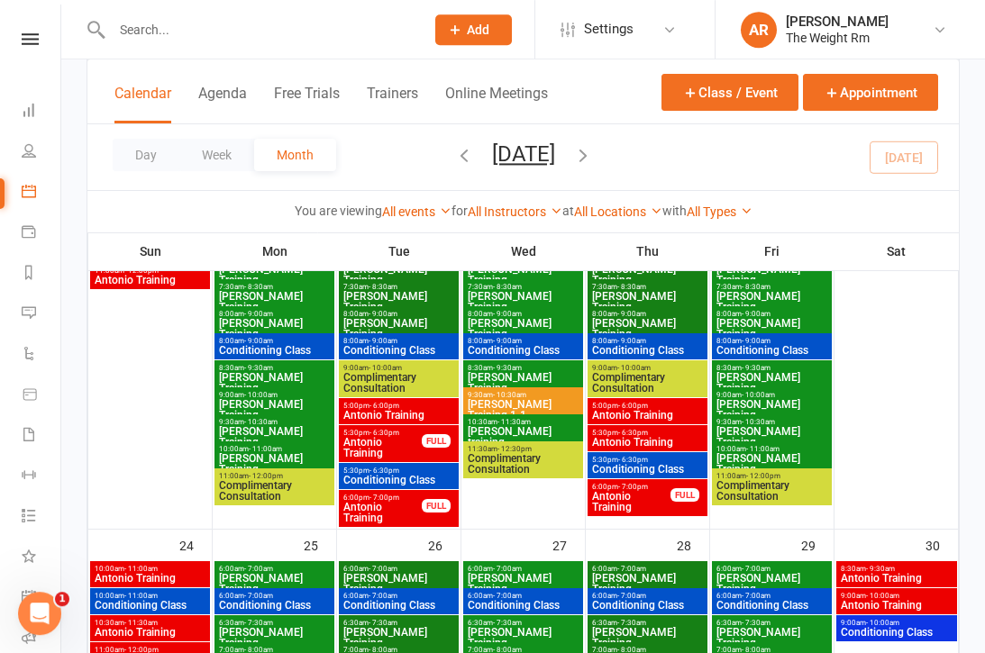
scroll to position [1340, 0]
click at [400, 442] on span "Antonio Training" at bounding box center [382, 448] width 80 height 22
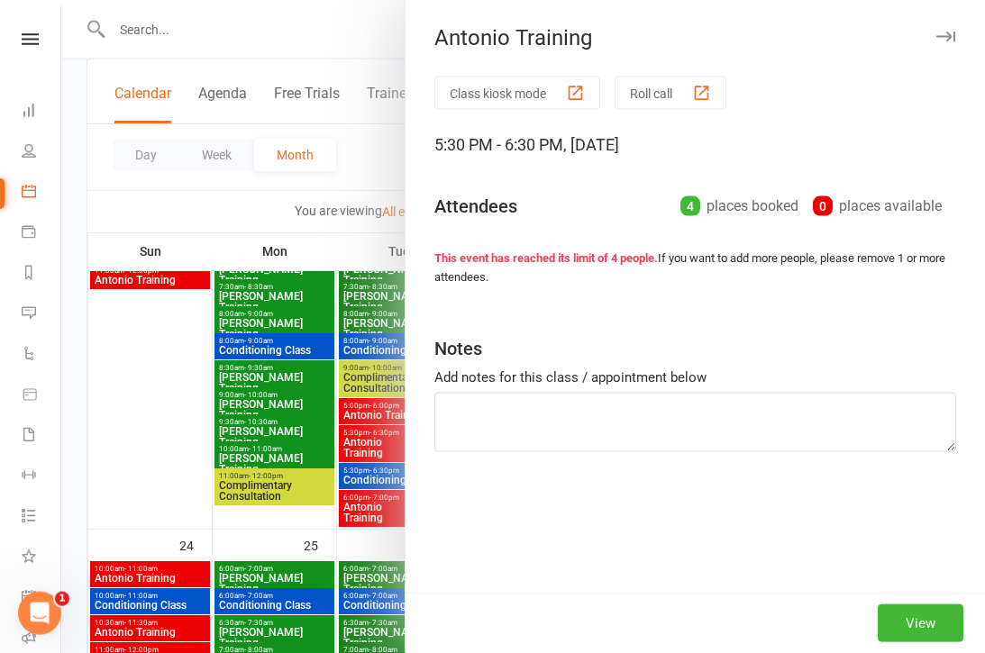
scroll to position [1341, 0]
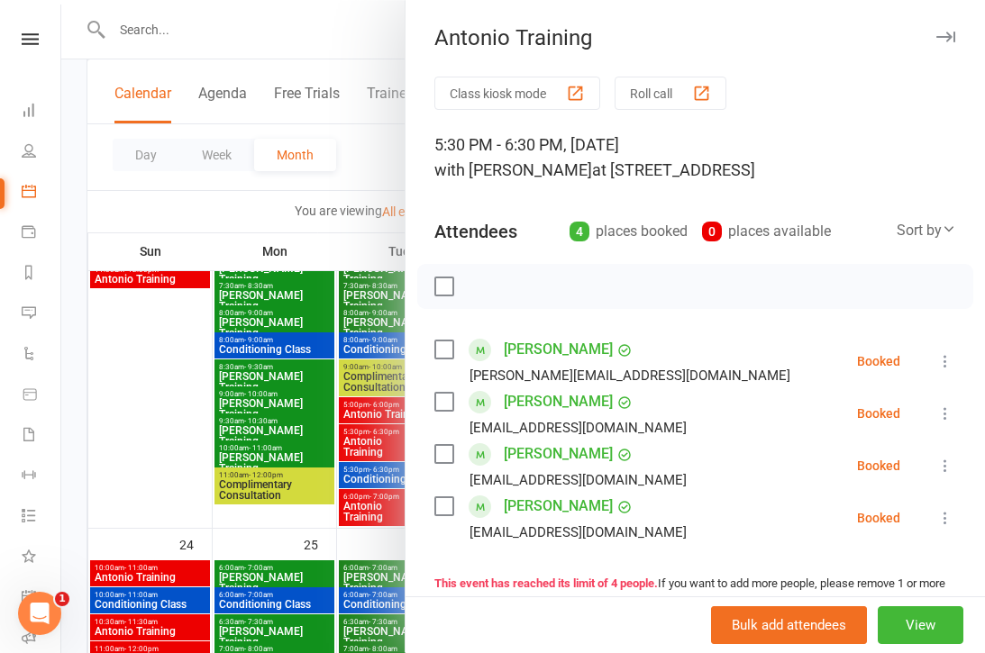
click at [360, 447] on div at bounding box center [523, 326] width 924 height 653
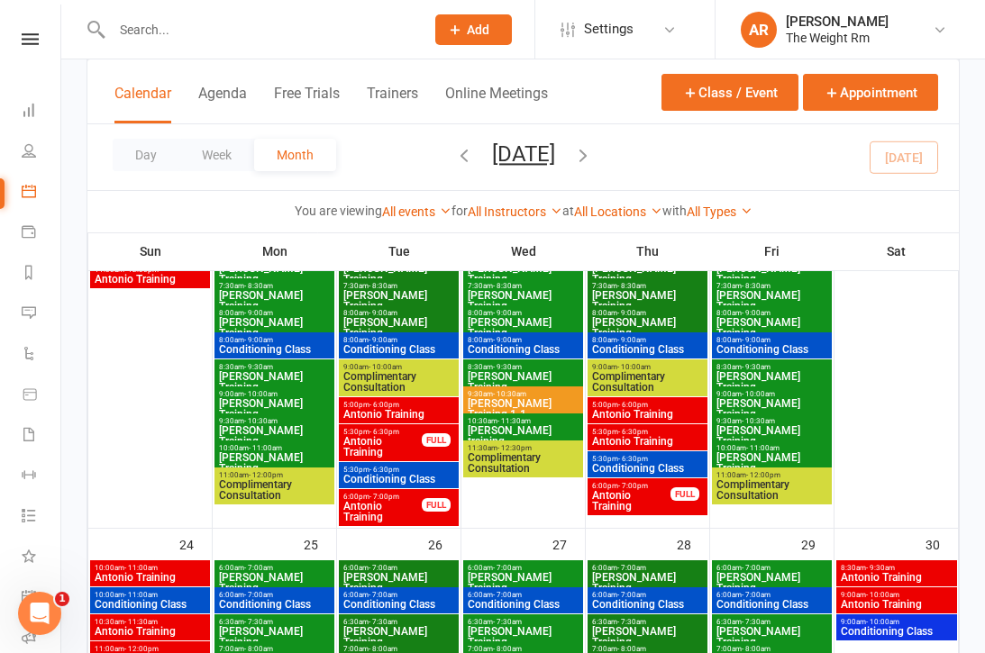
click at [392, 413] on span "Antonio Training" at bounding box center [398, 414] width 113 height 11
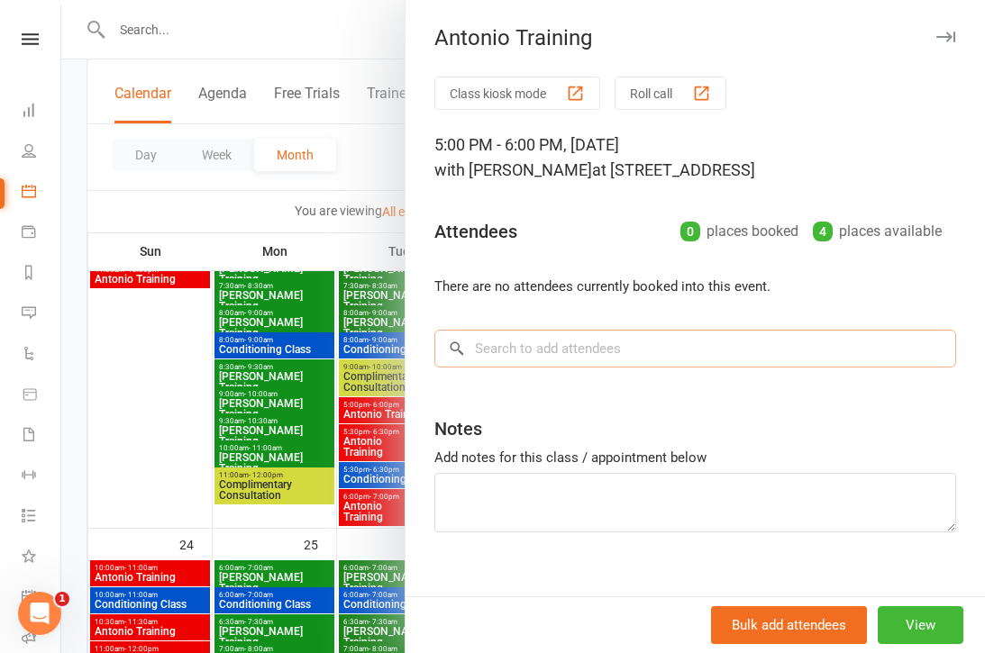
click at [569, 350] on input "search" at bounding box center [695, 349] width 522 height 38
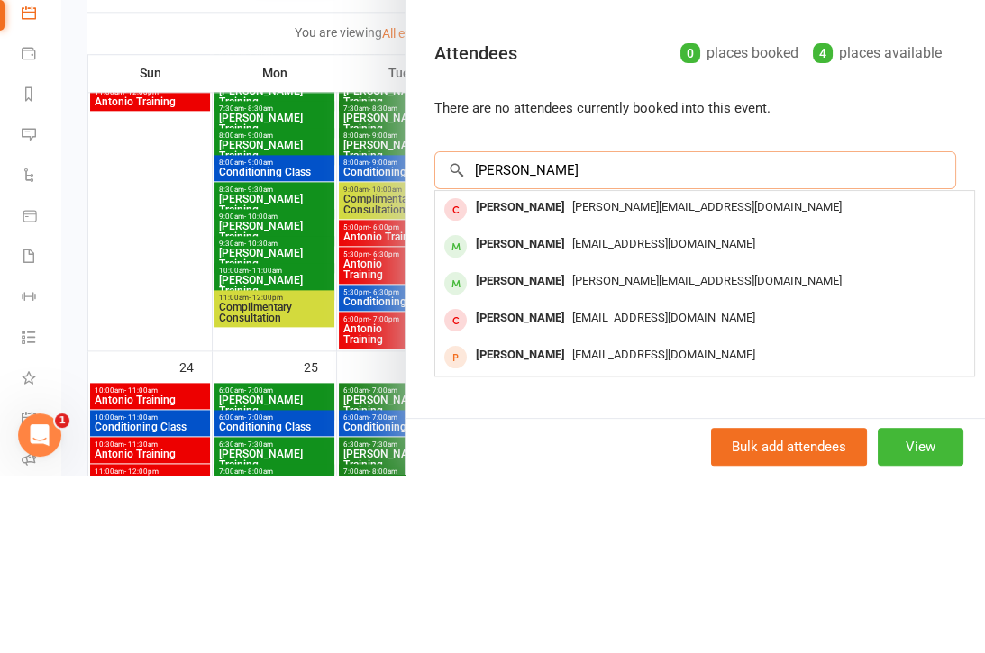
type input "Julie"
click at [506, 410] on div "Julie Ou" at bounding box center [521, 423] width 104 height 26
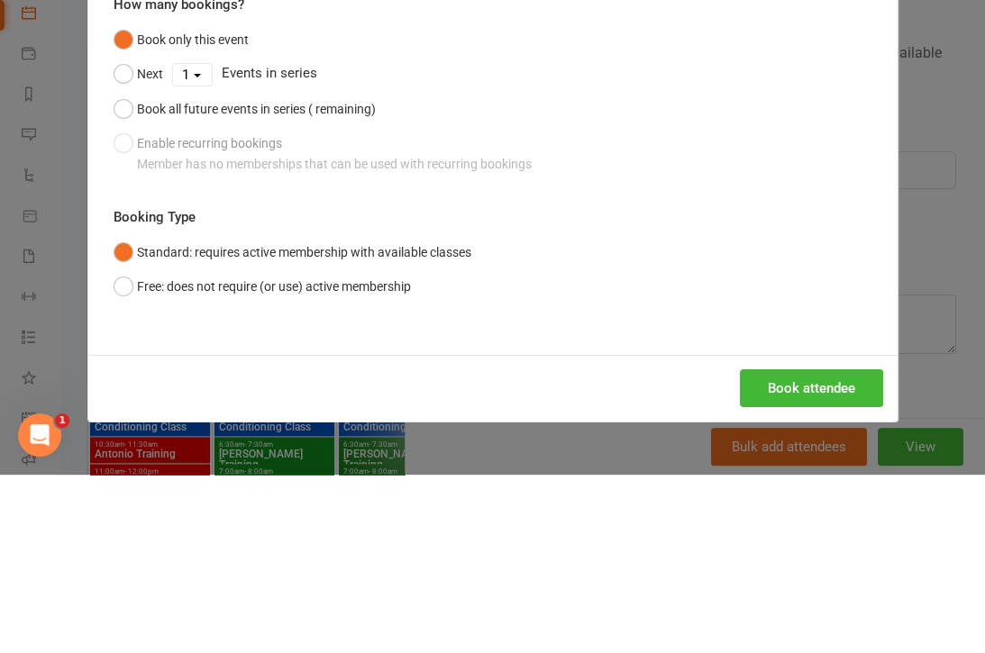
scroll to position [1519, 0]
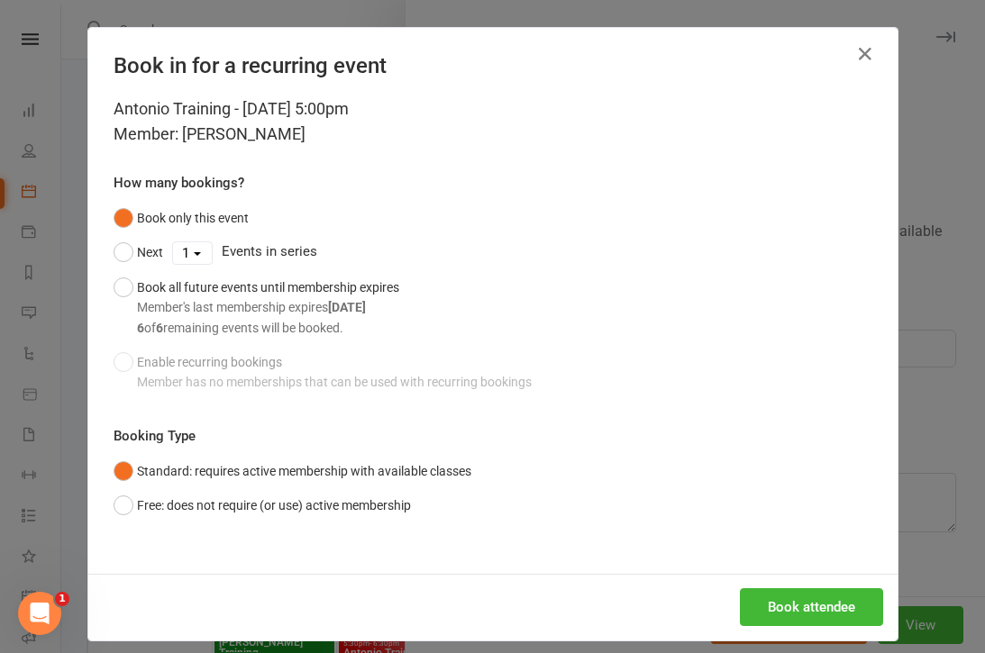
click at [813, 597] on button "Book attendee" at bounding box center [811, 607] width 143 height 38
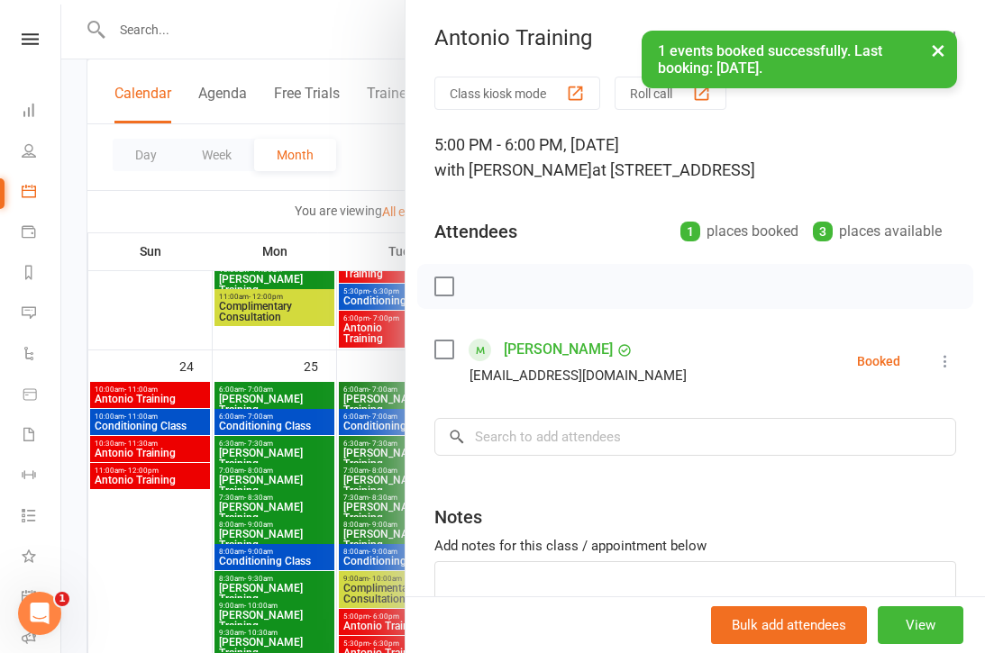
click at [299, 447] on div at bounding box center [523, 326] width 924 height 653
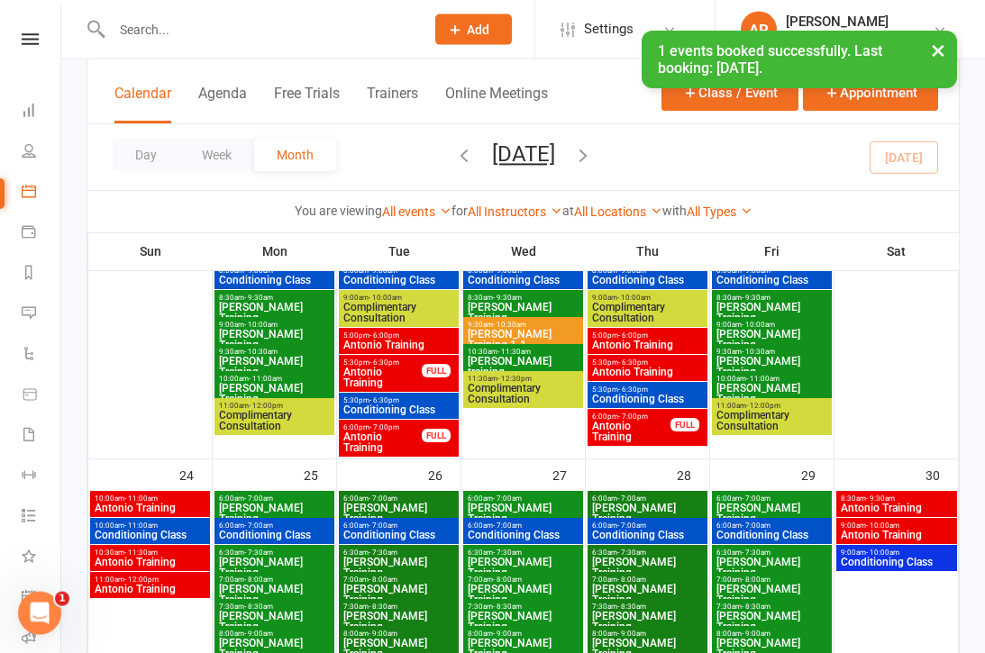
scroll to position [1411, 0]
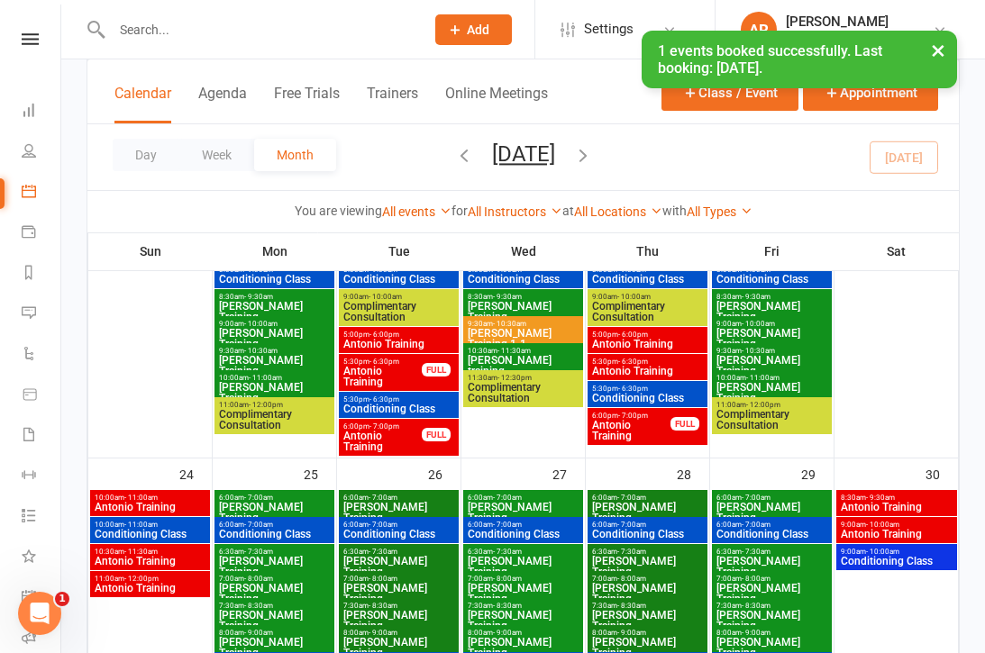
click at [412, 339] on span "Antonio Training" at bounding box center [398, 344] width 113 height 11
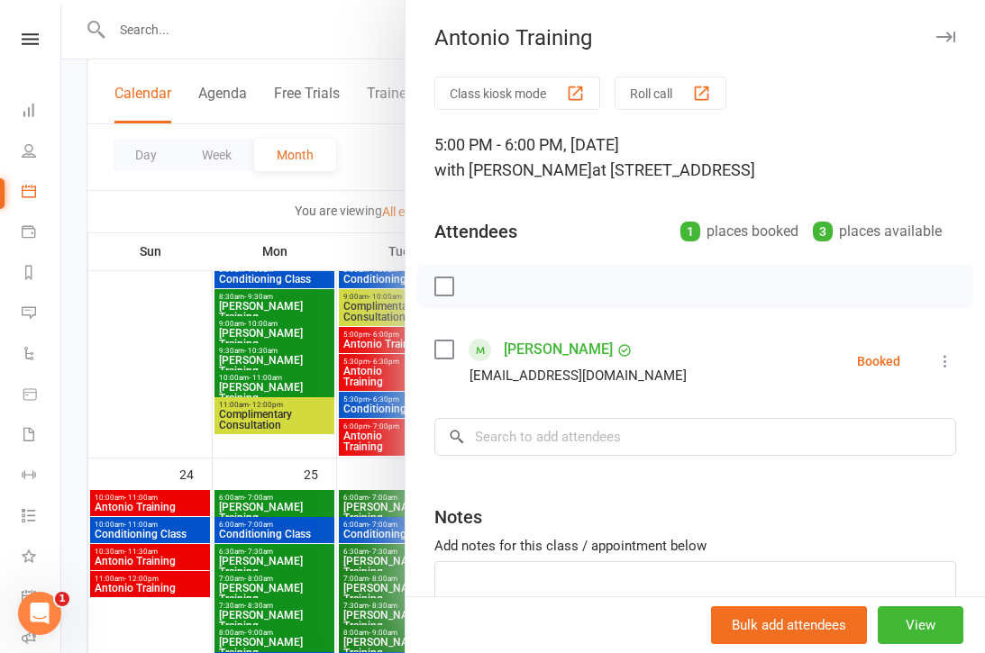
click at [358, 395] on div at bounding box center [523, 326] width 924 height 653
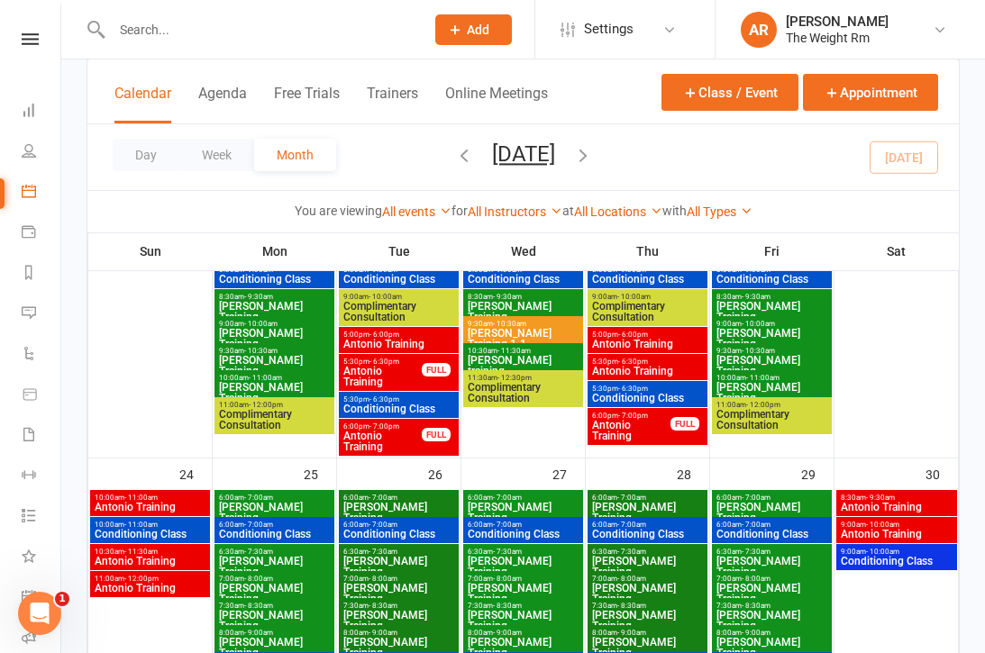
click at [379, 371] on span "Antonio Training" at bounding box center [382, 377] width 80 height 22
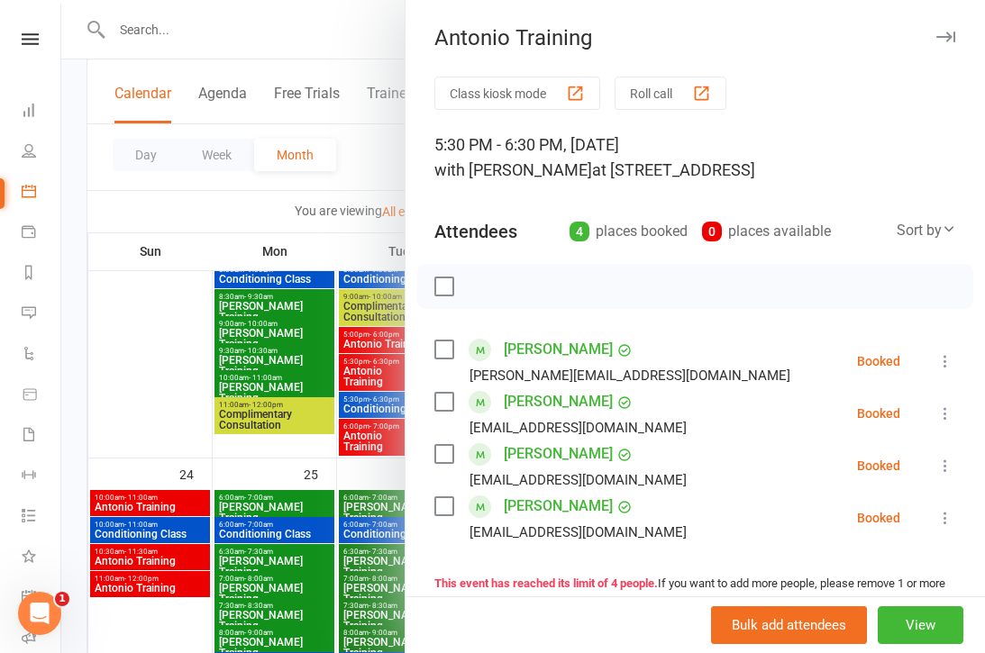
click at [363, 418] on div at bounding box center [523, 326] width 924 height 653
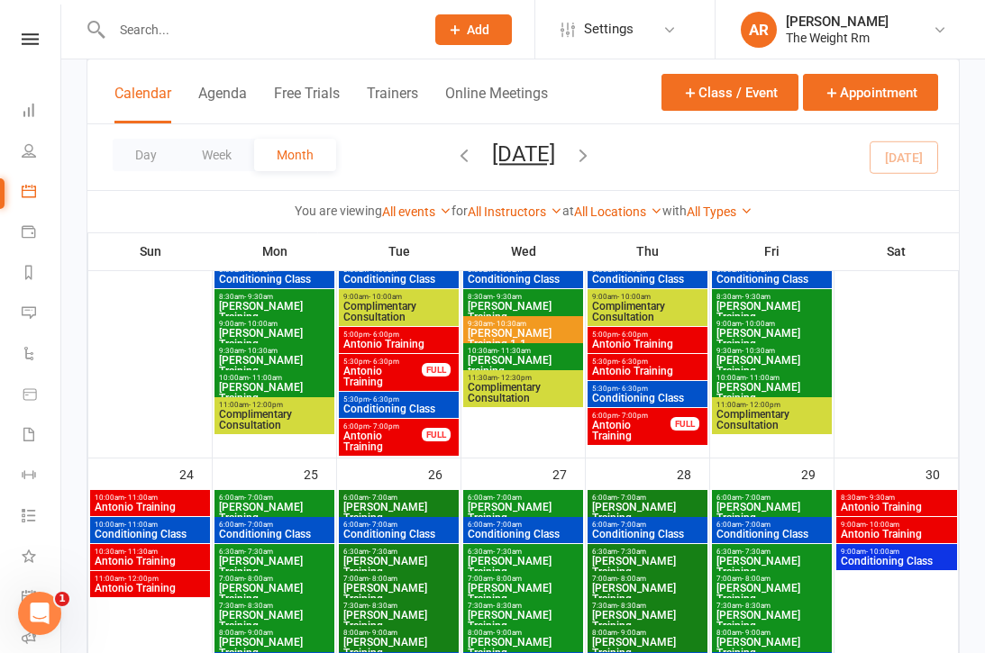
click at [379, 442] on span "Antonio Training" at bounding box center [382, 442] width 80 height 22
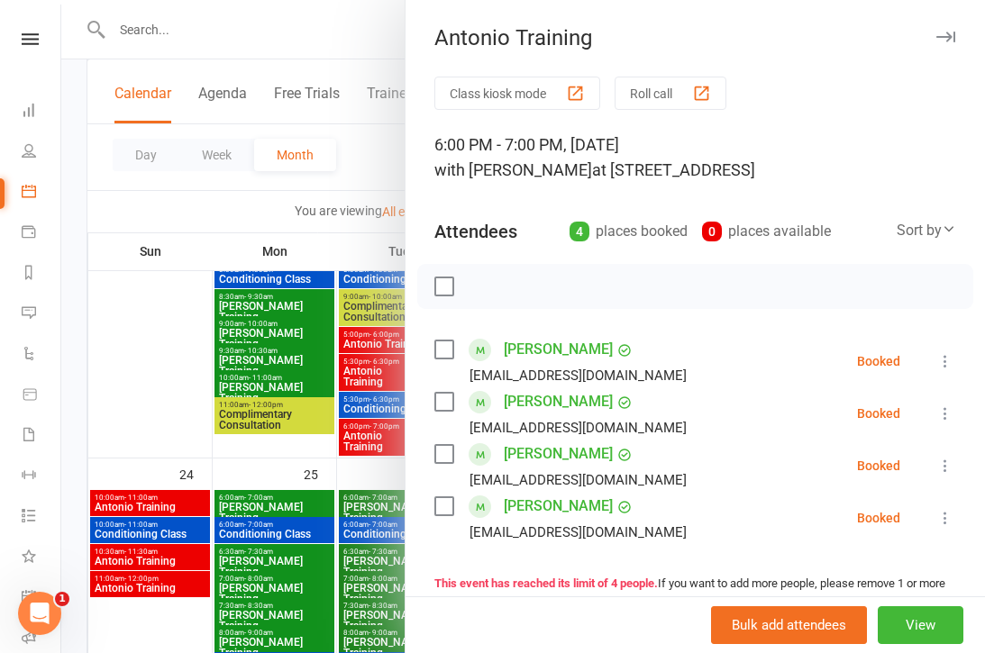
click at [368, 431] on div at bounding box center [523, 326] width 924 height 653
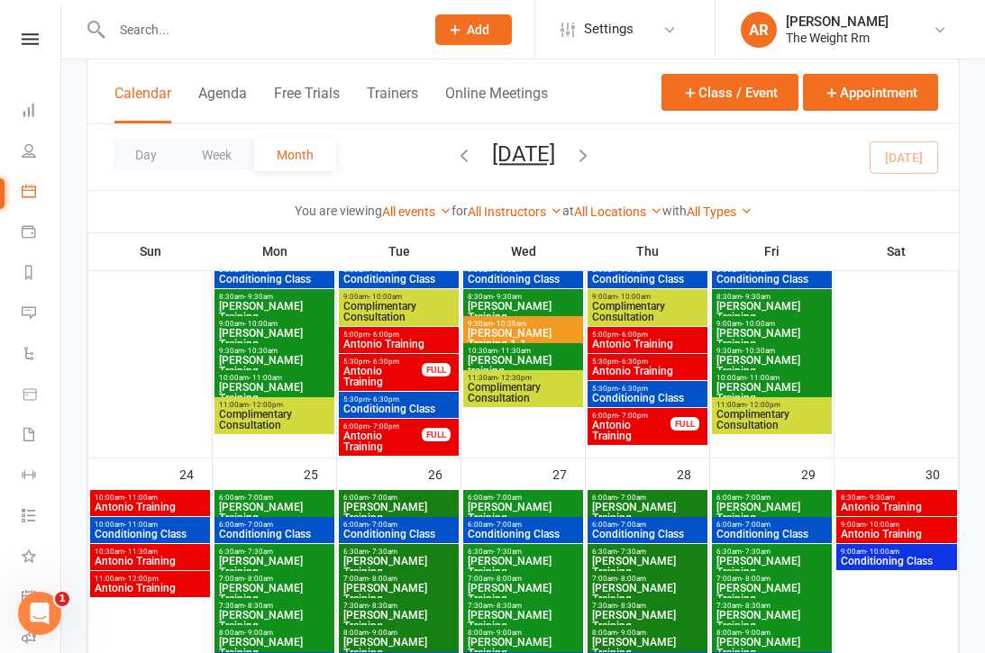
click at [652, 339] on span "Antonio Training" at bounding box center [647, 344] width 113 height 11
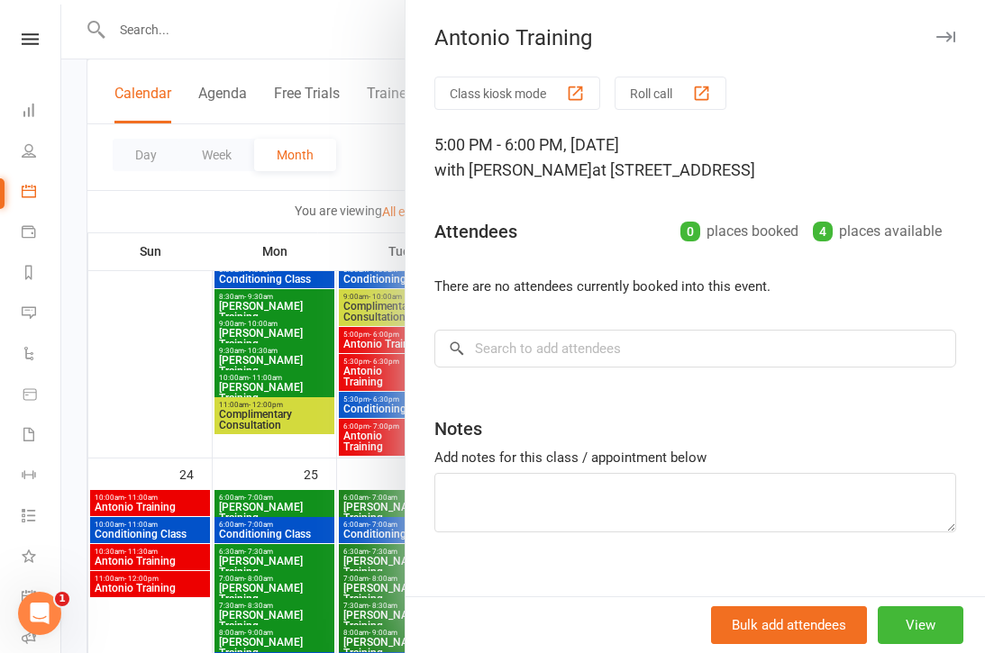
click at [375, 393] on div at bounding box center [523, 326] width 924 height 653
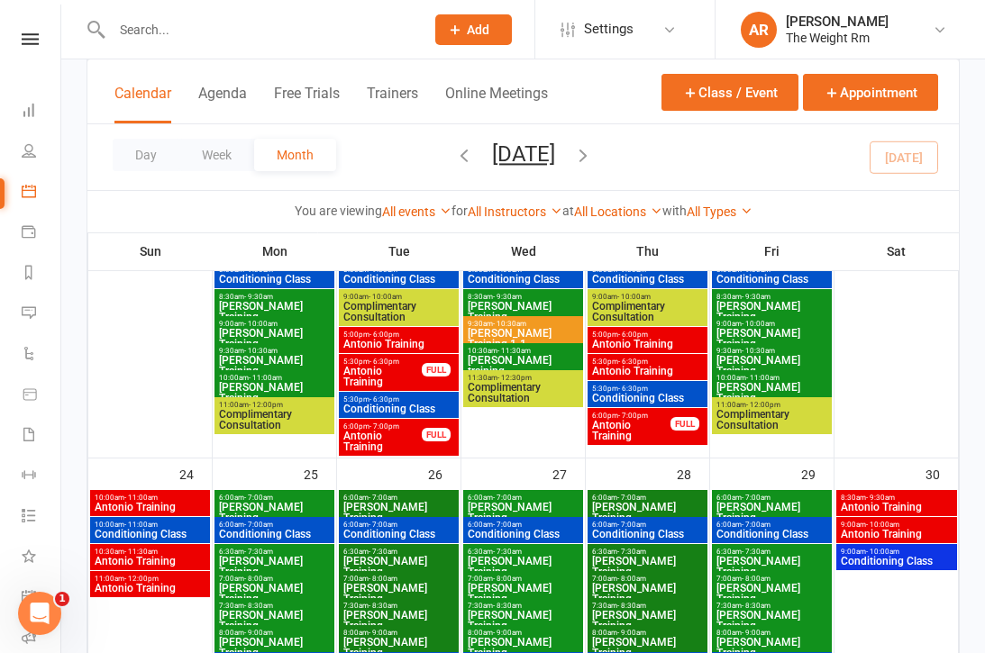
click at [642, 366] on span "Antonio Training" at bounding box center [647, 371] width 113 height 11
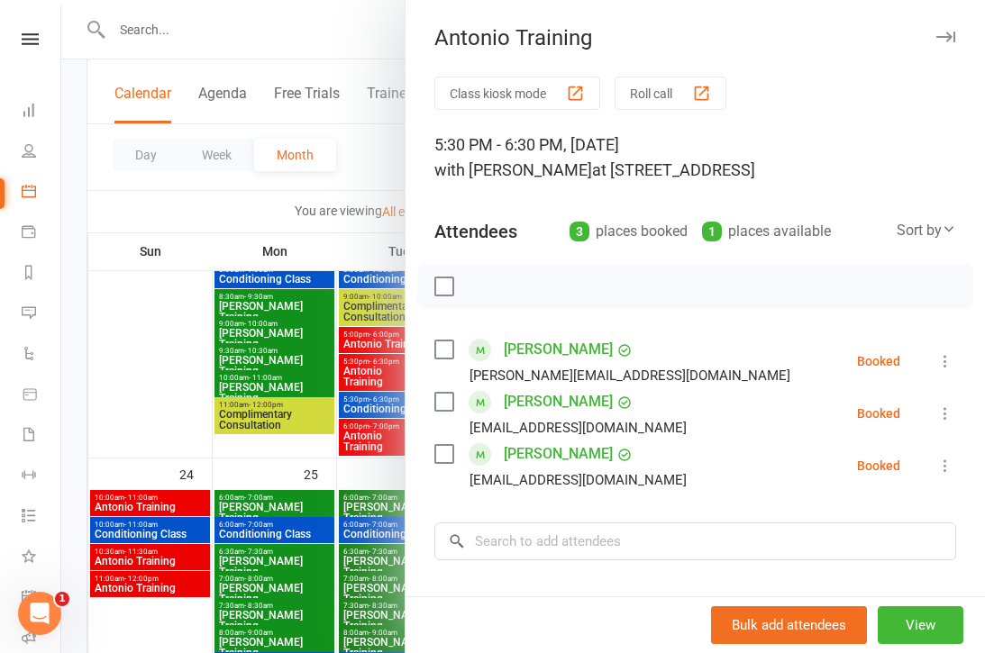
click at [379, 397] on div at bounding box center [523, 326] width 924 height 653
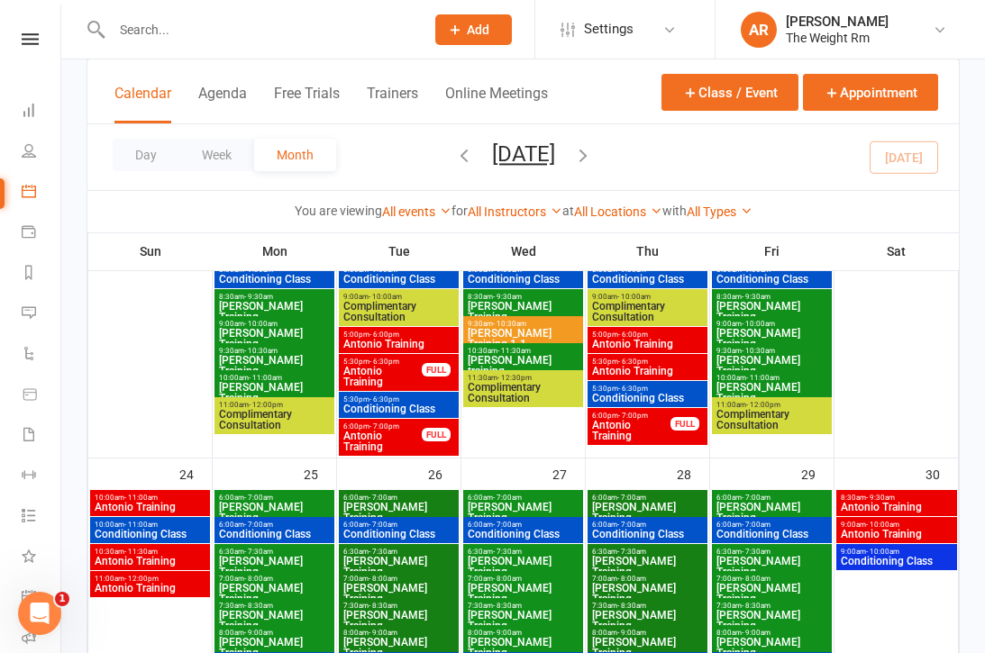
click at [640, 433] on span "Antonio Training" at bounding box center [631, 431] width 80 height 22
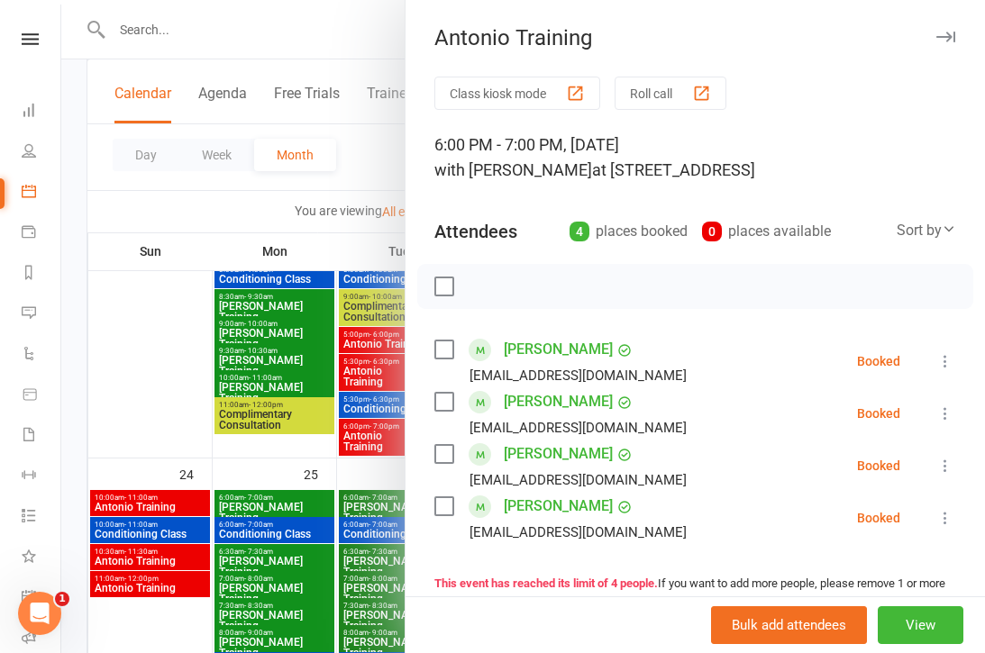
click at [347, 424] on div at bounding box center [523, 326] width 924 height 653
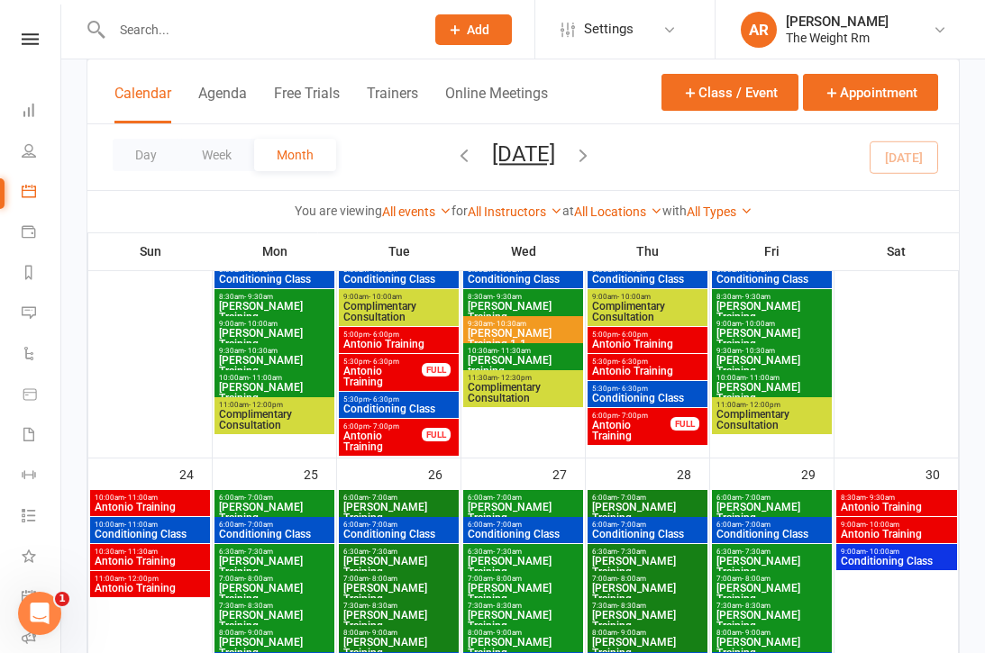
click at [342, 652] on span "8:00am - 9:00am" at bounding box center [398, 660] width 113 height 8
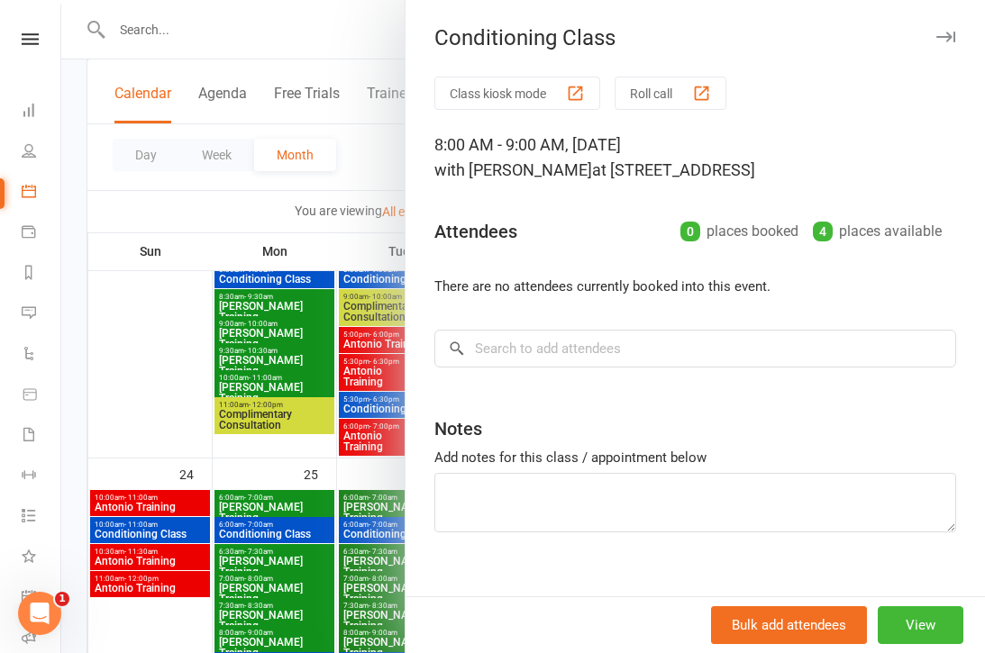
click at [260, 584] on div at bounding box center [523, 326] width 924 height 653
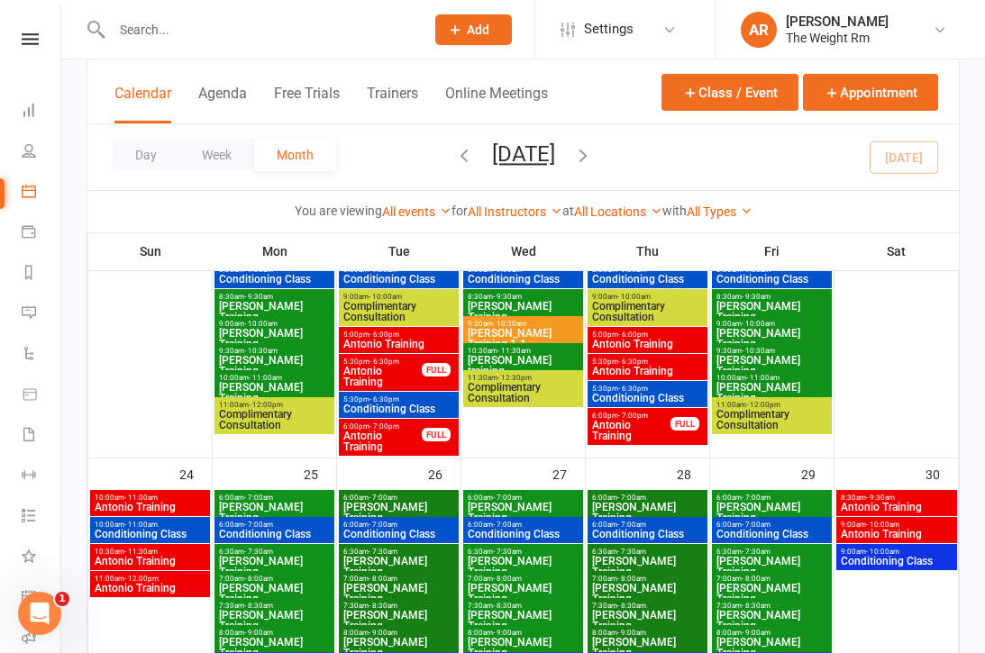
click at [890, 505] on span "Antonio Training" at bounding box center [897, 507] width 114 height 11
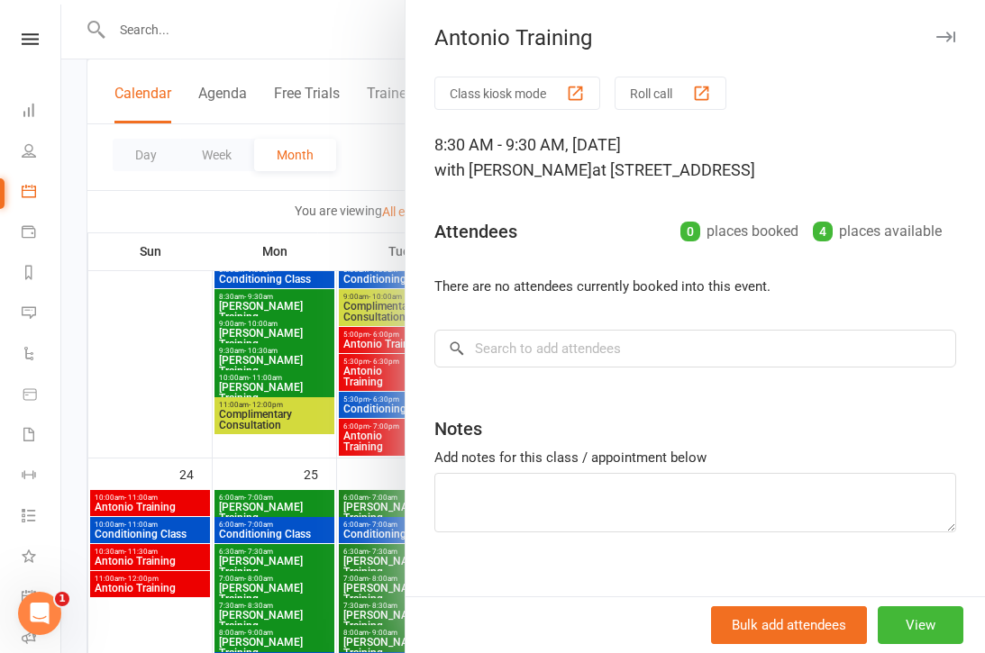
click at [322, 521] on div at bounding box center [523, 326] width 924 height 653
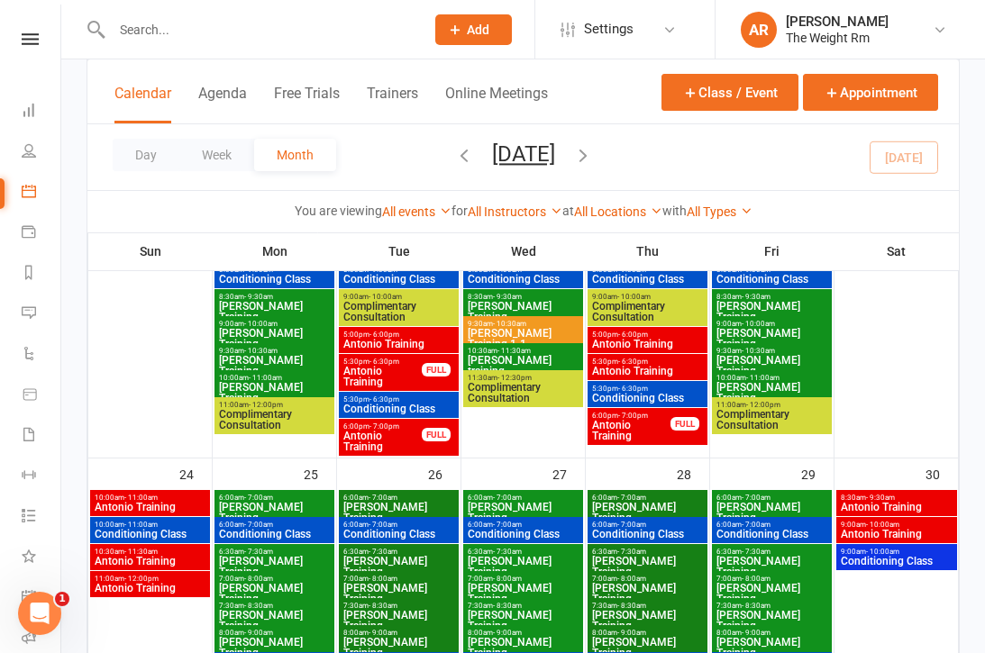
click at [872, 533] on span "Antonio Training" at bounding box center [897, 534] width 114 height 11
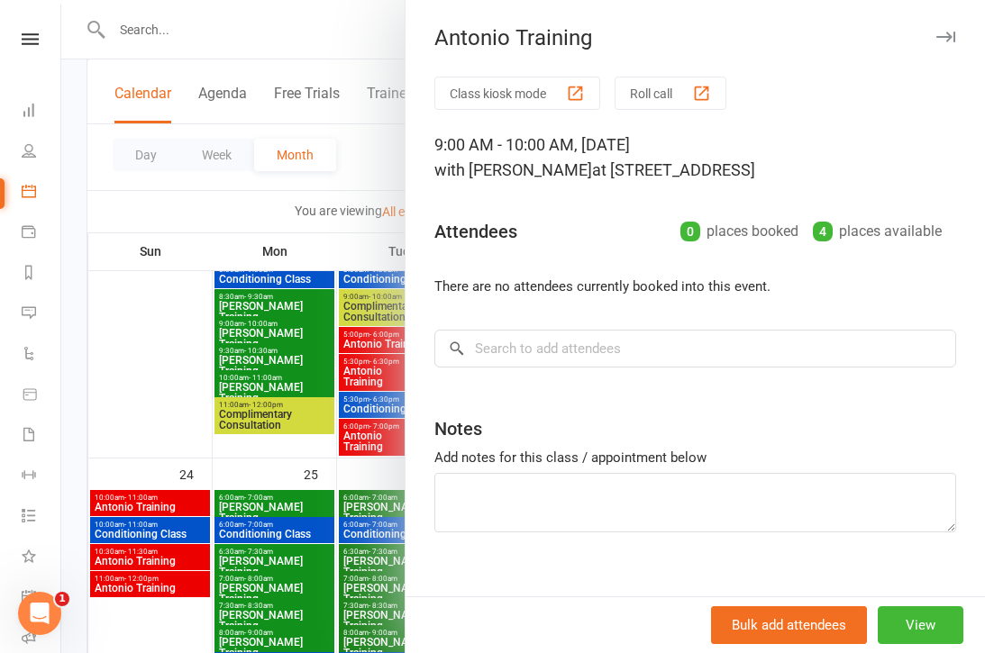
click at [319, 550] on div at bounding box center [523, 326] width 924 height 653
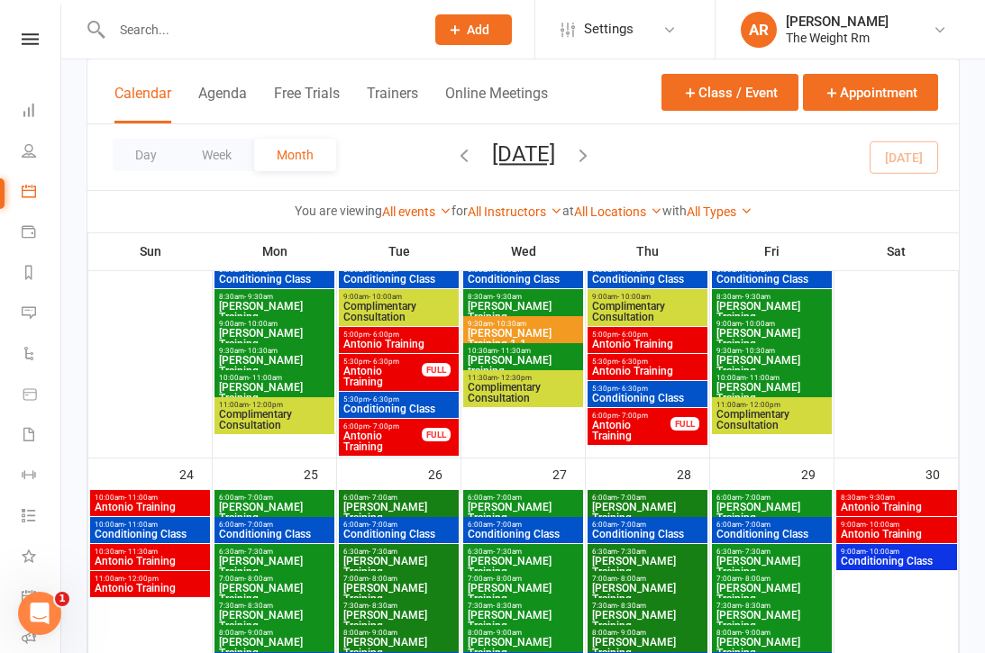
click at [922, 559] on span "Conditioning Class" at bounding box center [897, 561] width 114 height 11
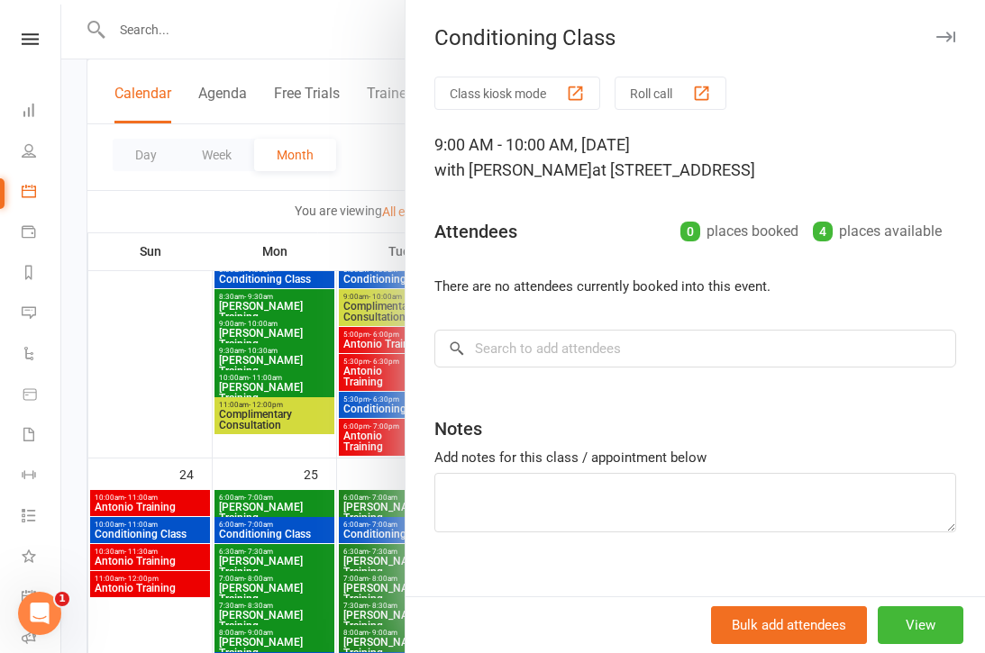
click at [302, 545] on div at bounding box center [523, 326] width 924 height 653
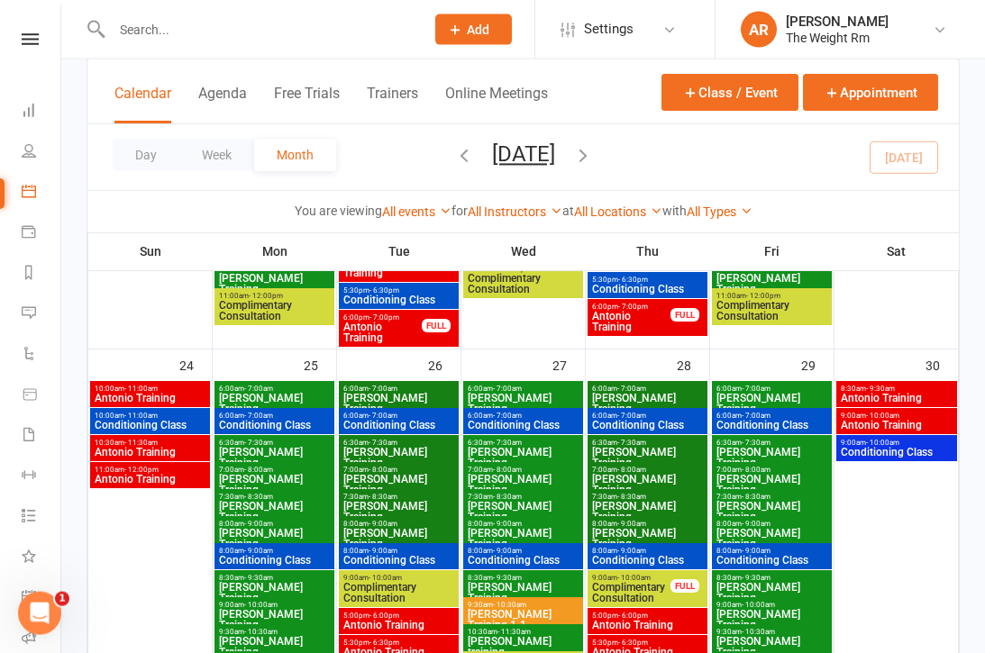
scroll to position [1756, 0]
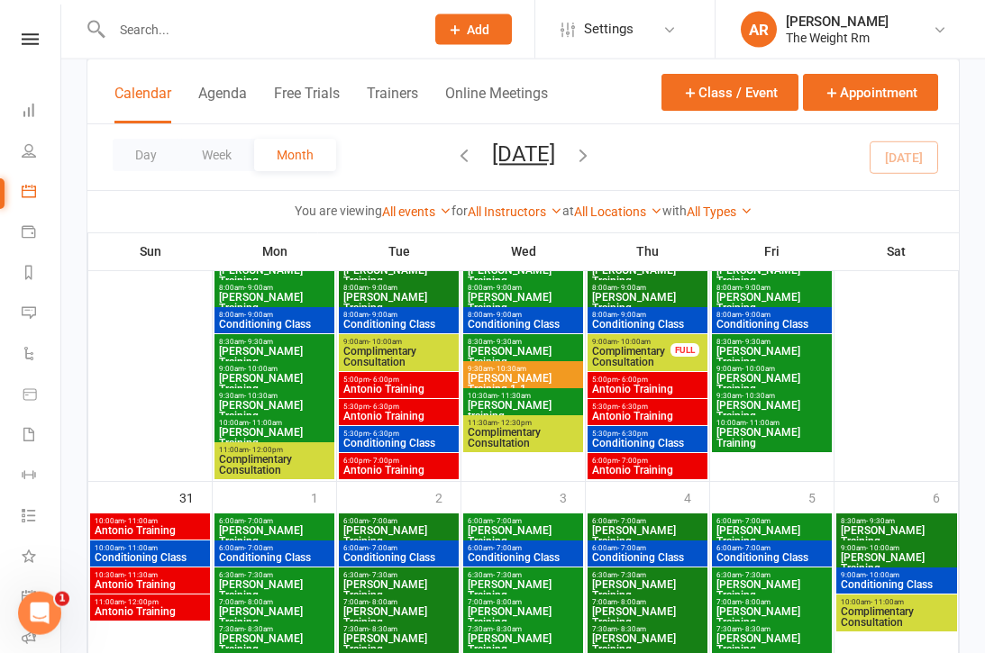
click at [420, 389] on span "Antonio Training" at bounding box center [398, 389] width 113 height 11
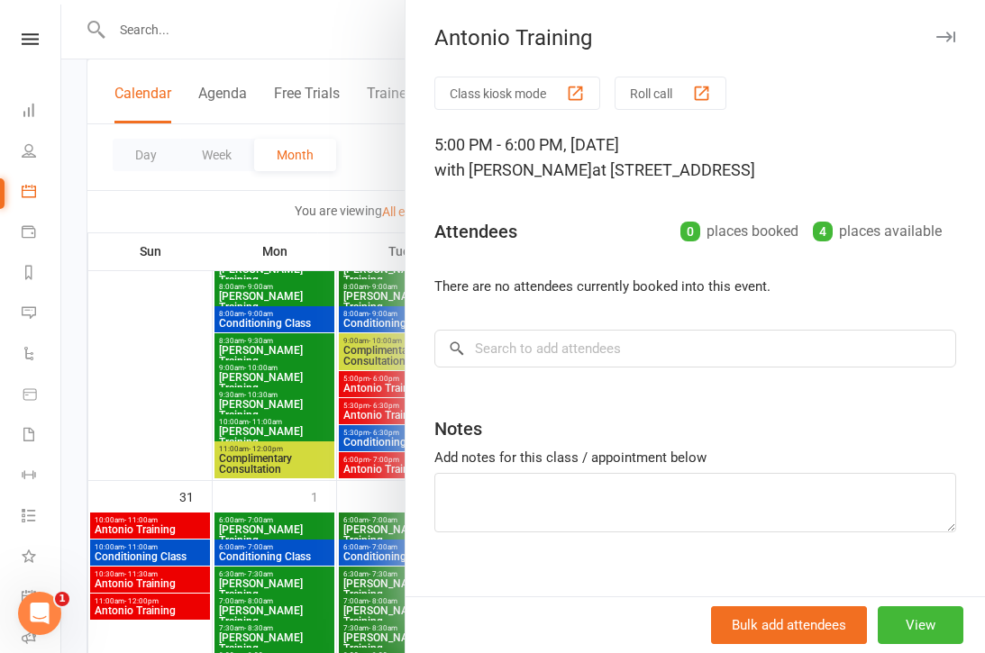
click at [345, 420] on div at bounding box center [523, 326] width 924 height 653
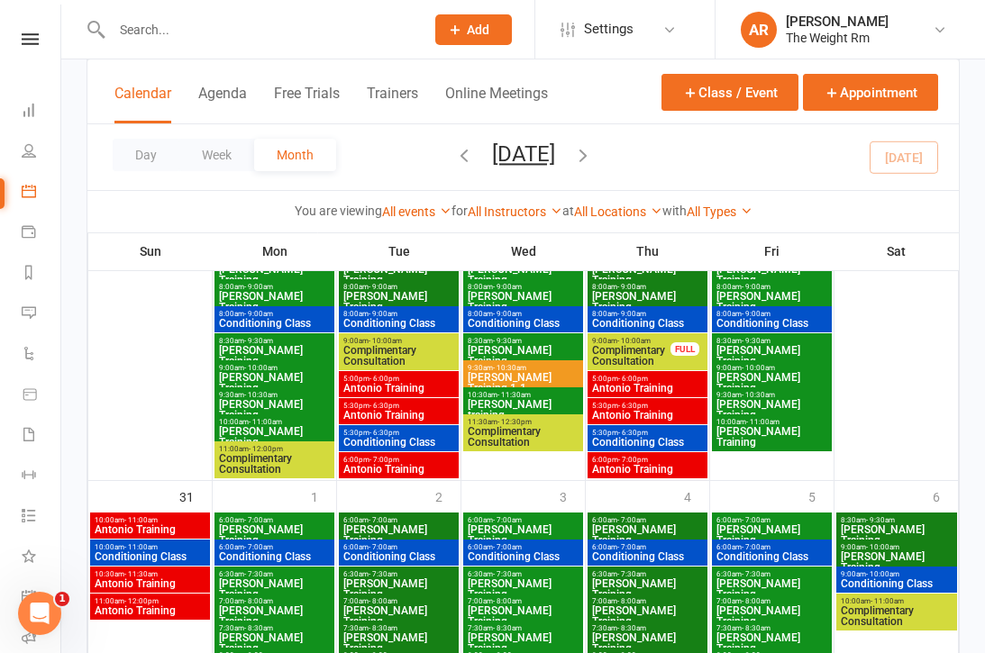
click at [390, 418] on span "Antonio Training" at bounding box center [398, 415] width 113 height 11
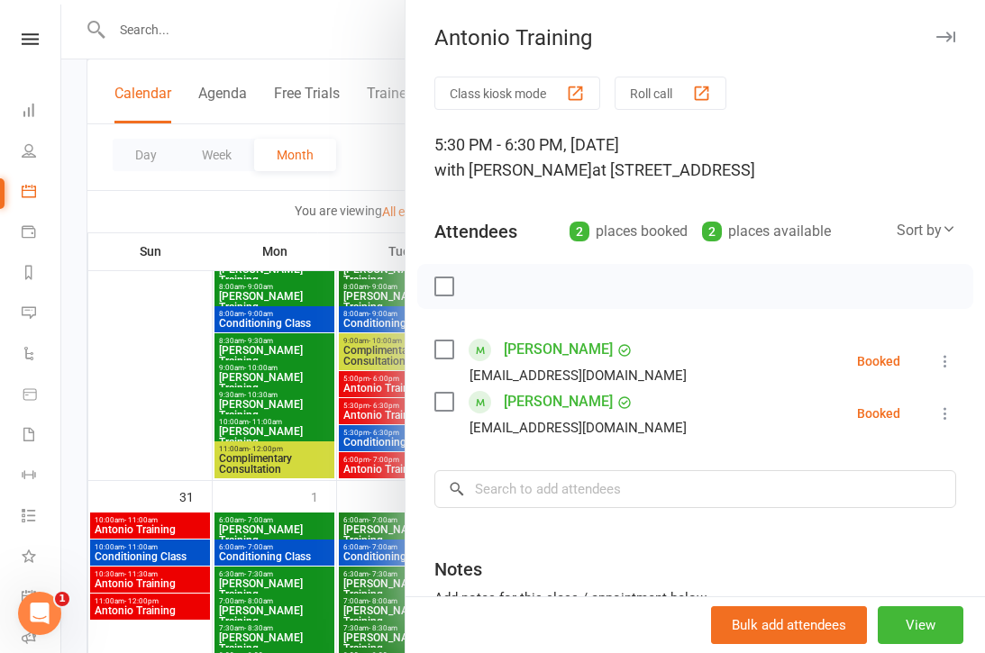
click at [384, 427] on div at bounding box center [523, 326] width 924 height 653
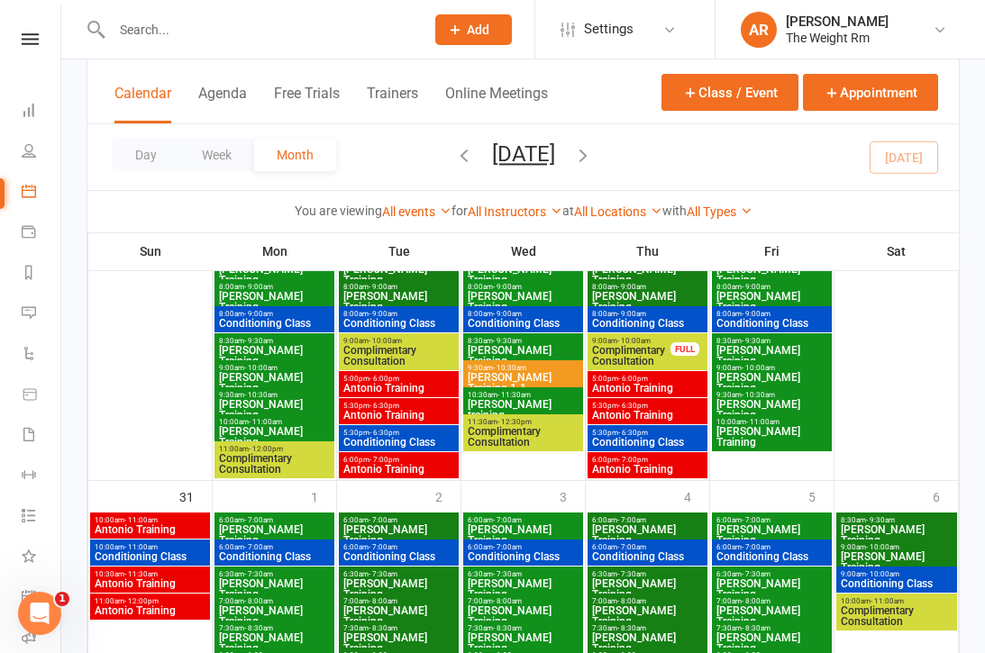
click at [382, 447] on span "Conditioning Class" at bounding box center [398, 442] width 113 height 11
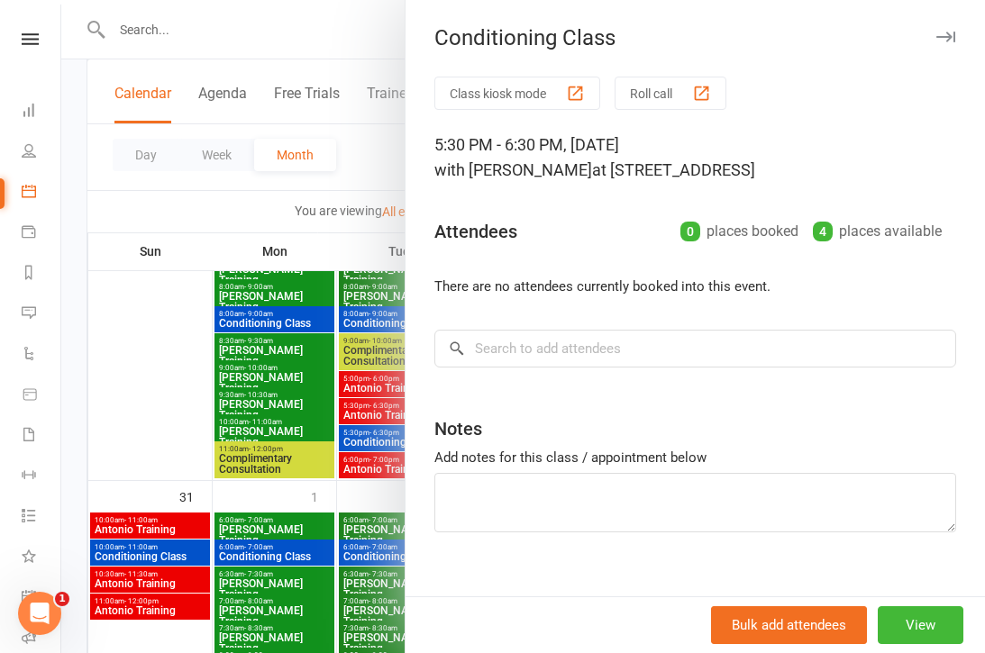
click at [371, 453] on div at bounding box center [523, 326] width 924 height 653
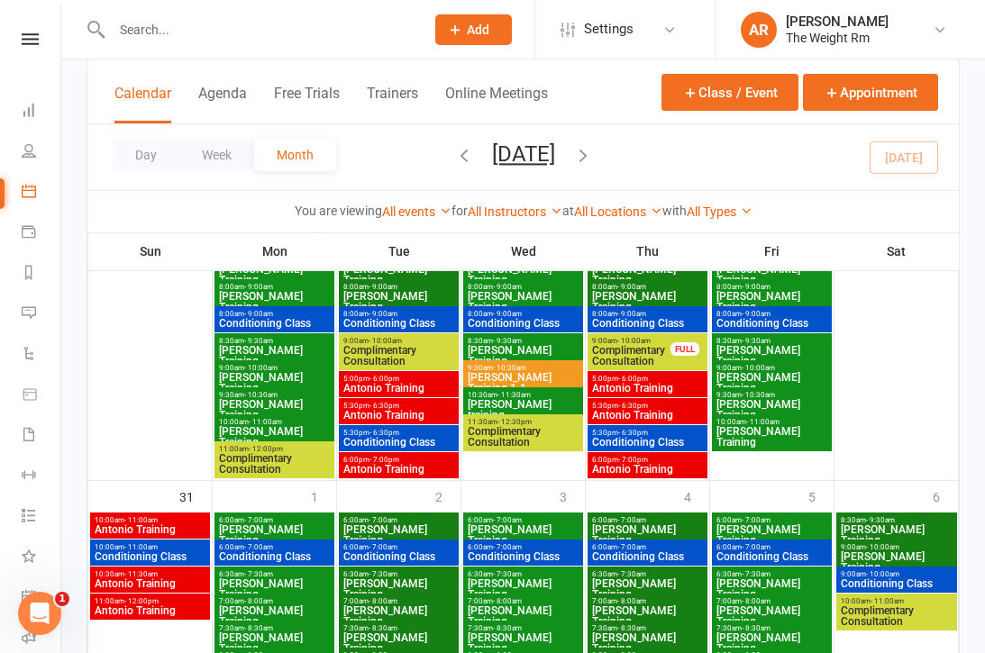
click at [382, 465] on span "Antonio Training" at bounding box center [398, 469] width 113 height 11
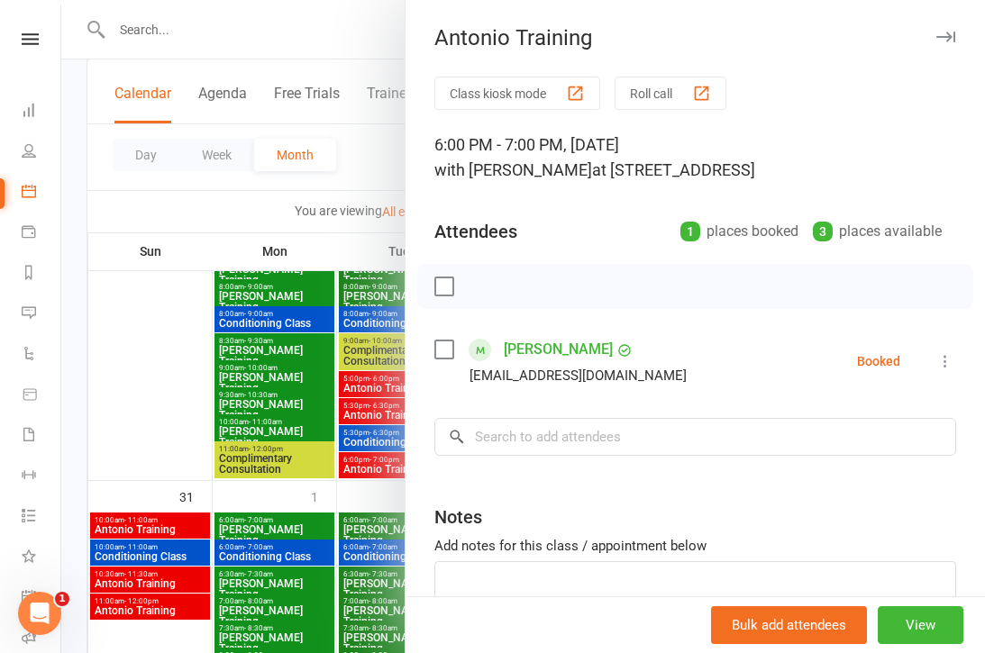
click at [356, 456] on div at bounding box center [523, 326] width 924 height 653
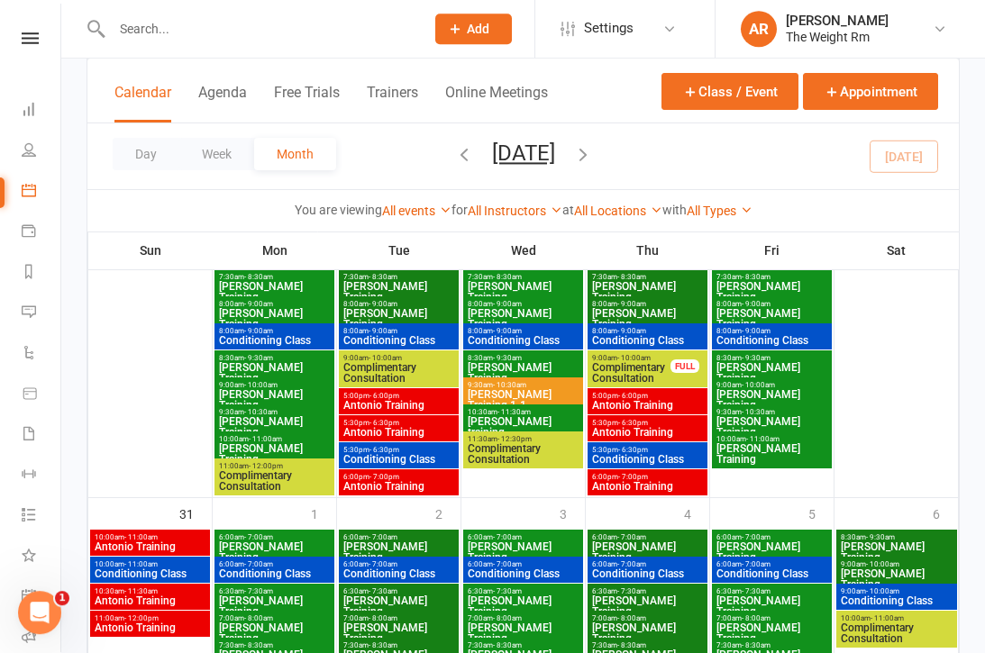
scroll to position [1741, 0]
